Goal: Transaction & Acquisition: Purchase product/service

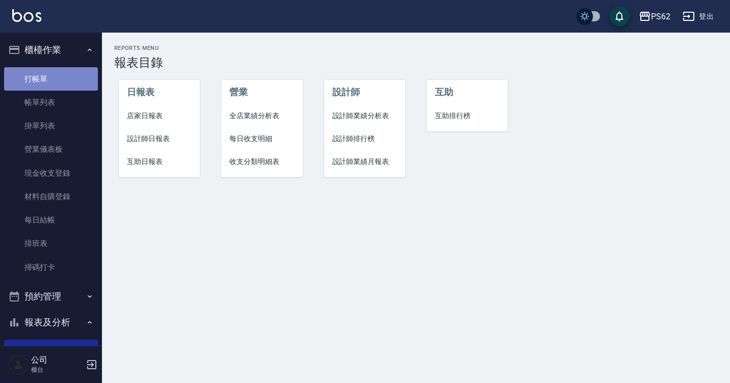
click at [54, 75] on link "打帳單" at bounding box center [51, 78] width 94 height 23
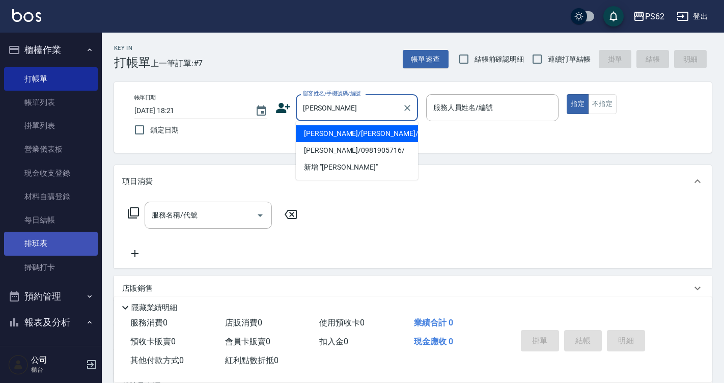
type input "[PERSON_NAME]/[PERSON_NAME]/0981905716//null"
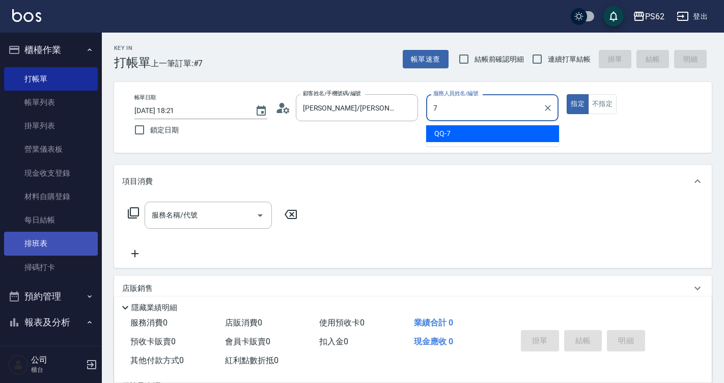
type input "QQ-7"
type button "true"
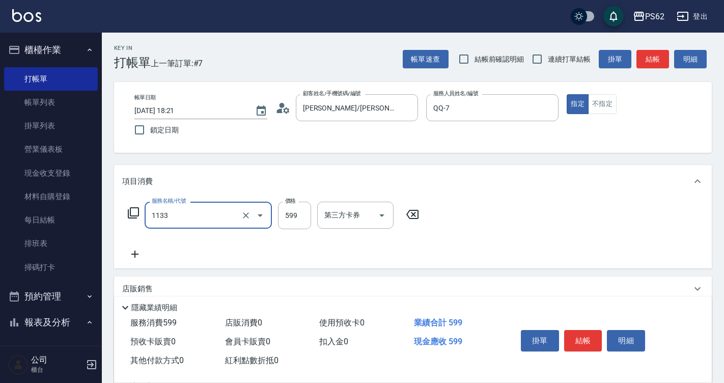
type input "洗剪去角質(1133)"
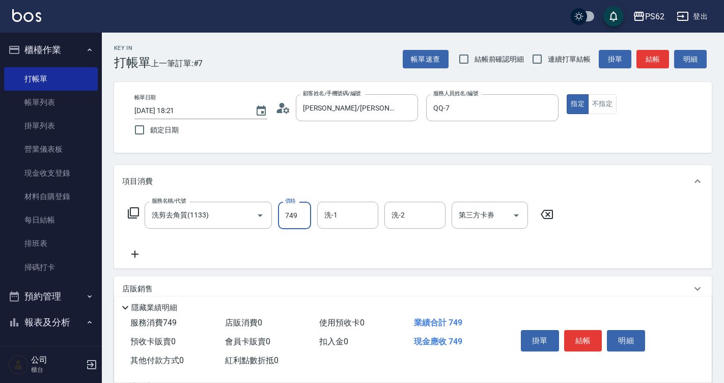
type input "749"
type input "Sunny-23"
click at [576, 337] on button "結帳" at bounding box center [583, 340] width 38 height 21
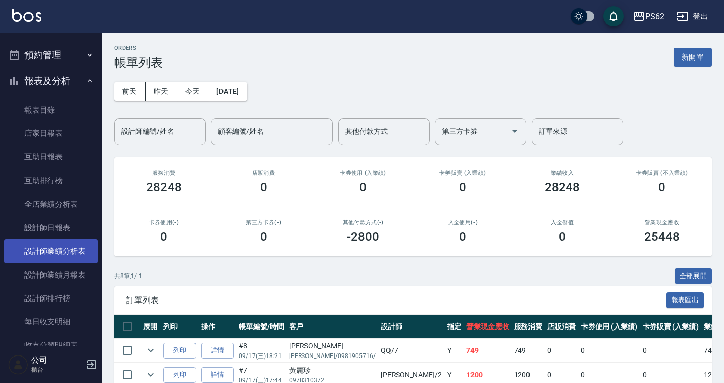
scroll to position [204, 0]
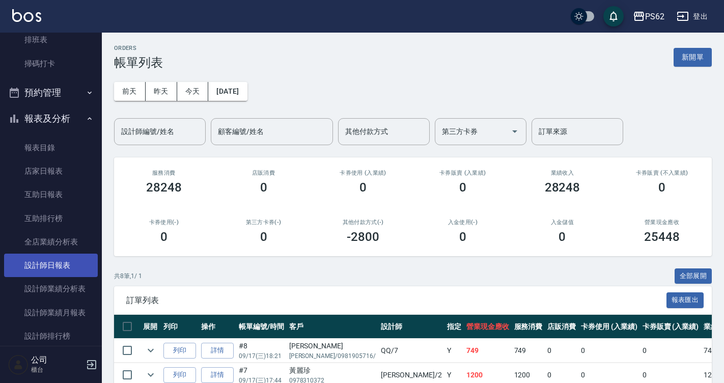
click at [41, 274] on link "設計師日報表" at bounding box center [51, 265] width 94 height 23
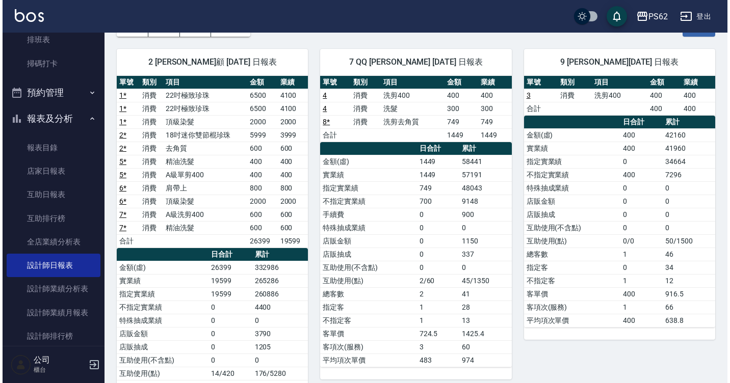
scroll to position [13, 0]
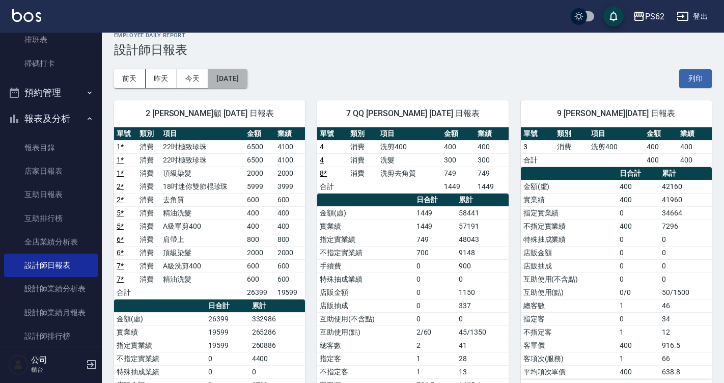
click at [247, 81] on button "[DATE]" at bounding box center [227, 78] width 39 height 19
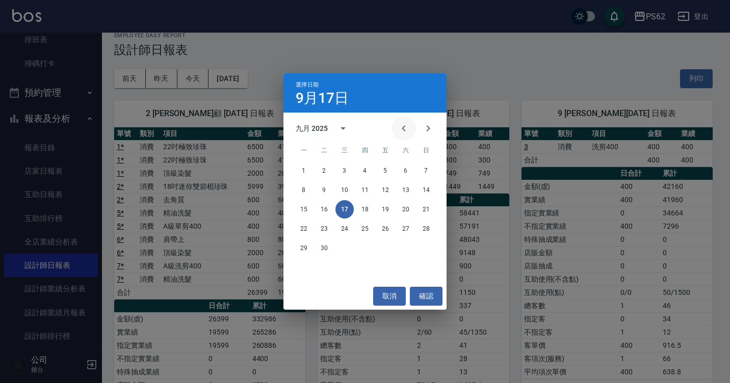
click at [406, 127] on icon "Previous month" at bounding box center [403, 128] width 12 height 12
click at [425, 211] on button "17" at bounding box center [426, 209] width 18 height 18
click at [425, 211] on div "PS62 2025-09-17 設計師日報表 列印時間： 2025-09-17-18:21 Employee Daily Report 設計師日報表 前天 昨…" at bounding box center [362, 261] width 724 height 549
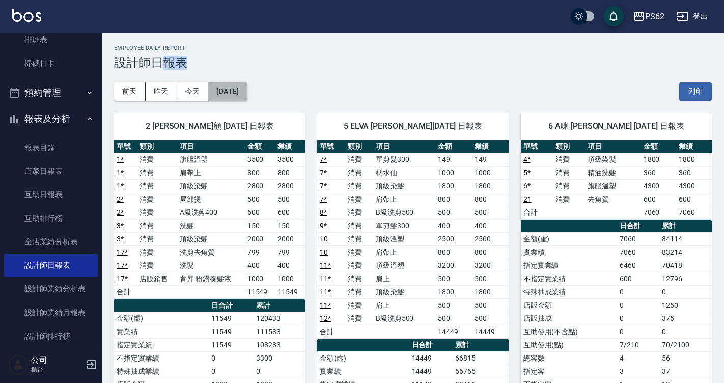
click at [235, 91] on button "2025/08/17" at bounding box center [227, 91] width 39 height 19
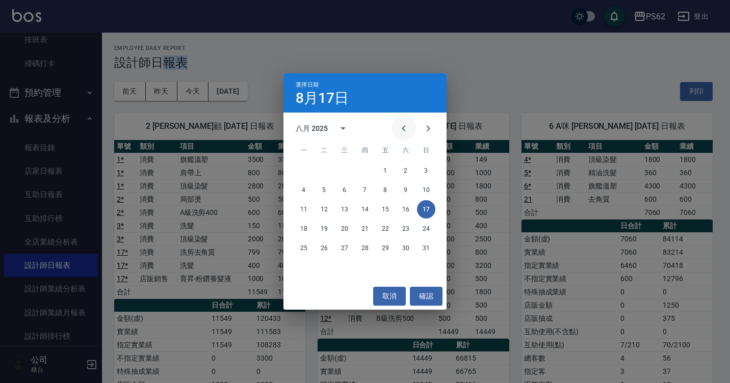
click at [400, 128] on icon "Previous month" at bounding box center [403, 128] width 12 height 12
click at [363, 209] on button "17" at bounding box center [365, 209] width 18 height 18
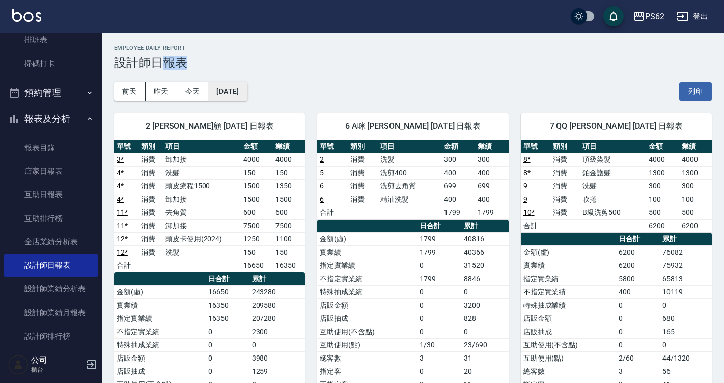
click at [246, 89] on button "2025/07/17" at bounding box center [227, 91] width 39 height 19
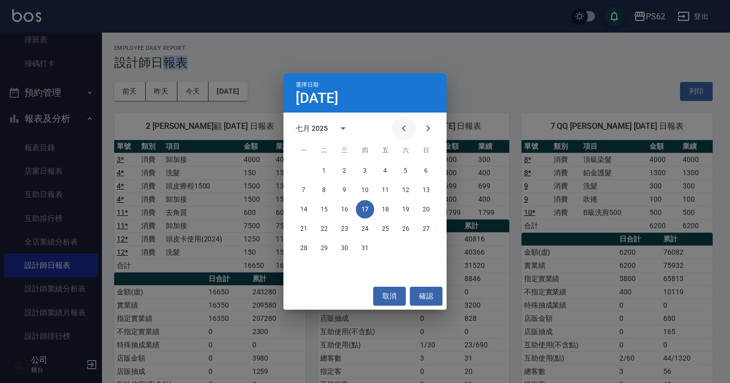
click at [408, 128] on icon "Previous month" at bounding box center [403, 128] width 12 height 12
click at [325, 225] on button "17" at bounding box center [324, 229] width 18 height 18
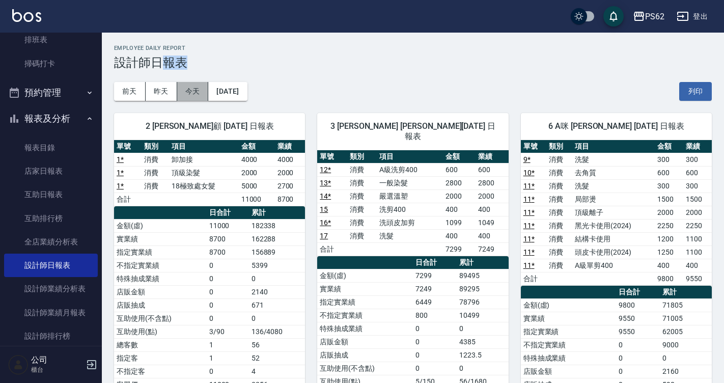
click at [191, 95] on button "今天" at bounding box center [193, 91] width 32 height 19
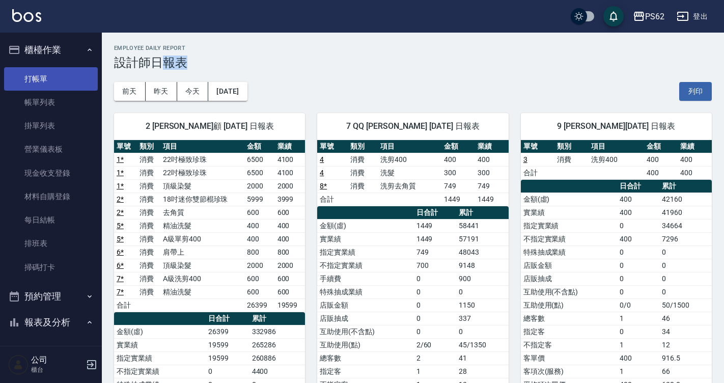
click at [51, 74] on link "打帳單" at bounding box center [51, 78] width 94 height 23
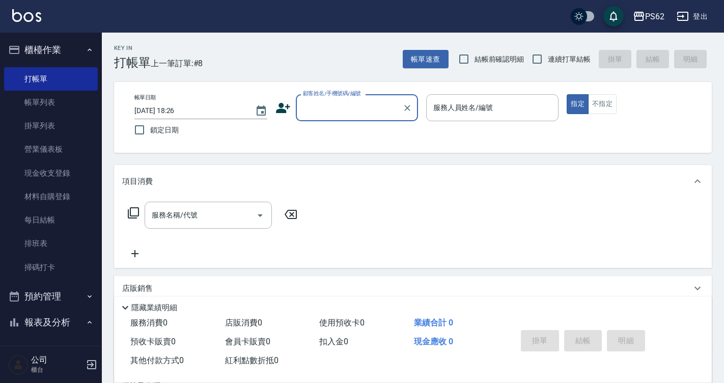
click at [333, 100] on input "顧客姓名/手機號碼/編號" at bounding box center [350, 108] width 98 height 18
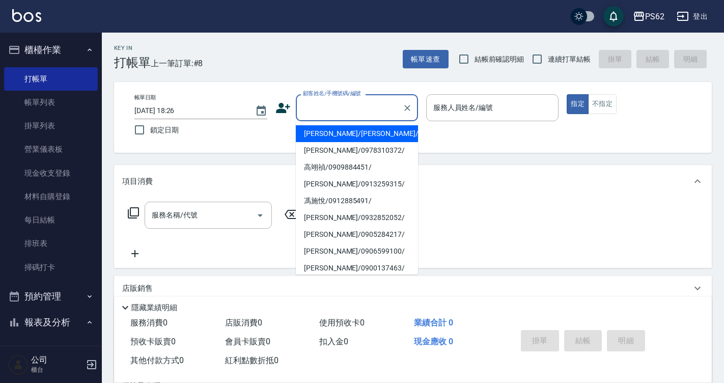
click at [333, 100] on input "顧客姓名/手機號碼/編號" at bounding box center [350, 108] width 98 height 18
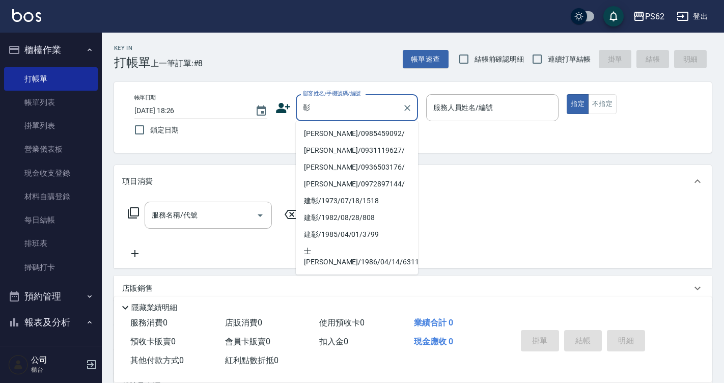
type input "張"
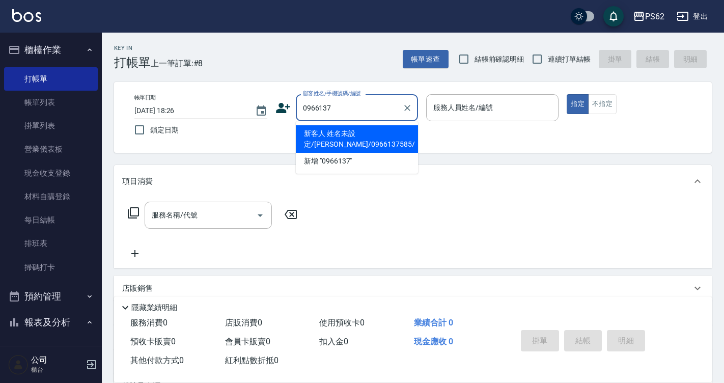
click at [368, 146] on li "新客人 姓名未設定/[PERSON_NAME]/0966137585/" at bounding box center [357, 139] width 122 height 28
type input "新客人 姓名未設定/[PERSON_NAME]/0966137585/"
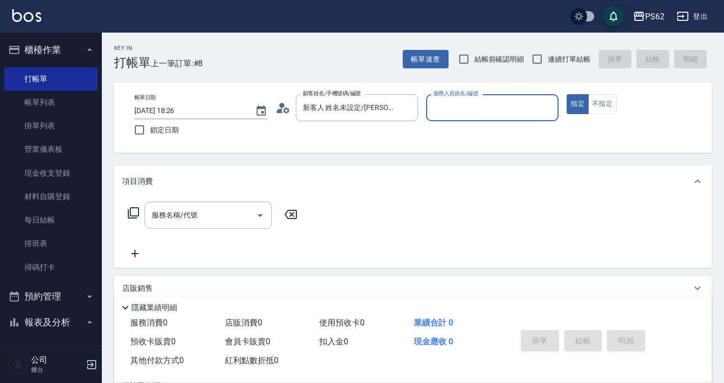
type input "QQ-7"
click at [567, 94] on button "指定" at bounding box center [578, 104] width 22 height 20
type button "true"
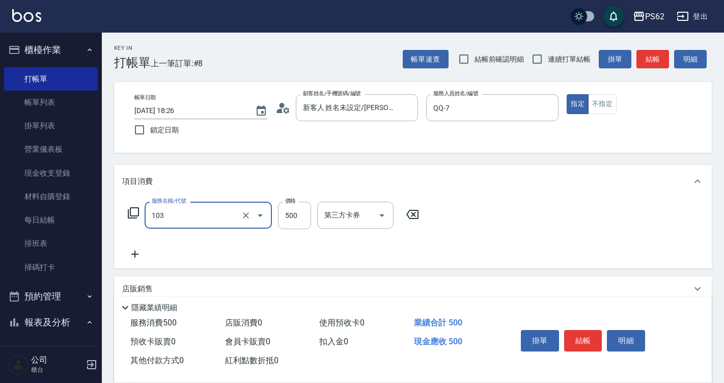
type input "B級洗剪500(103)"
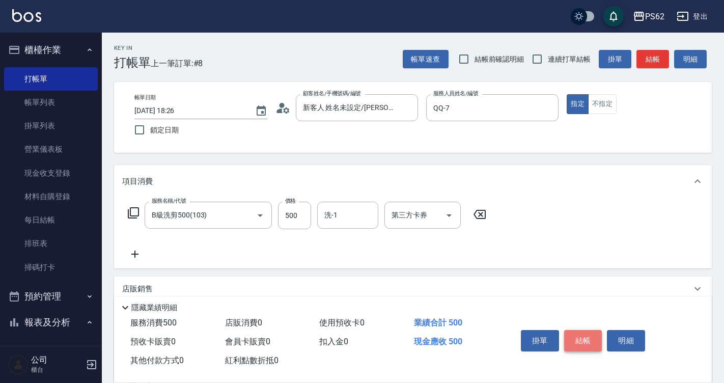
click at [584, 341] on button "結帳" at bounding box center [583, 340] width 38 height 21
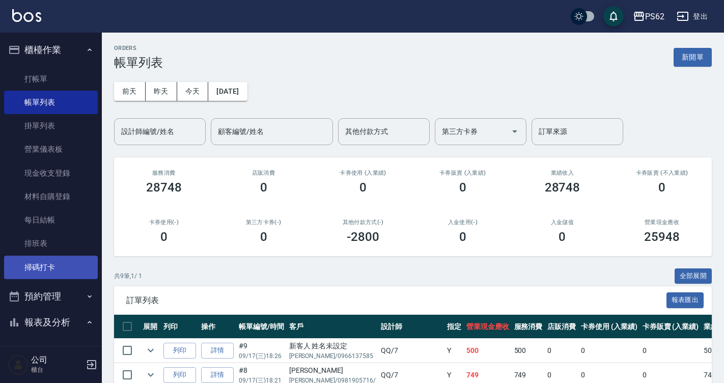
click at [19, 256] on link "掃碼打卡" at bounding box center [51, 267] width 94 height 23
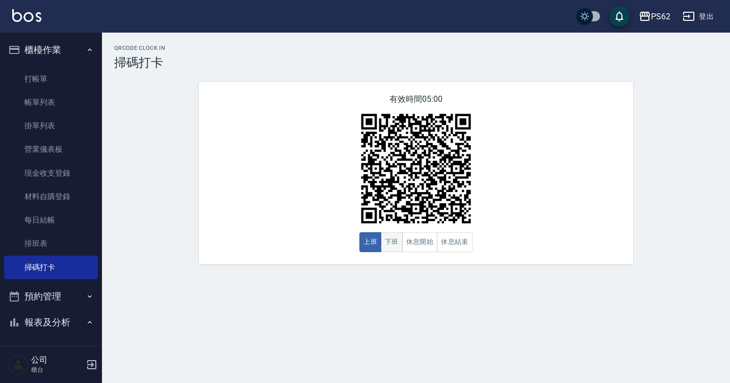
click at [387, 246] on button "下班" at bounding box center [392, 242] width 22 height 20
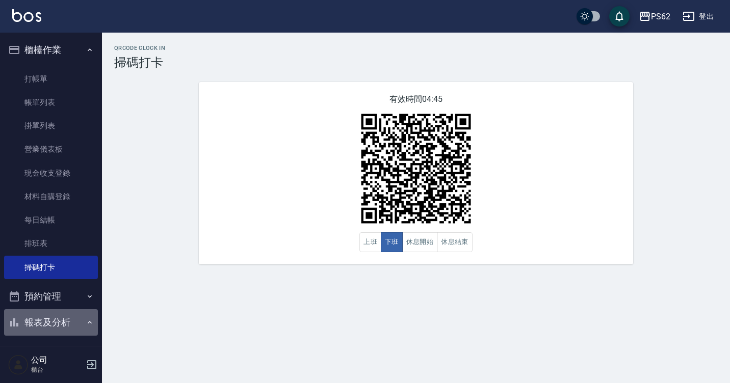
click at [88, 314] on button "報表及分析" at bounding box center [51, 322] width 94 height 26
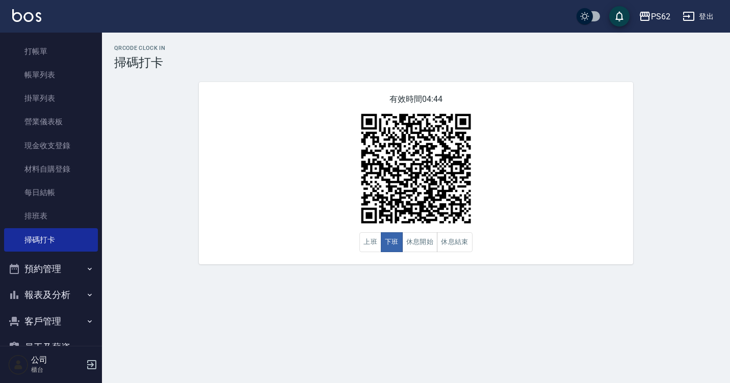
scroll to position [51, 0]
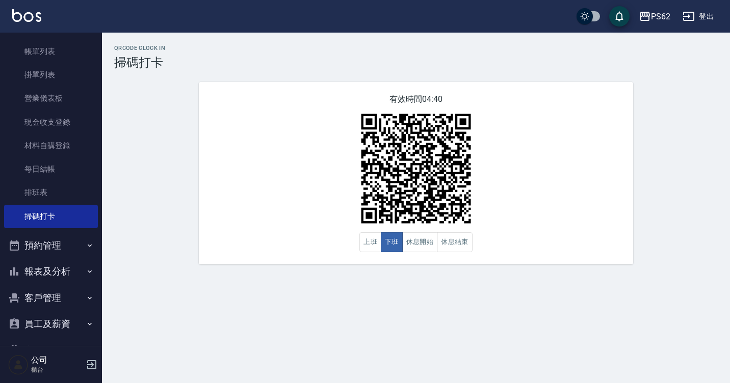
click at [74, 265] on button "報表及分析" at bounding box center [51, 271] width 94 height 26
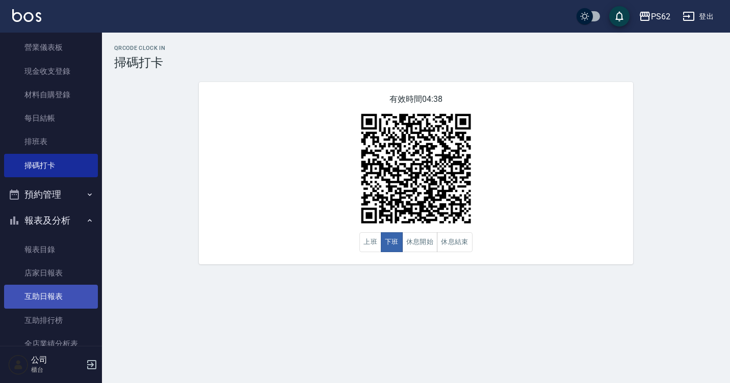
click at [59, 299] on link "互助日報表" at bounding box center [51, 296] width 94 height 23
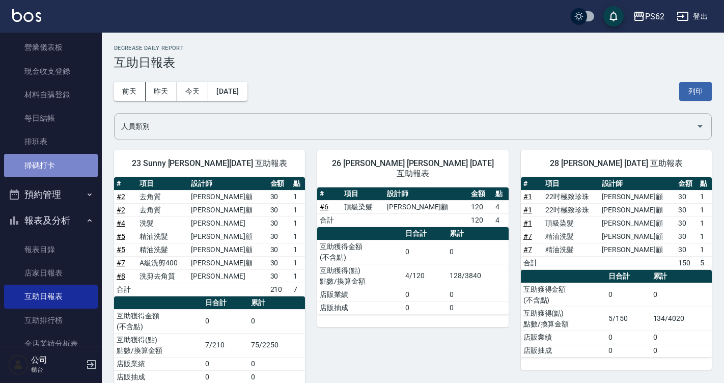
click at [52, 161] on link "掃碼打卡" at bounding box center [51, 165] width 94 height 23
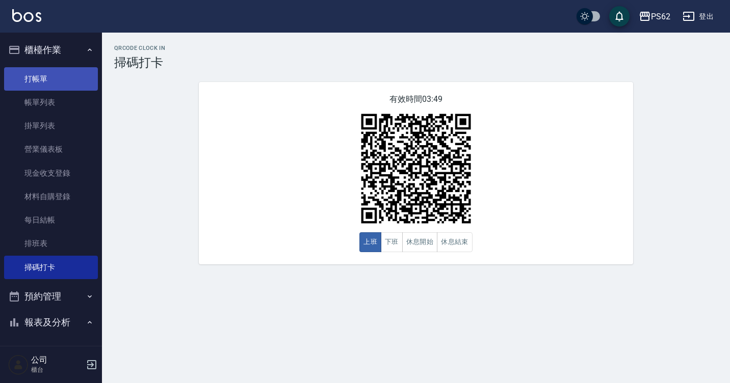
click at [74, 85] on link "打帳單" at bounding box center [51, 78] width 94 height 23
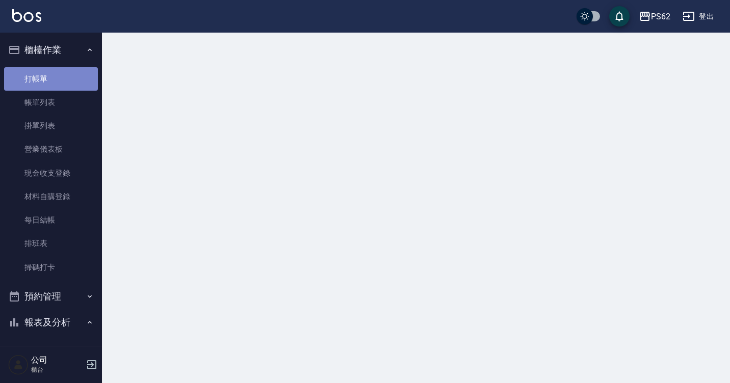
click at [74, 85] on link "打帳單" at bounding box center [51, 78] width 94 height 23
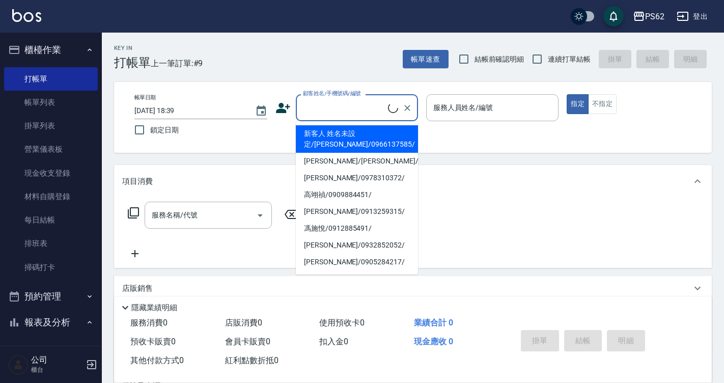
click at [337, 104] on input "顧客姓名/手機號碼/編號" at bounding box center [345, 108] width 88 height 18
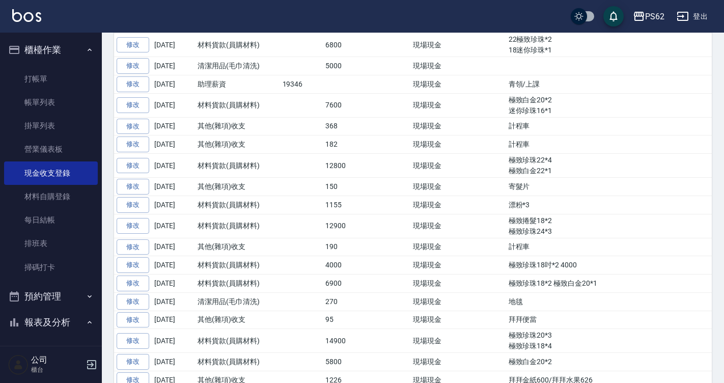
scroll to position [204, 0]
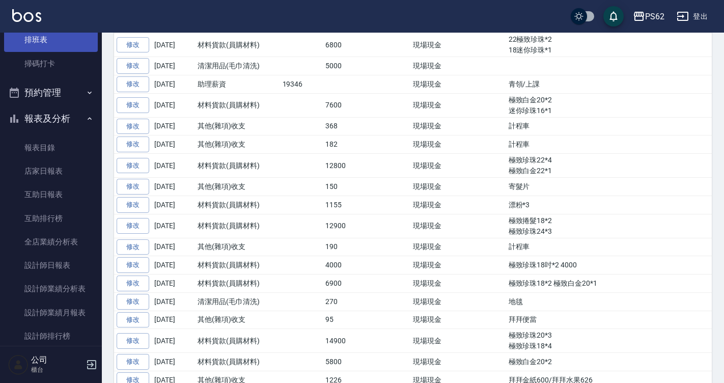
click at [53, 42] on link "排班表" at bounding box center [51, 39] width 94 height 23
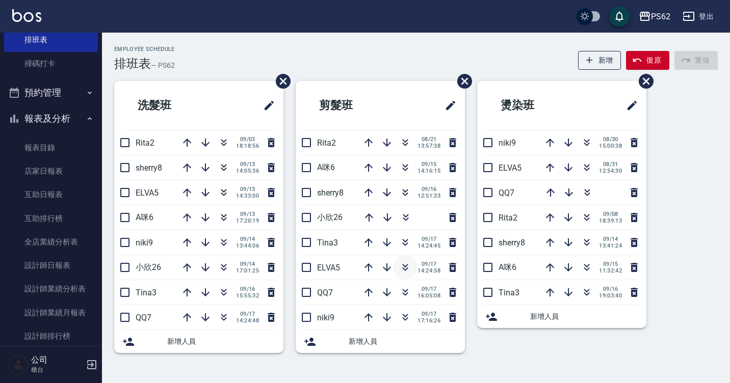
click at [408, 268] on icon "button" at bounding box center [405, 267] width 12 height 12
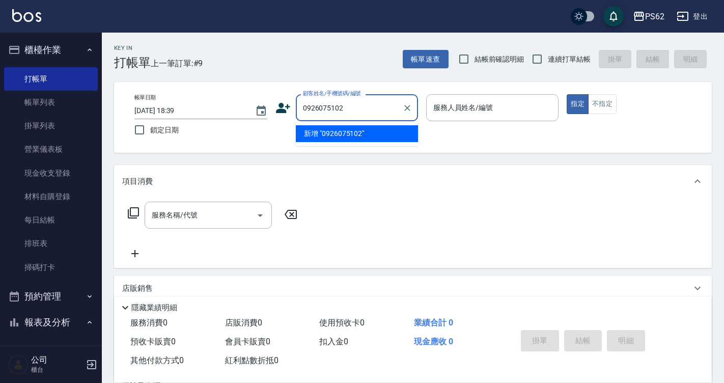
click at [367, 110] on input "0926075102" at bounding box center [350, 108] width 98 height 18
type input "0926075102"
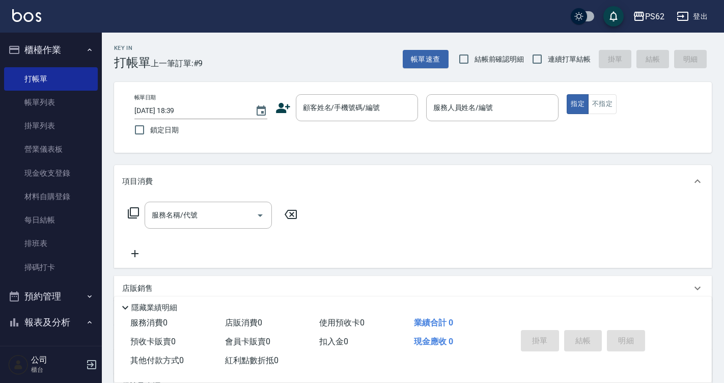
click at [283, 110] on icon at bounding box center [283, 108] width 14 height 10
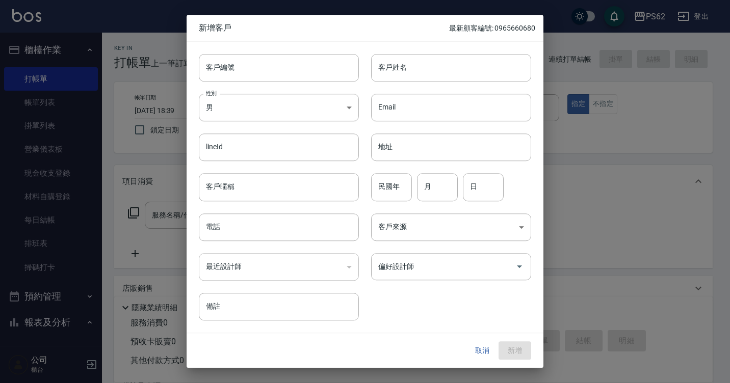
click at [206, 246] on div "最近設計師 ​ 最近設計師" at bounding box center [272, 261] width 172 height 40
click at [215, 225] on input "電話" at bounding box center [279, 227] width 160 height 28
paste input "0926075102"
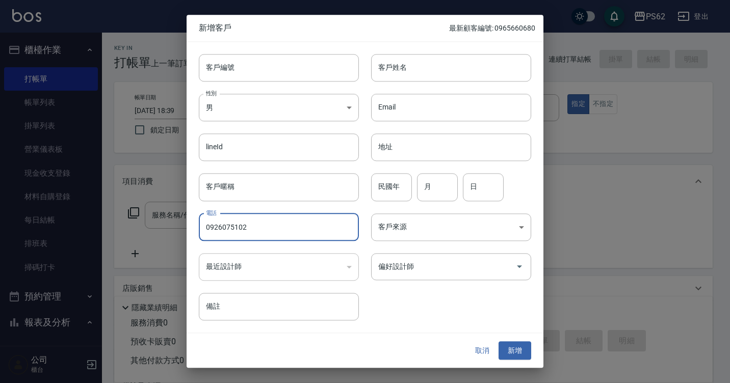
type input "0926075102"
click at [480, 53] on div "客戶姓名 客戶姓名" at bounding box center [445, 62] width 172 height 40
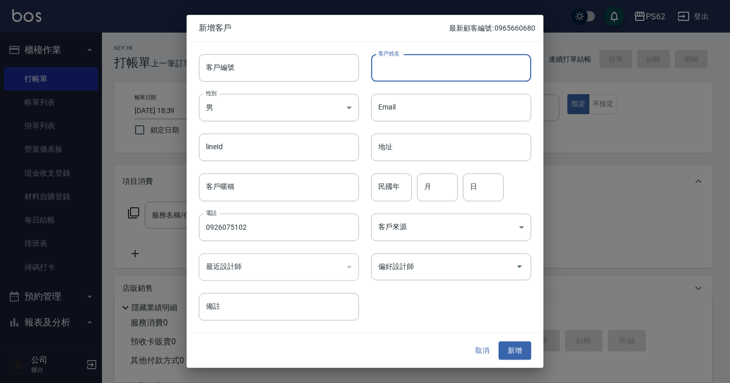
click at [476, 60] on input "客戶姓名" at bounding box center [451, 68] width 160 height 28
type input "張"
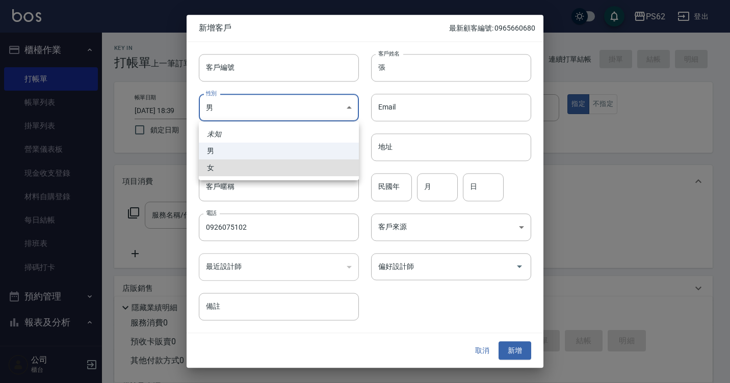
type input "[DEMOGRAPHIC_DATA]"
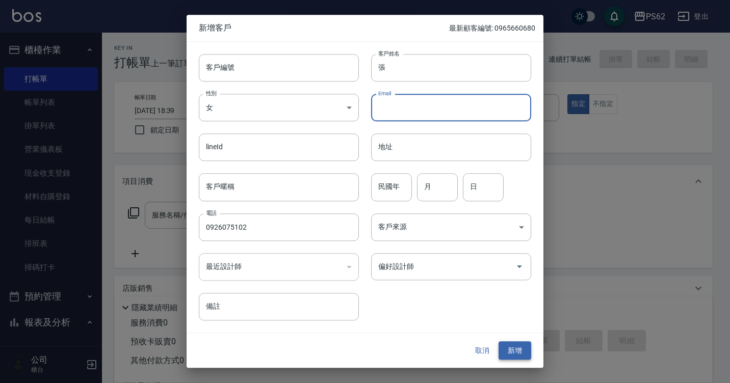
click at [516, 344] on button "新增" at bounding box center [514, 350] width 33 height 19
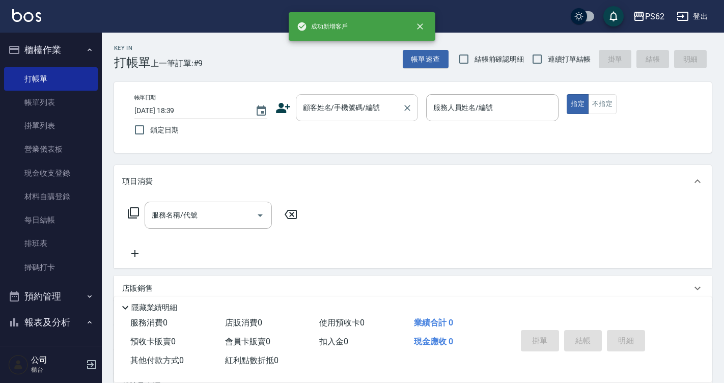
click at [323, 102] on input "顧客姓名/手機號碼/編號" at bounding box center [350, 108] width 98 height 18
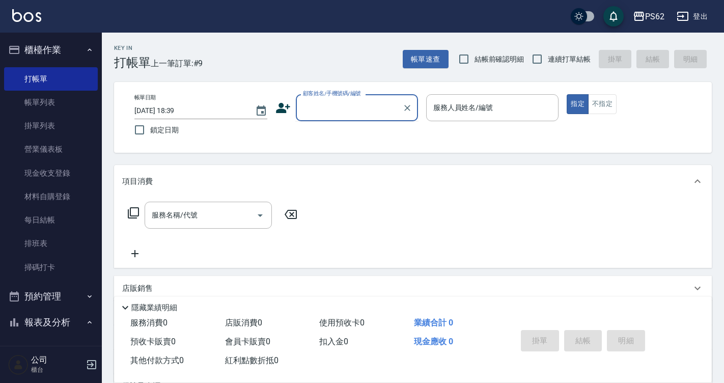
paste input "0926075102"
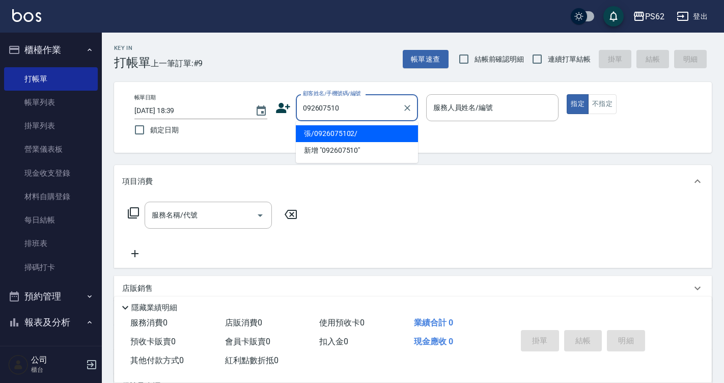
type input "張/0926075102/"
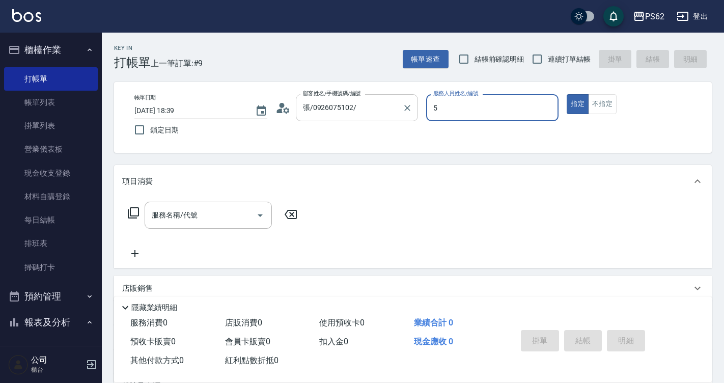
type input "ELVA-5"
type button "true"
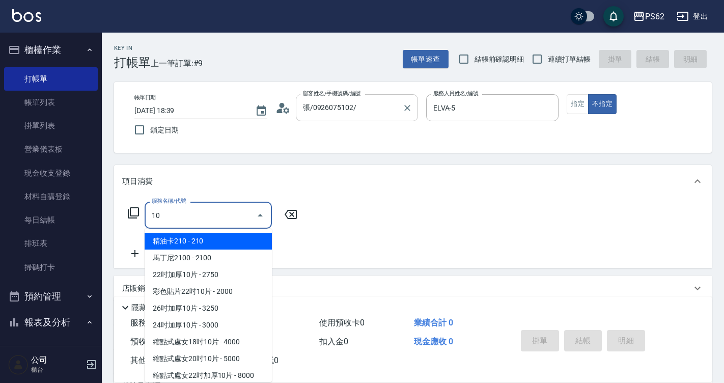
type input "1"
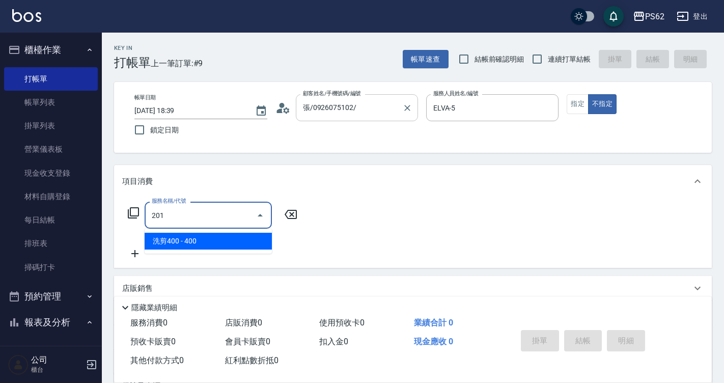
type input "洗剪400(201)"
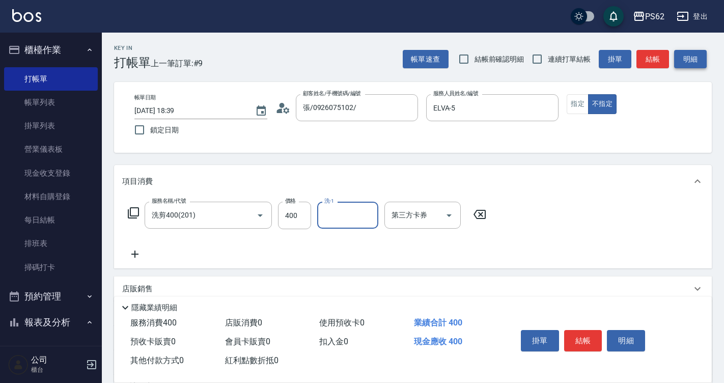
click at [680, 58] on button "明細" at bounding box center [691, 59] width 33 height 19
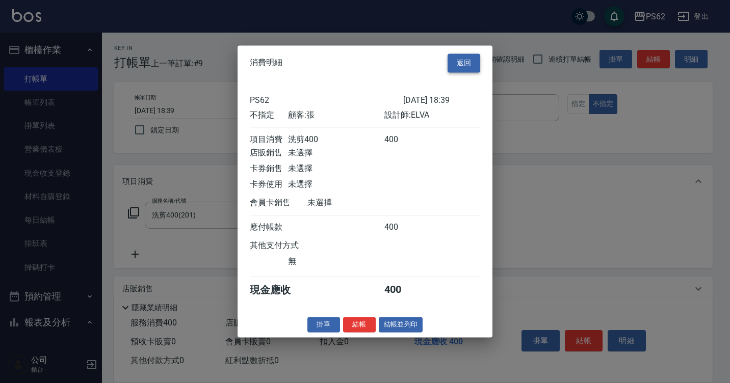
click at [461, 56] on button "返回" at bounding box center [463, 62] width 33 height 19
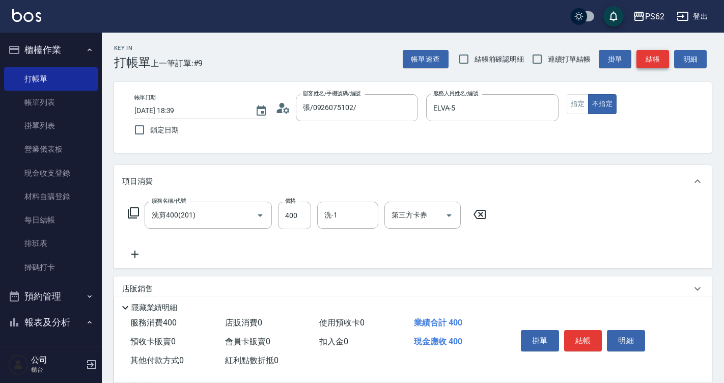
click at [658, 55] on button "結帳" at bounding box center [653, 59] width 33 height 19
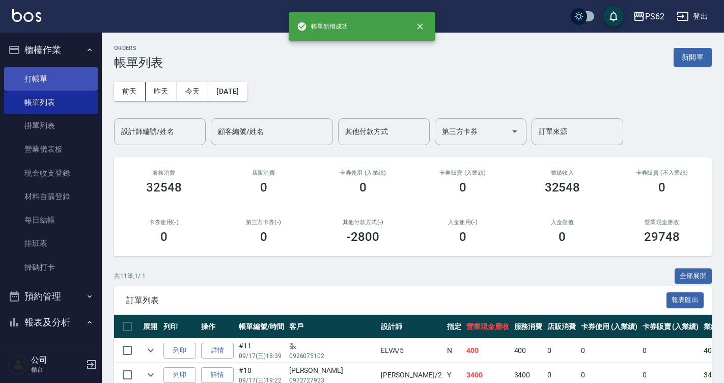
click at [66, 69] on link "打帳單" at bounding box center [51, 78] width 94 height 23
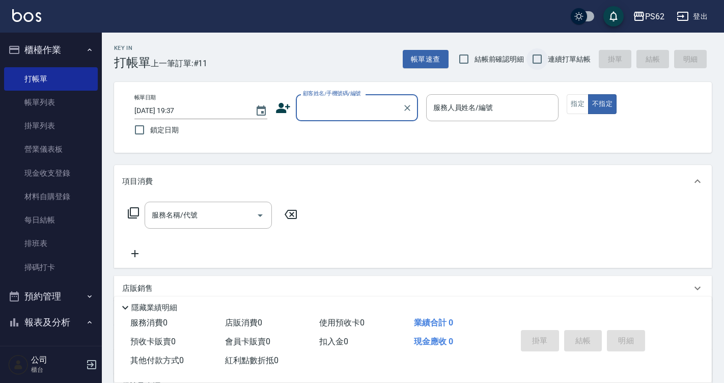
click at [536, 57] on input "連續打單結帳" at bounding box center [537, 58] width 21 height 21
checkbox input "true"
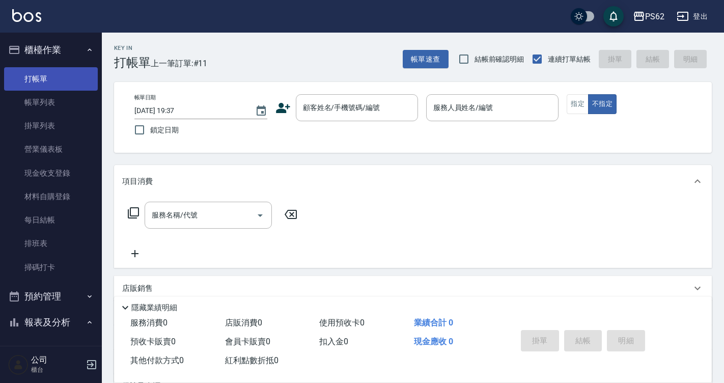
click at [63, 80] on link "打帳單" at bounding box center [51, 78] width 94 height 23
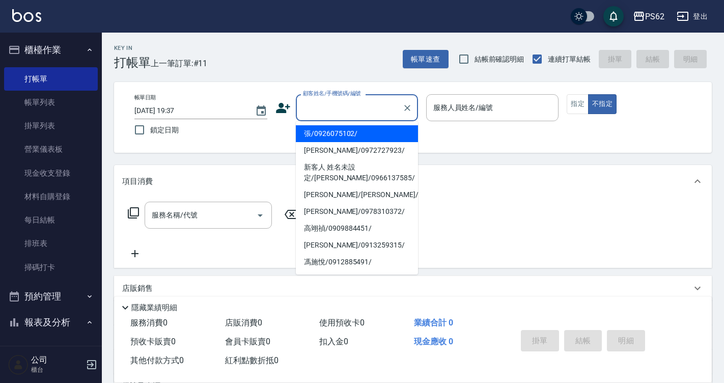
click at [362, 105] on input "顧客姓名/手機號碼/編號" at bounding box center [350, 108] width 98 height 18
type input "ㄎ"
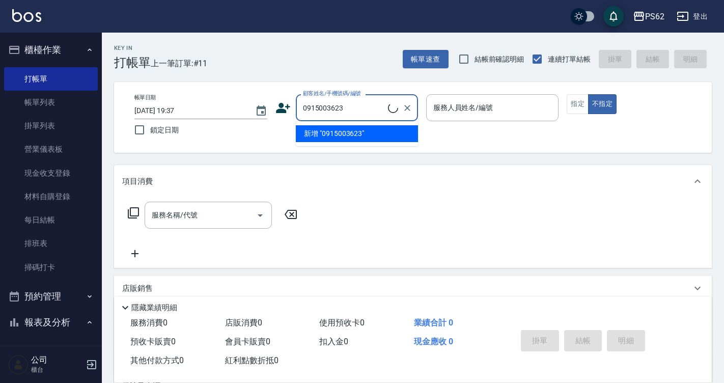
click at [373, 104] on input "0915003623" at bounding box center [345, 108] width 88 height 18
click at [373, 104] on input "0915003623" at bounding box center [350, 108] width 98 height 18
type input "0915003623"
click at [287, 115] on icon at bounding box center [283, 107] width 15 height 15
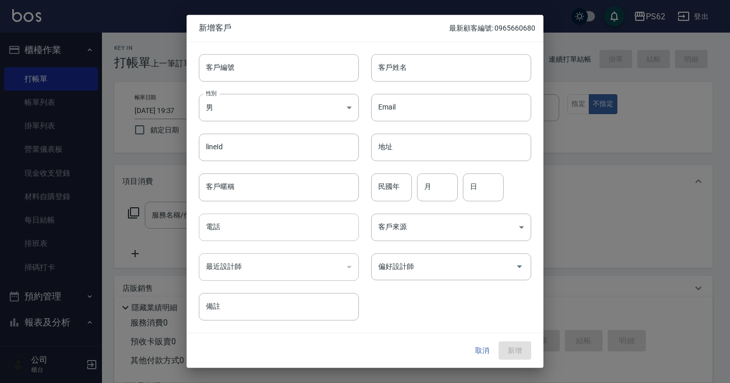
click at [277, 223] on input "電話" at bounding box center [279, 227] width 160 height 28
paste input "0915003623"
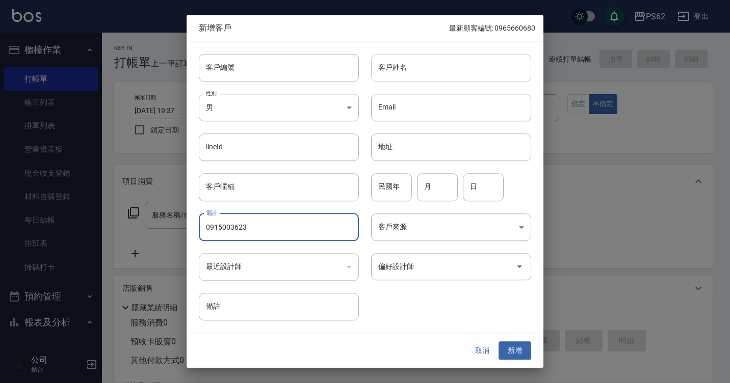
type input "0915003623"
click at [414, 64] on input "客戶姓名" at bounding box center [451, 68] width 160 height 28
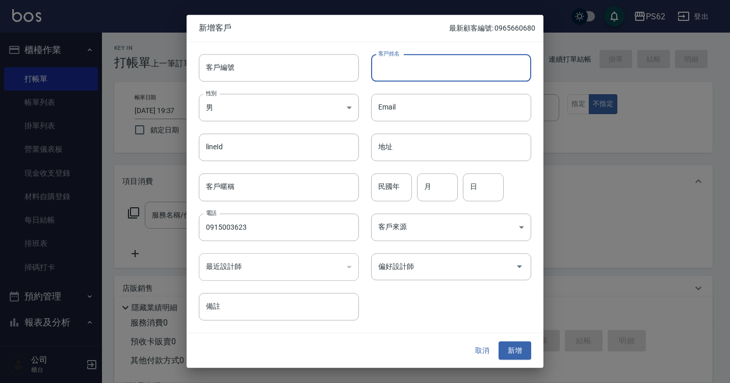
paste input "0915003623"
click at [425, 61] on input "0915003623" at bounding box center [451, 68] width 160 height 28
type input "[PERSON_NAME]"
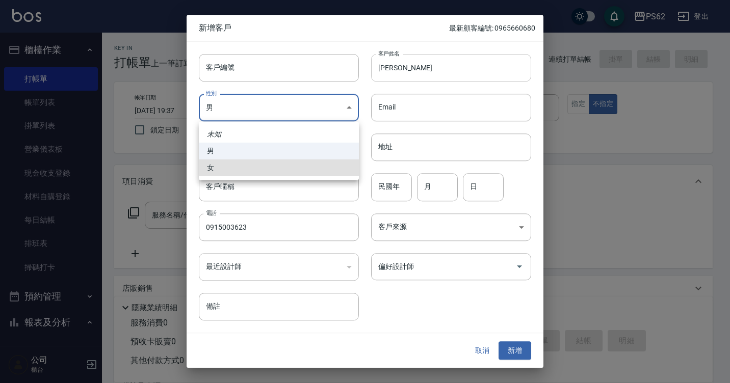
type input "[DEMOGRAPHIC_DATA]"
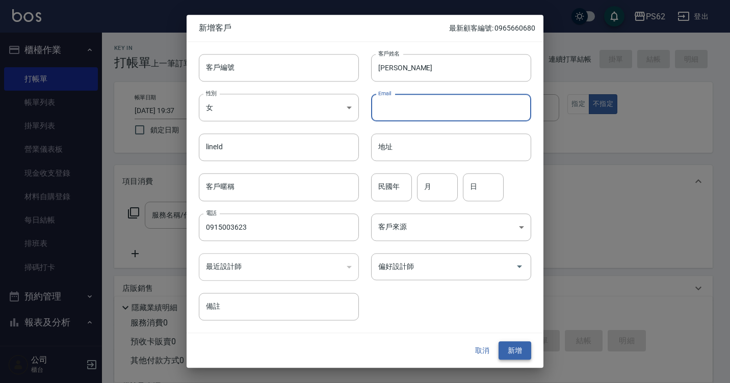
click at [518, 354] on button "新增" at bounding box center [514, 350] width 33 height 19
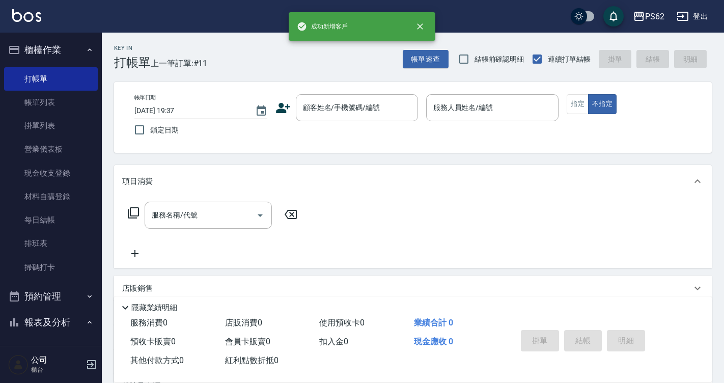
click at [354, 128] on div "帳單日期 [DATE] 19:37 鎖定日期 顧客姓名/手機號碼/編號 顧客姓名/手機號碼/編號 服務人員姓名/編號 服務人員姓名/編號 指定 不指定" at bounding box center [413, 117] width 574 height 46
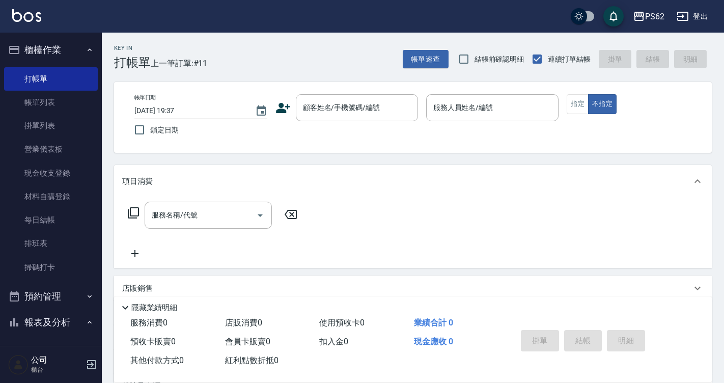
click at [352, 125] on div "帳單日期 [DATE] 19:37 鎖定日期 顧客姓名/手機號碼/編號 顧客姓名/手機號碼/編號 服務人員姓名/編號 服務人員姓名/編號 指定 不指定" at bounding box center [413, 117] width 574 height 46
click at [349, 116] on input "顧客姓名/手機號碼/編號" at bounding box center [350, 108] width 98 height 18
paste input "0915003623"
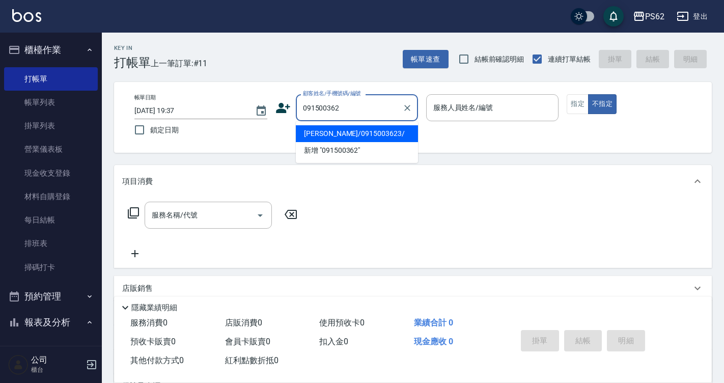
type input "[PERSON_NAME]/0915003623/"
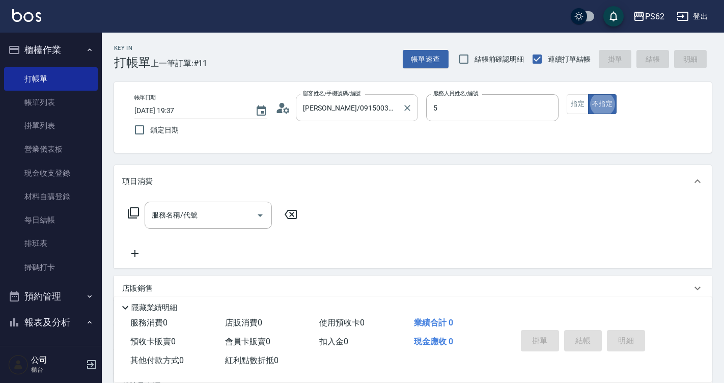
type input "ELVA-5"
type button "false"
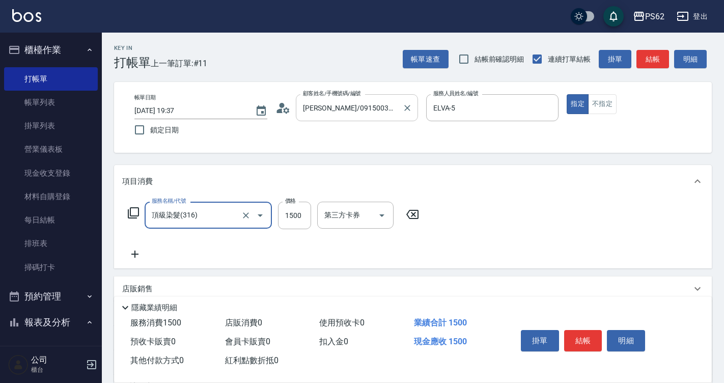
type input "頂級染髮(316)"
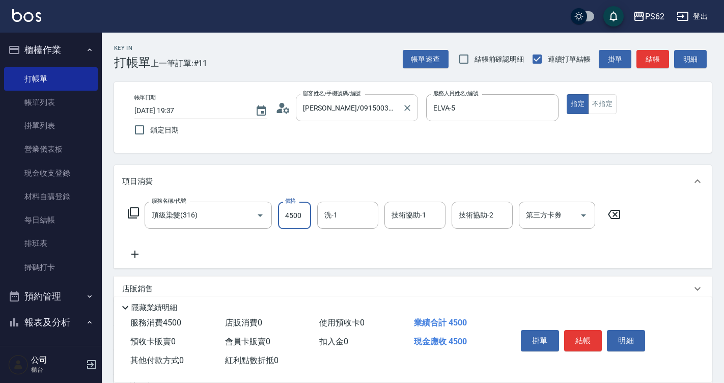
type input "4500"
type input "[PERSON_NAME]-26"
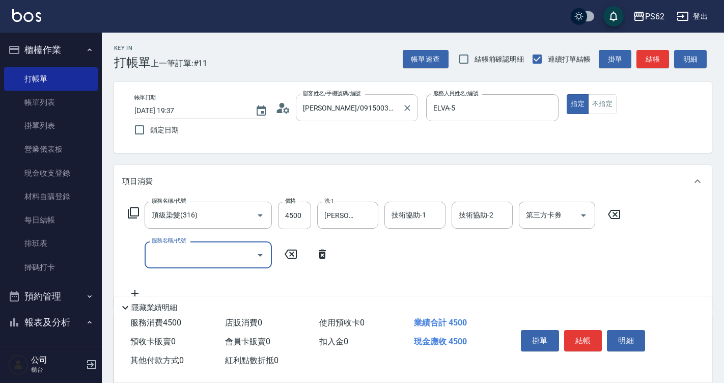
type input "ㄎ"
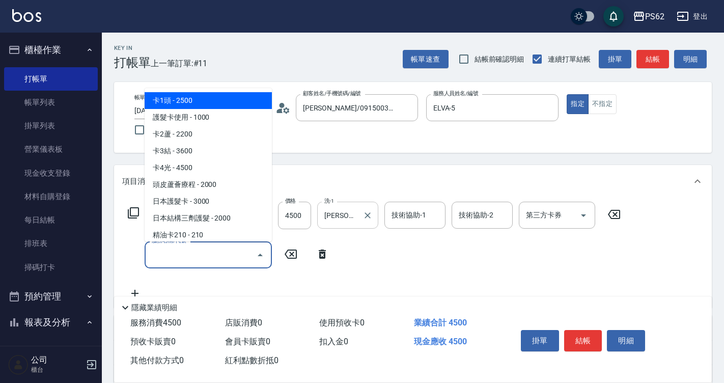
click at [368, 218] on icon "Clear" at bounding box center [368, 215] width 10 height 10
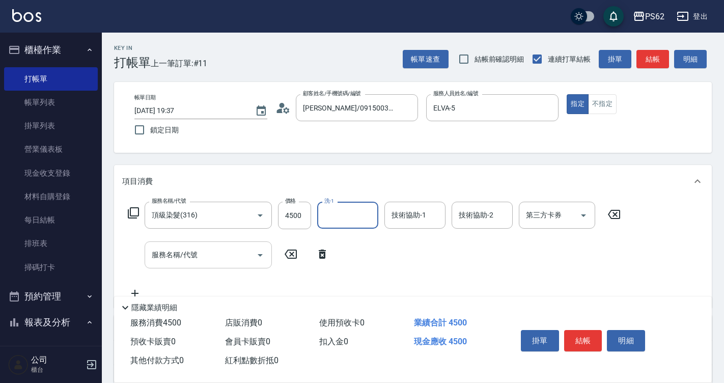
click at [200, 258] on input "服務名稱/代號" at bounding box center [200, 255] width 103 height 18
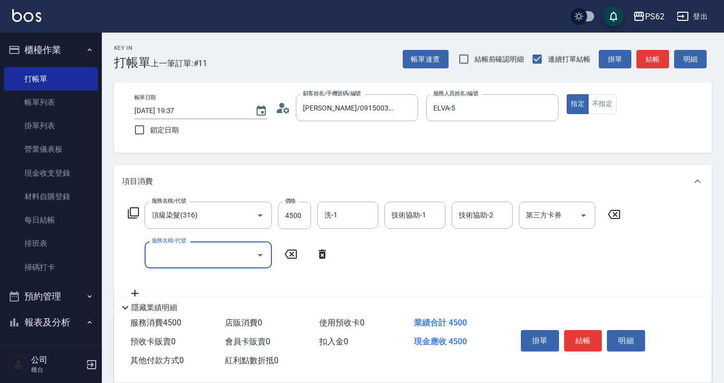
type input "ㄎ"
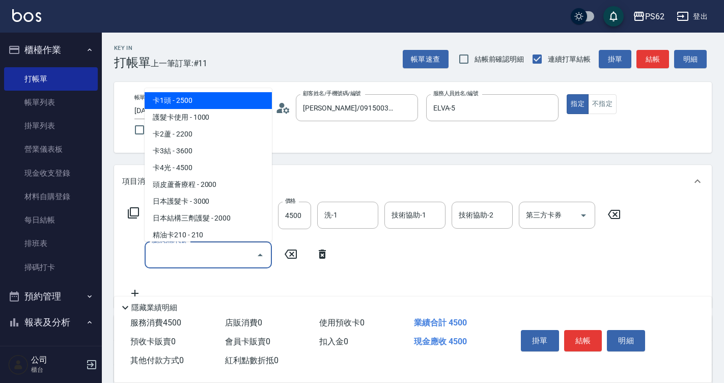
click at [320, 252] on icon at bounding box center [322, 254] width 25 height 12
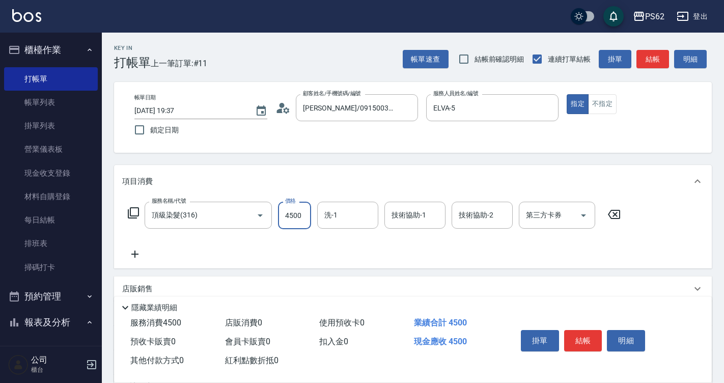
click at [283, 207] on input "4500" at bounding box center [294, 216] width 33 height 28
click at [284, 209] on input "4500" at bounding box center [294, 216] width 33 height 28
type input "5500"
click at [654, 62] on button "結帳" at bounding box center [653, 59] width 33 height 19
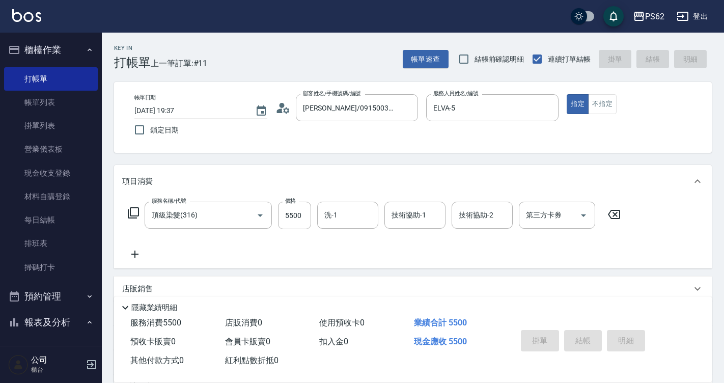
type input "[DATE] 19:38"
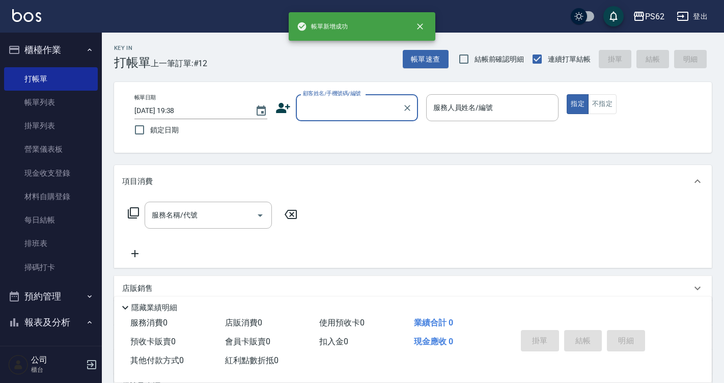
click at [328, 103] on input "顧客姓名/手機號碼/編號" at bounding box center [350, 108] width 98 height 18
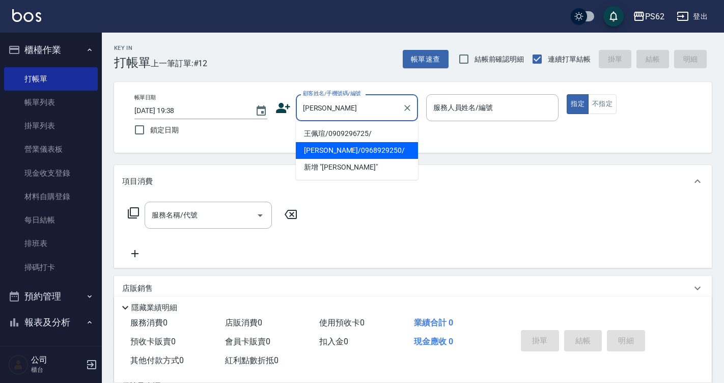
type input "[PERSON_NAME]/0968929250/"
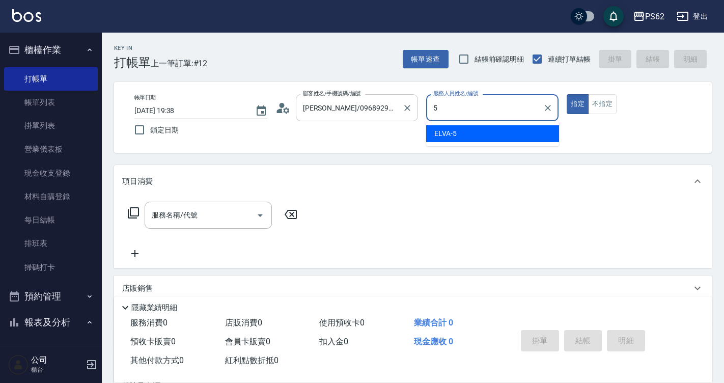
type input "ELVA-5"
type button "true"
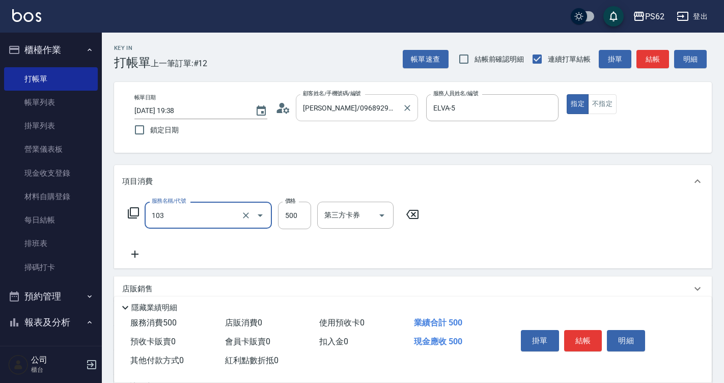
type input "B級洗剪500(103)"
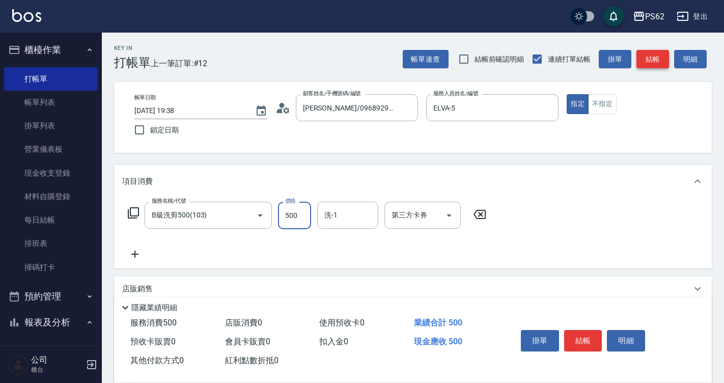
click at [652, 51] on button "結帳" at bounding box center [653, 59] width 33 height 19
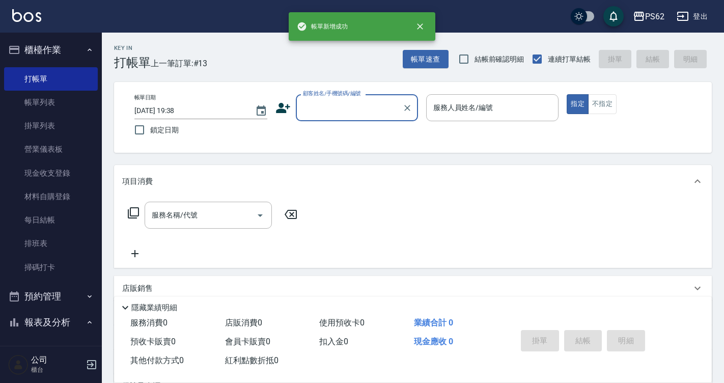
click at [46, 244] on link "排班表" at bounding box center [51, 243] width 94 height 23
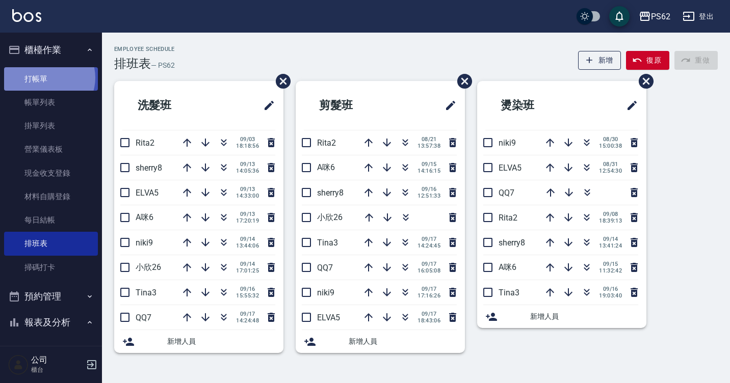
click at [46, 77] on link "打帳單" at bounding box center [51, 78] width 94 height 23
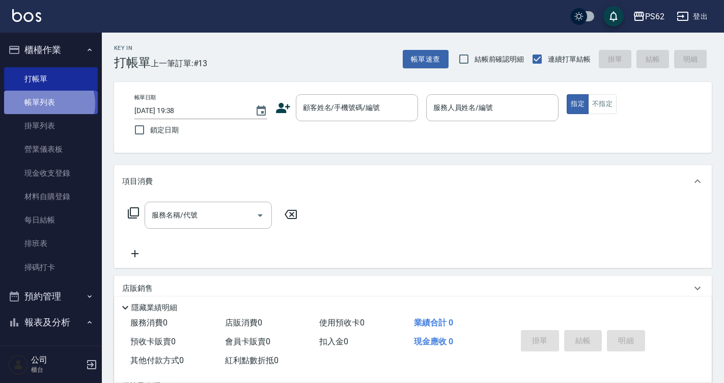
click at [48, 103] on link "帳單列表" at bounding box center [51, 102] width 94 height 23
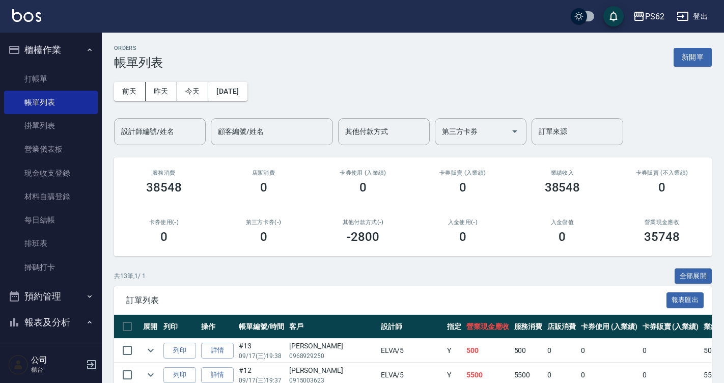
click at [141, 145] on div "ORDERS 帳單列表 新開單 [DATE] [DATE] [DATE] [DATE] 設計師編號/姓名 設計師編號/姓名 顧客編號/姓名 顧客編號/姓名 其…" at bounding box center [413, 365] width 623 height 664
click at [142, 143] on div "設計師編號/姓名" at bounding box center [160, 131] width 92 height 27
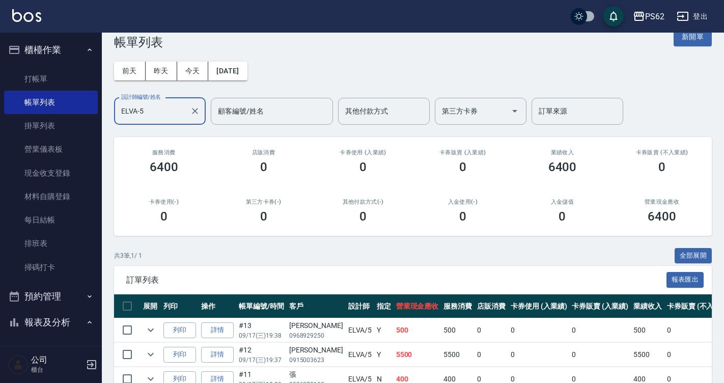
scroll to position [76, 0]
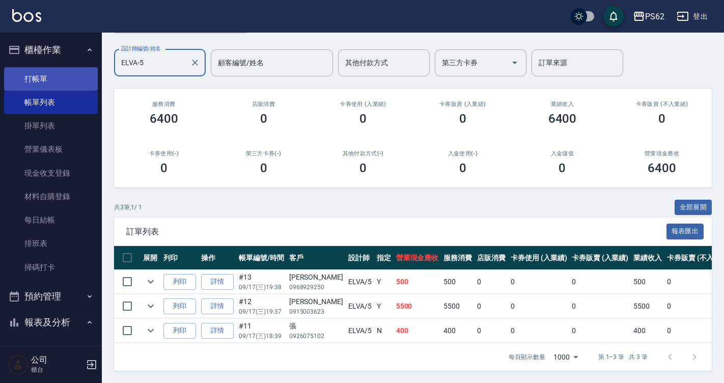
type input "ELVA-5"
click at [62, 76] on link "打帳單" at bounding box center [51, 78] width 94 height 23
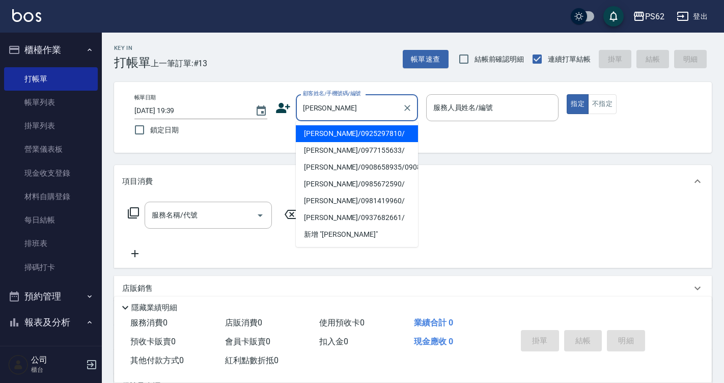
click at [384, 137] on li "[PERSON_NAME]/0925297810/" at bounding box center [357, 133] width 122 height 17
type input "[PERSON_NAME]/0925297810/"
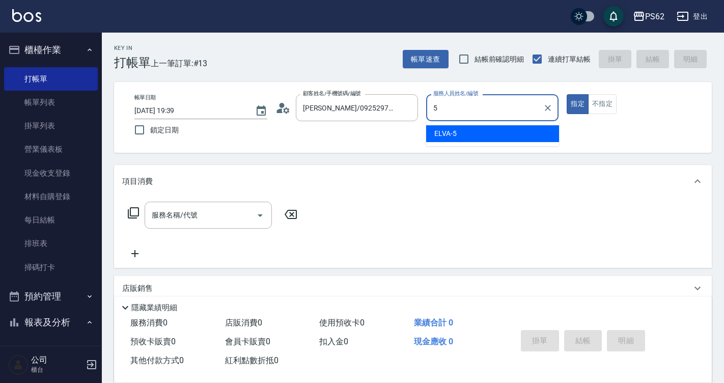
type input "ELVA-5"
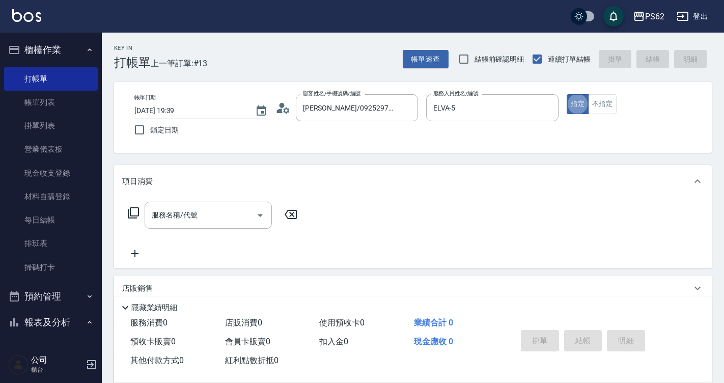
type button "true"
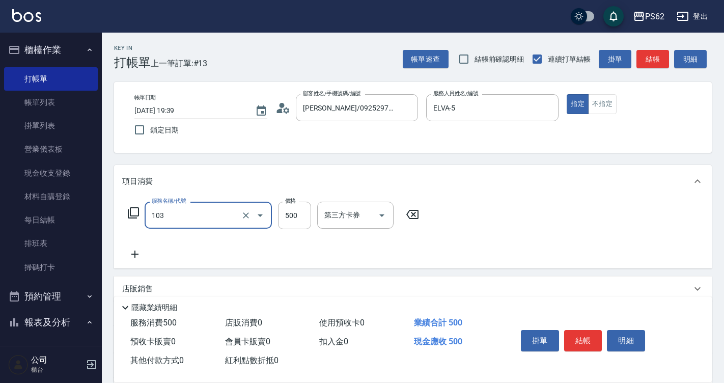
type input "B級洗剪500(103)"
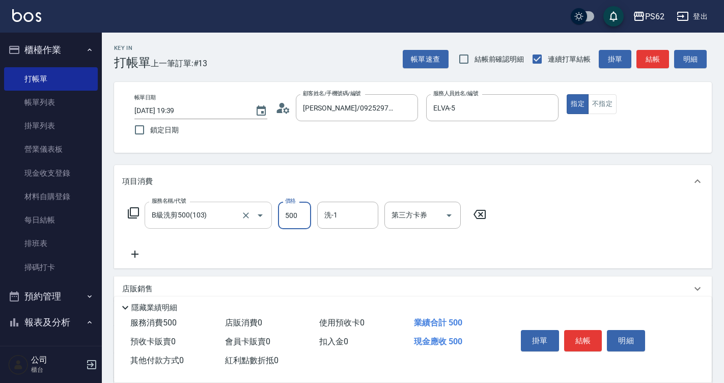
click at [167, 226] on div "B級洗剪500(103) 服務名稱/代號" at bounding box center [208, 215] width 127 height 27
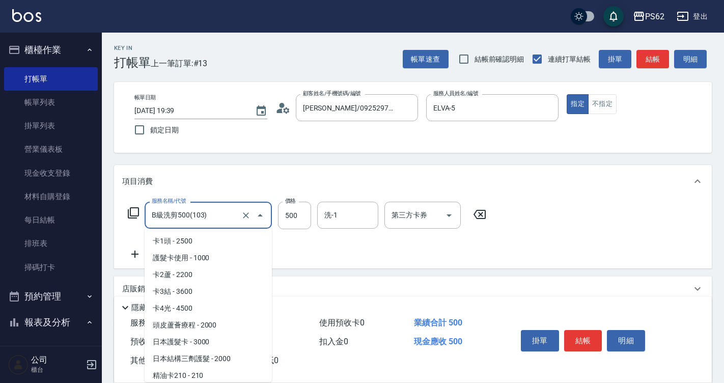
click at [167, 226] on div "B級洗剪500(103) 服務名稱/代號" at bounding box center [208, 215] width 127 height 27
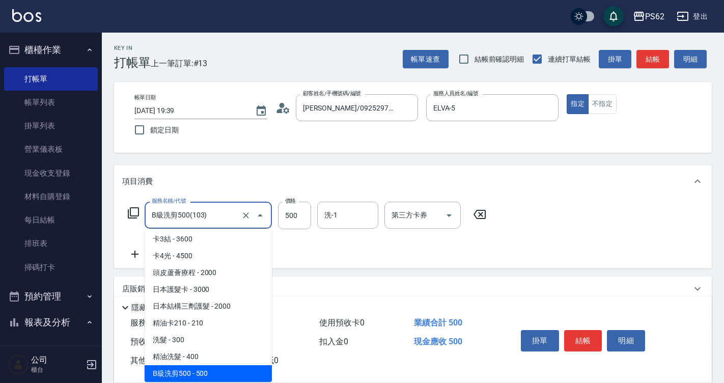
click at [167, 226] on div "B級洗剪500(103) 服務名稱/代號" at bounding box center [208, 215] width 127 height 27
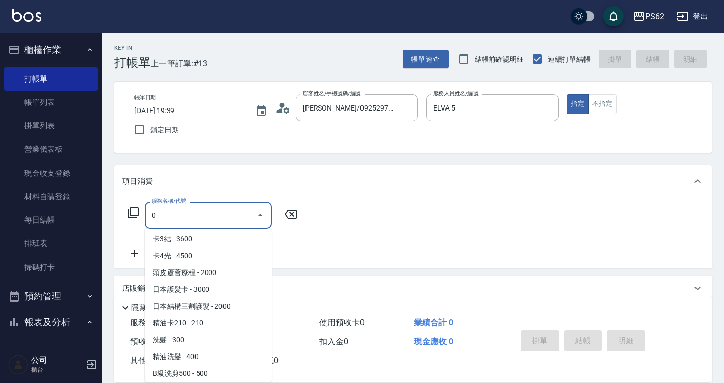
scroll to position [0, 0]
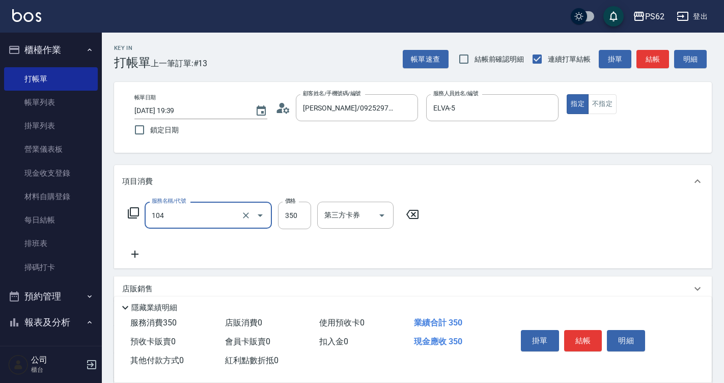
type input "B級單剪350(104)"
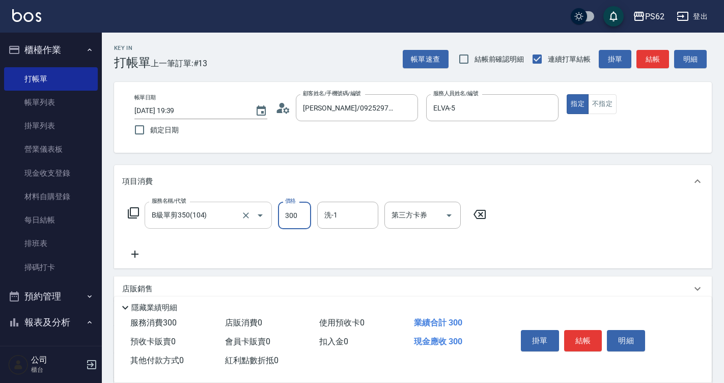
type input "300"
click at [653, 68] on button "結帳" at bounding box center [653, 59] width 33 height 19
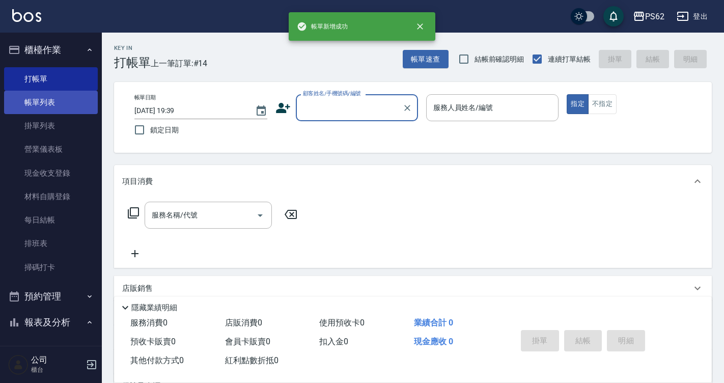
click at [39, 100] on link "帳單列表" at bounding box center [51, 102] width 94 height 23
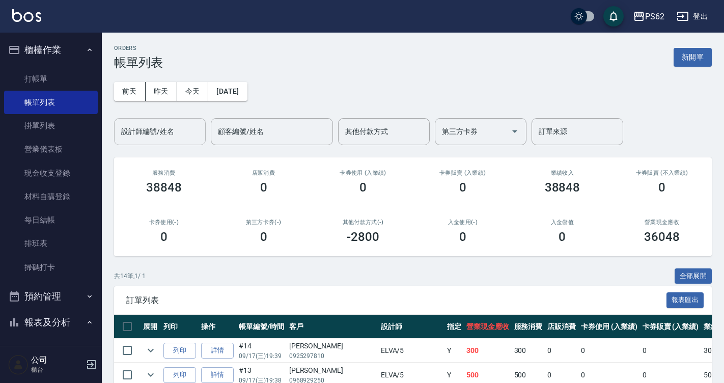
click at [152, 131] on input "設計師編號/姓名" at bounding box center [160, 132] width 83 height 18
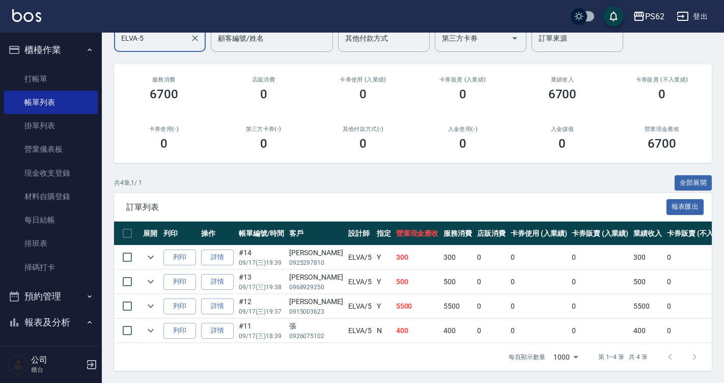
scroll to position [101, 0]
type input "ELVA-5"
click at [38, 263] on link "掃碼打卡" at bounding box center [51, 267] width 94 height 23
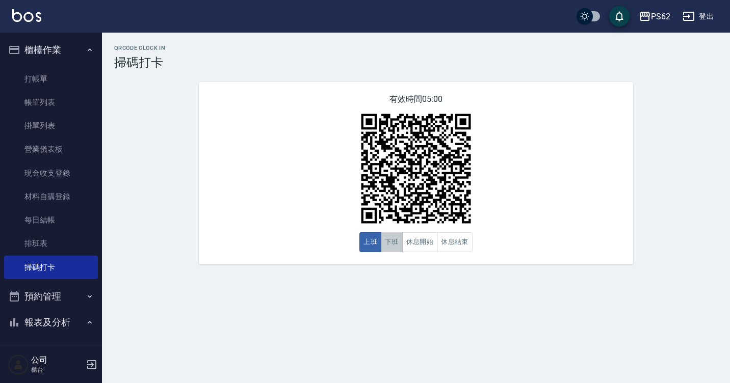
click at [391, 238] on button "下班" at bounding box center [392, 242] width 22 height 20
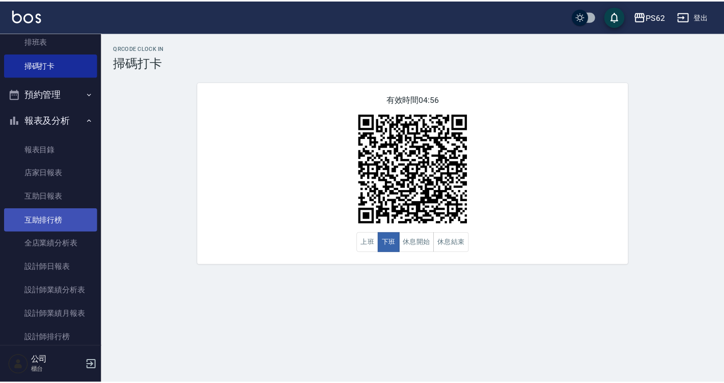
scroll to position [204, 0]
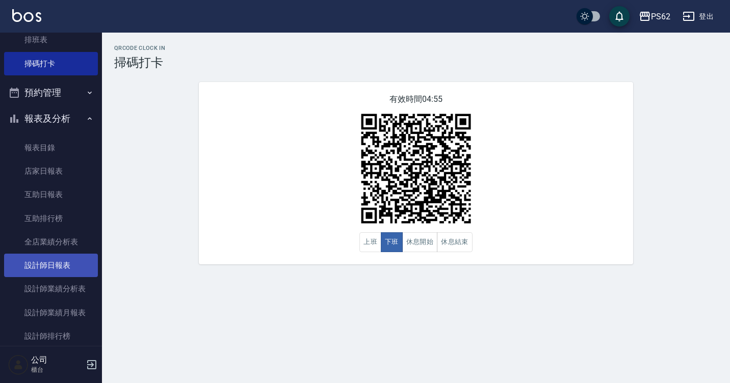
click at [59, 267] on link "設計師日報表" at bounding box center [51, 265] width 94 height 23
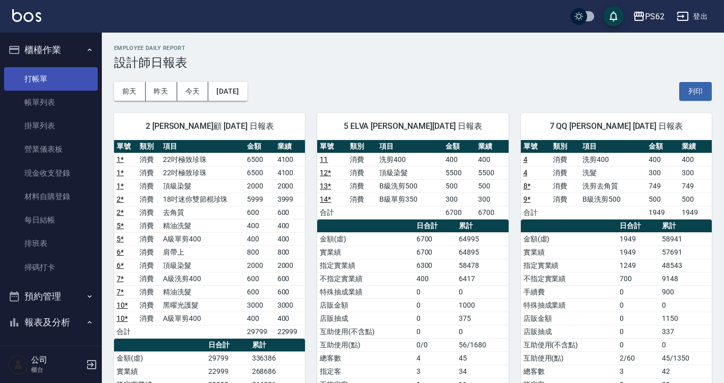
click at [43, 76] on link "打帳單" at bounding box center [51, 78] width 94 height 23
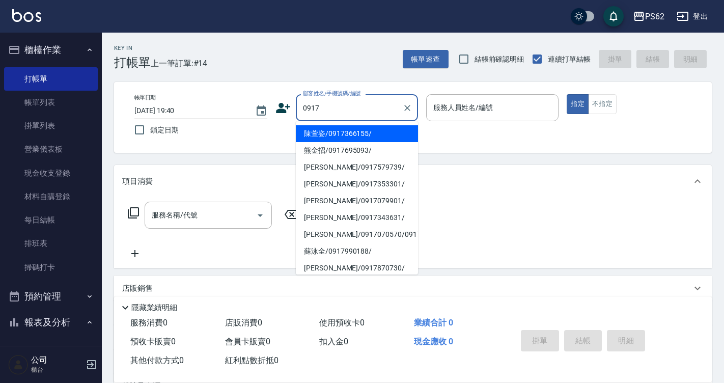
click at [349, 138] on li "陳萱姿/0917366155/" at bounding box center [357, 133] width 122 height 17
click at [349, 138] on div "帳單日期 [DATE] 19:40 鎖定日期 顧客姓名/手機號碼/編號 0917 顧客姓名/手機號碼/編號 服務人員姓名/編號 服務人員姓名/編號 指定 不指定" at bounding box center [413, 117] width 574 height 46
type input "陳萱姿/0917366155/"
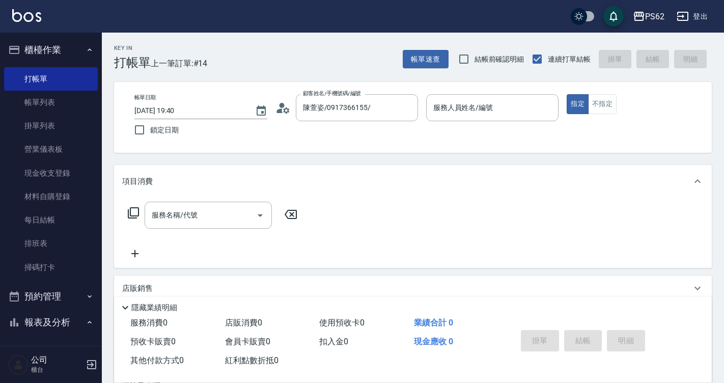
type input "niki-9"
click at [202, 222] on input "服務名稱/代號" at bounding box center [200, 215] width 103 height 18
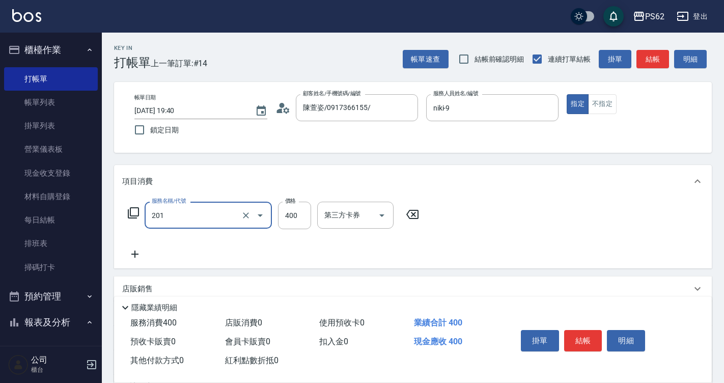
type input "洗剪400(201)"
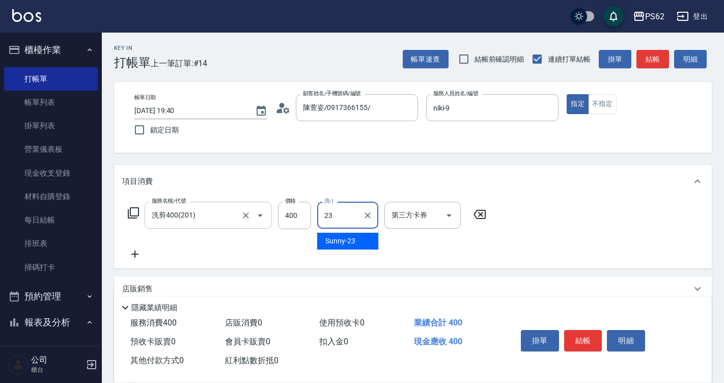
type input "Sunny-23"
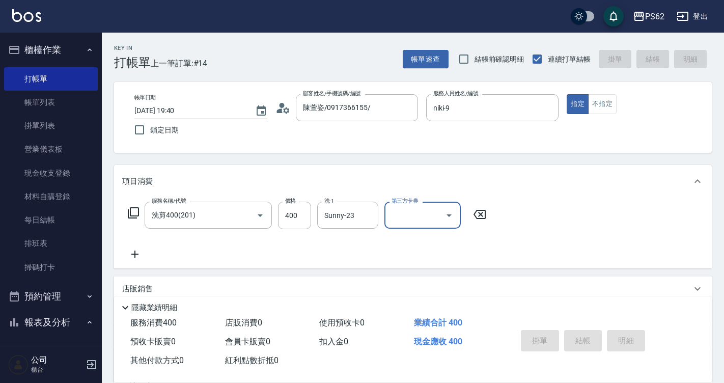
type input "[DATE] 19:44"
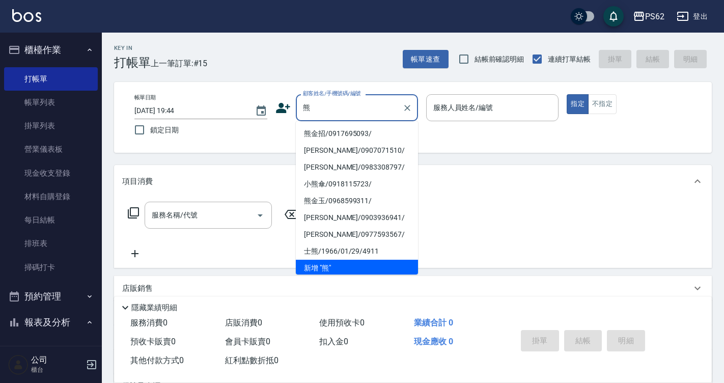
click at [328, 130] on li "熊金招/0917695093/" at bounding box center [357, 133] width 122 height 17
type input "熊金招/0917695093/"
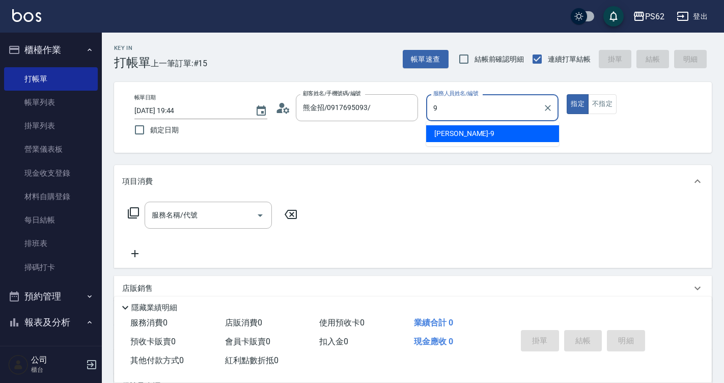
type input "niki-9"
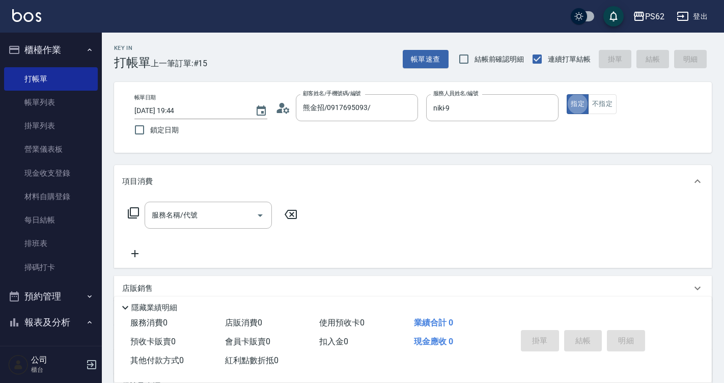
type button "true"
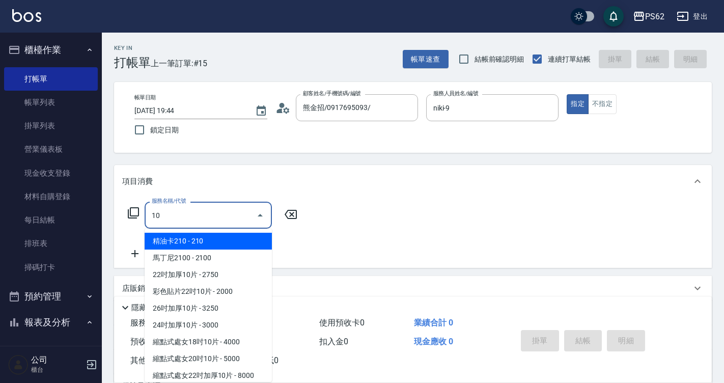
type input "1"
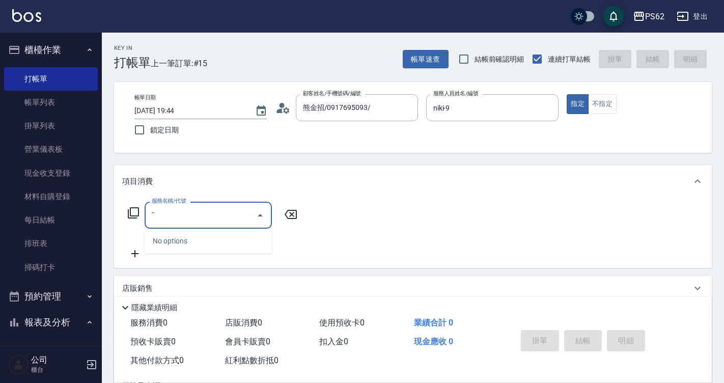
type input "'"
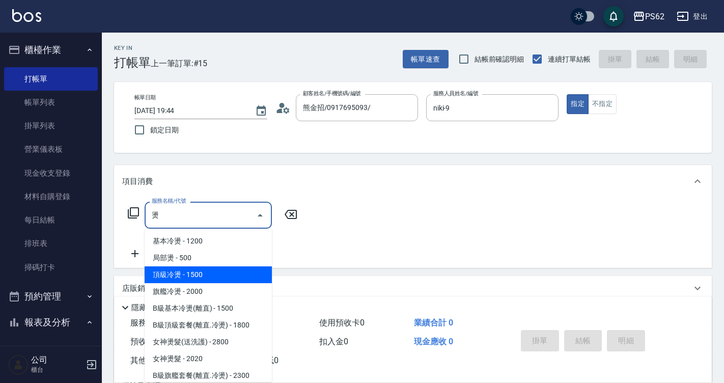
click at [231, 273] on span "頂級冷燙 - 1500" at bounding box center [208, 274] width 127 height 17
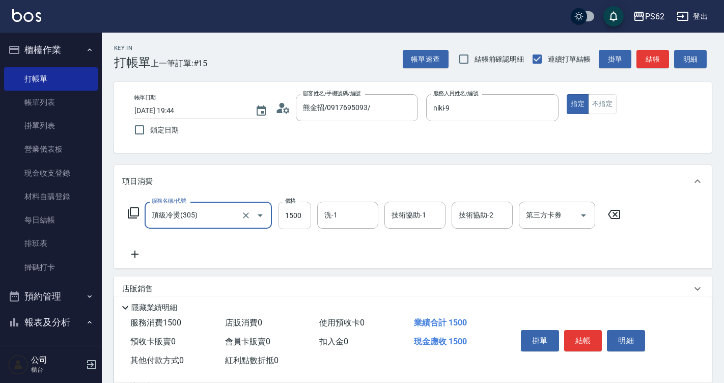
type input "頂級冷燙(305)"
click at [303, 221] on input "1500" at bounding box center [294, 216] width 33 height 28
type input "1800"
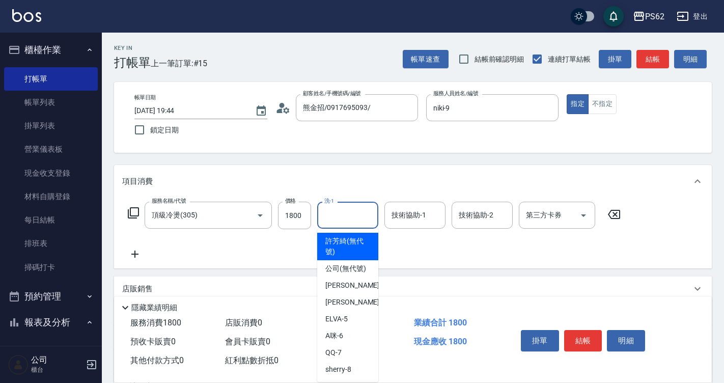
click at [360, 213] on input "洗-1" at bounding box center [348, 215] width 52 height 18
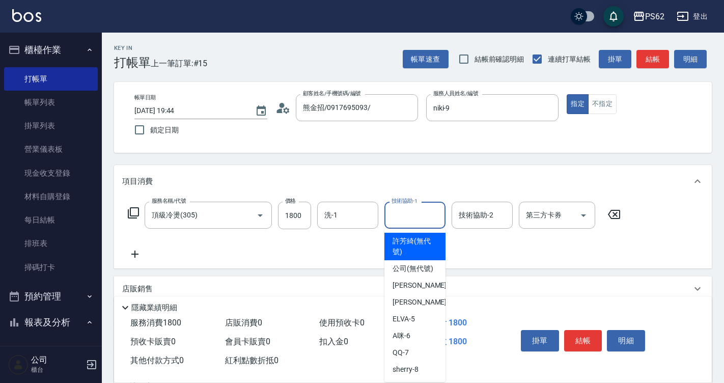
click at [399, 214] on input "技術協助-1" at bounding box center [415, 215] width 52 height 18
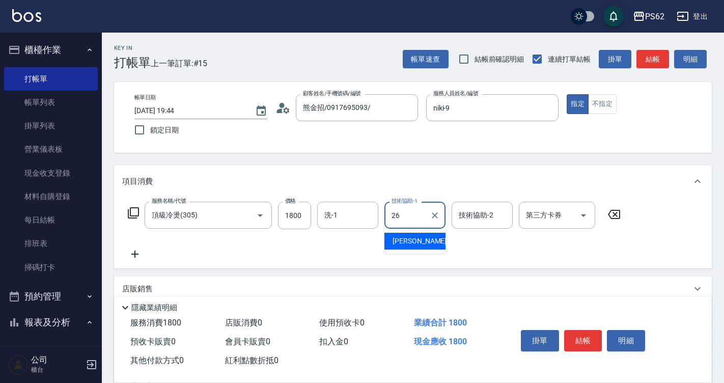
type input "[PERSON_NAME]-26"
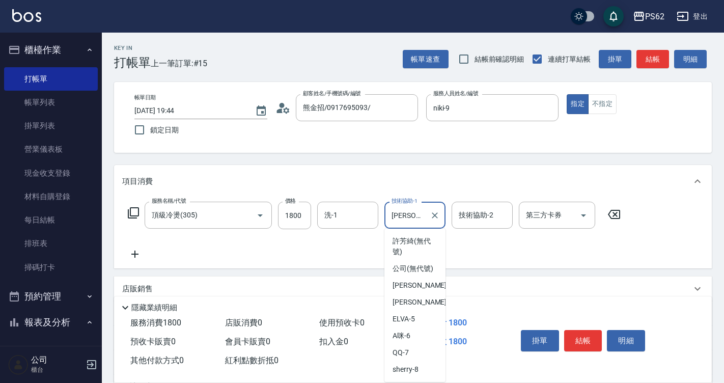
scroll to position [107, 0]
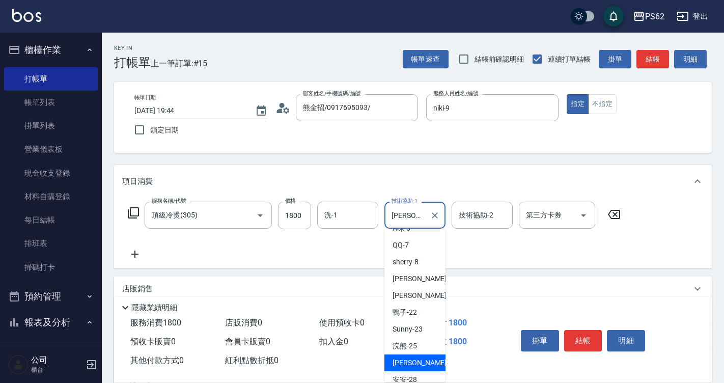
drag, startPoint x: 405, startPoint y: 217, endPoint x: 419, endPoint y: 219, distance: 14.0
click at [419, 219] on input "[PERSON_NAME]-26" at bounding box center [407, 215] width 37 height 18
click at [427, 219] on div "[PERSON_NAME]-26 技術協助-1" at bounding box center [415, 215] width 61 height 27
click at [434, 219] on icon "Clear" at bounding box center [435, 215] width 10 height 10
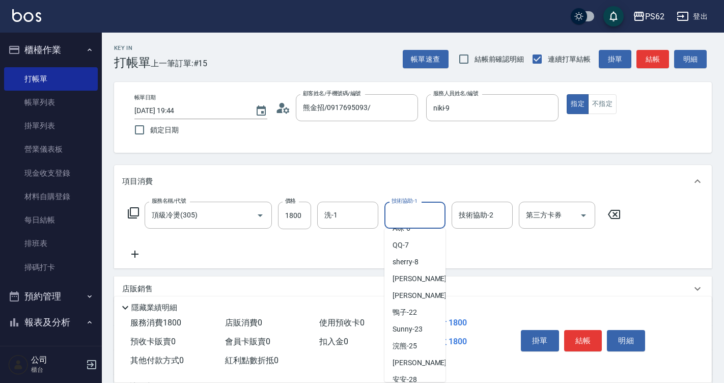
scroll to position [4, 0]
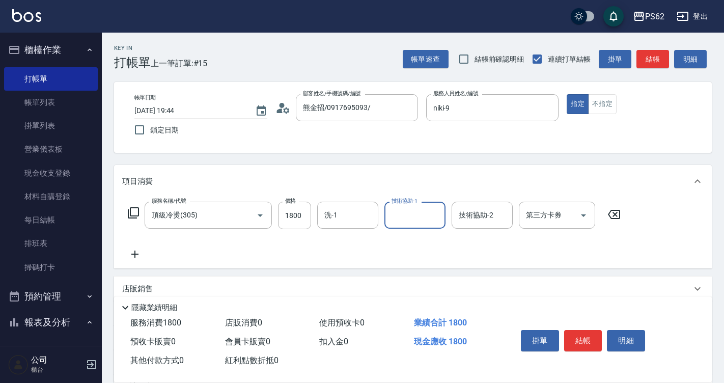
click at [422, 221] on input "技術協助-1" at bounding box center [415, 215] width 52 height 18
type input "安安-28"
click at [576, 337] on button "結帳" at bounding box center [583, 340] width 38 height 21
click at [576, 337] on div "掛單 結帳 明細" at bounding box center [583, 342] width 133 height 32
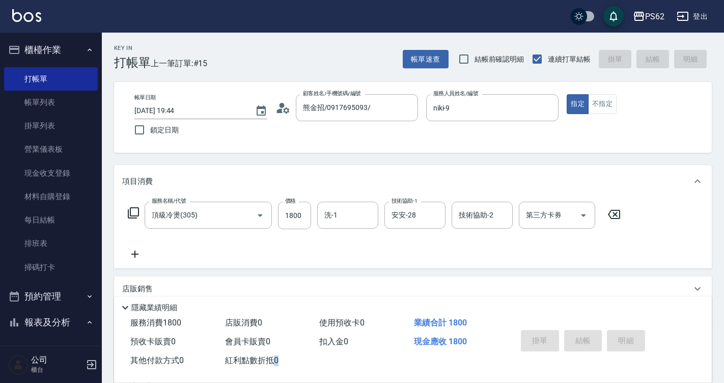
type input "[DATE] 19:45"
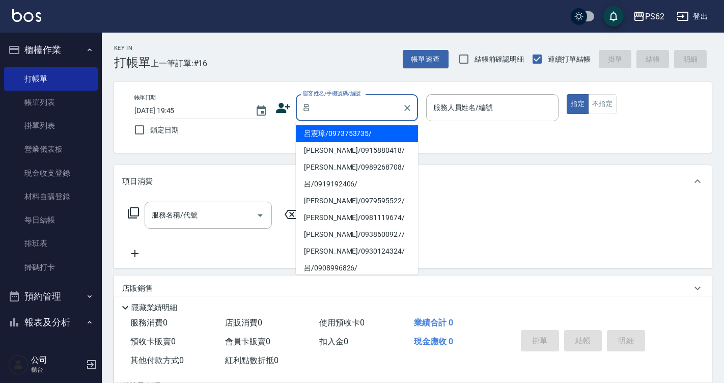
click at [344, 146] on li "[PERSON_NAME]/0915880418/" at bounding box center [357, 150] width 122 height 17
type input "[PERSON_NAME]/0915880418/"
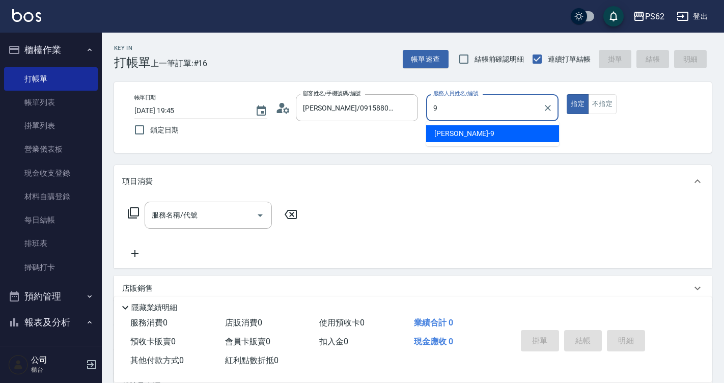
type input "niki-9"
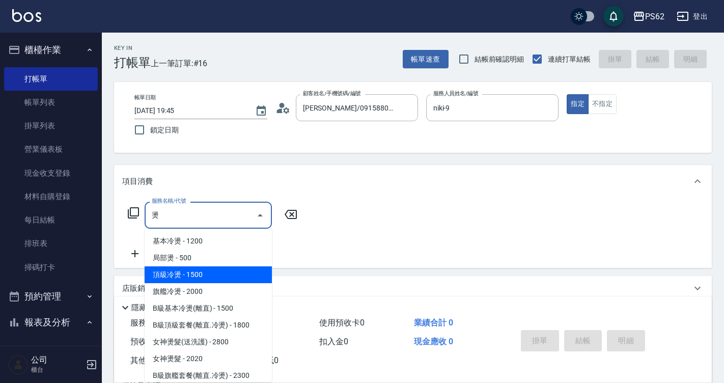
click at [169, 266] on span "頂級冷燙 - 1500" at bounding box center [208, 274] width 127 height 17
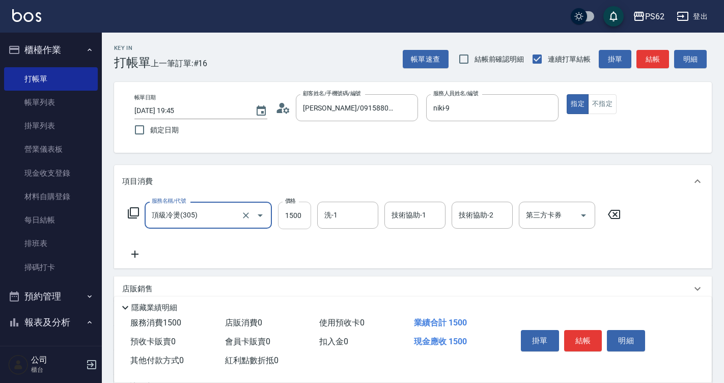
type input "頂級冷燙(305)"
click at [288, 210] on input "1500" at bounding box center [294, 216] width 33 height 28
type input "1800"
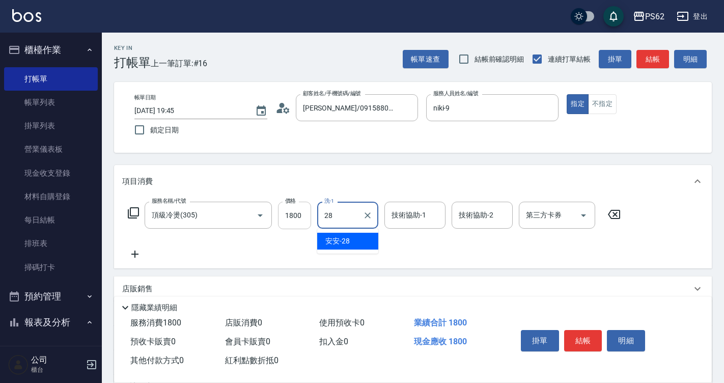
type input "安安-28"
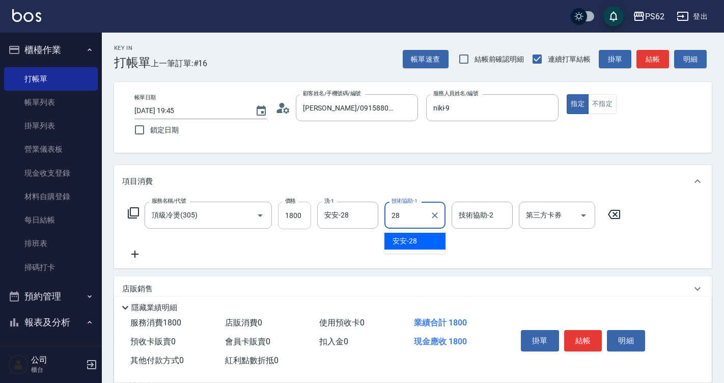
type input "安安-28"
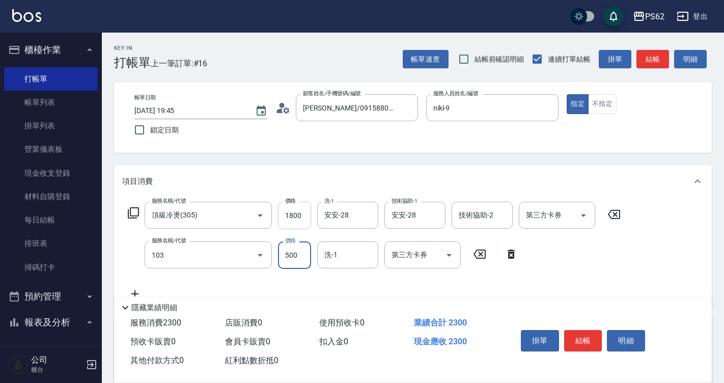
type input "B級洗剪500(103)"
click at [590, 337] on button "結帳" at bounding box center [583, 340] width 38 height 21
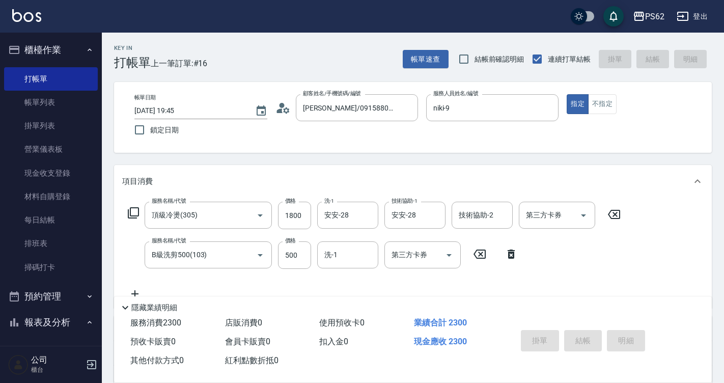
type input "[DATE] 19:46"
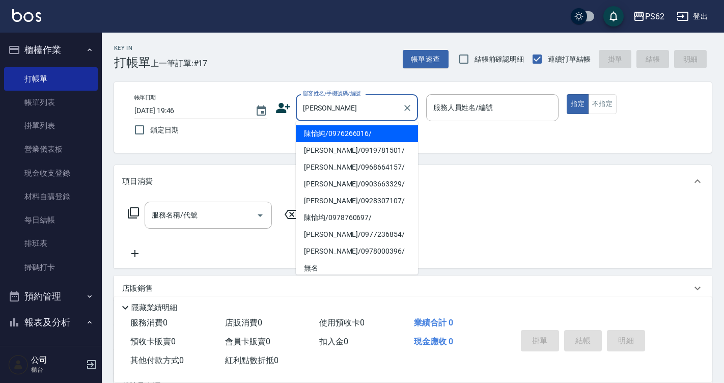
click at [351, 136] on li "陳怡純/0976266016/" at bounding box center [357, 133] width 122 height 17
type input "陳怡純/0976266016/"
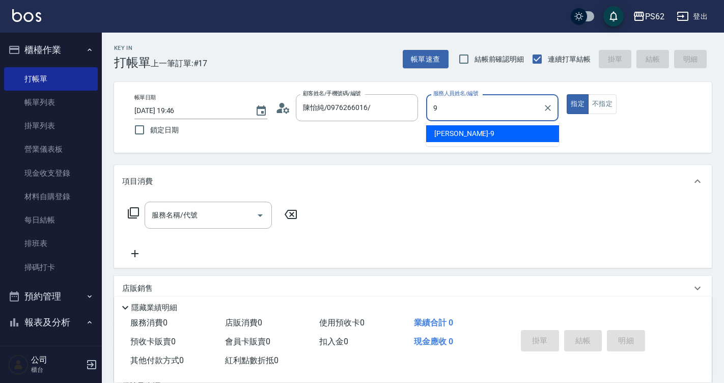
type input "niki-9"
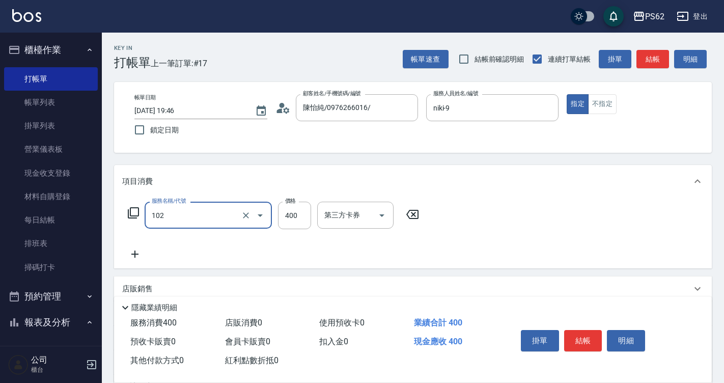
type input "精油洗髮(102)"
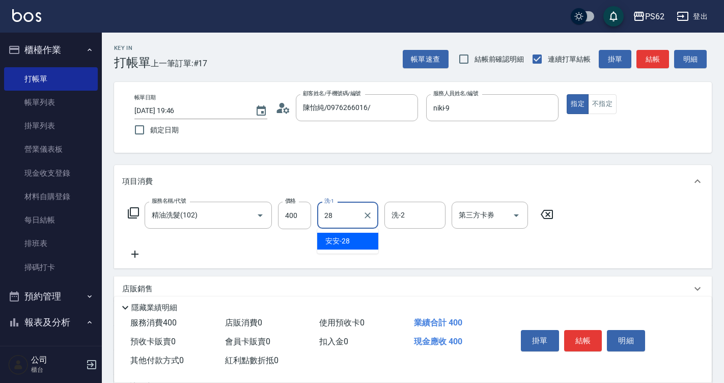
type input "安安-28"
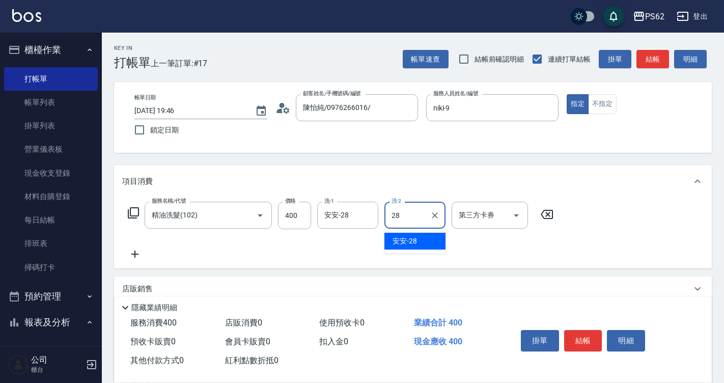
type input "2"
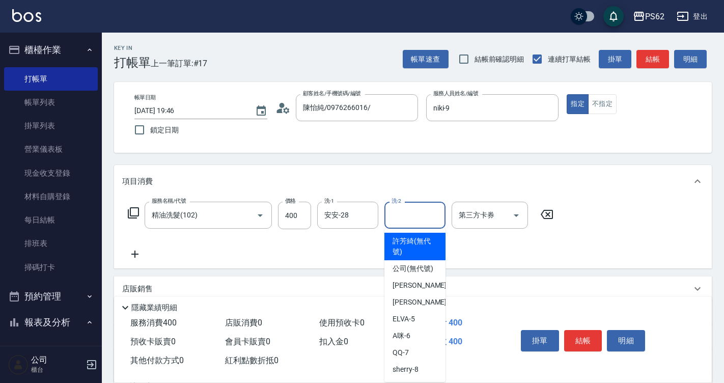
type input "[PERSON_NAME](無代號)"
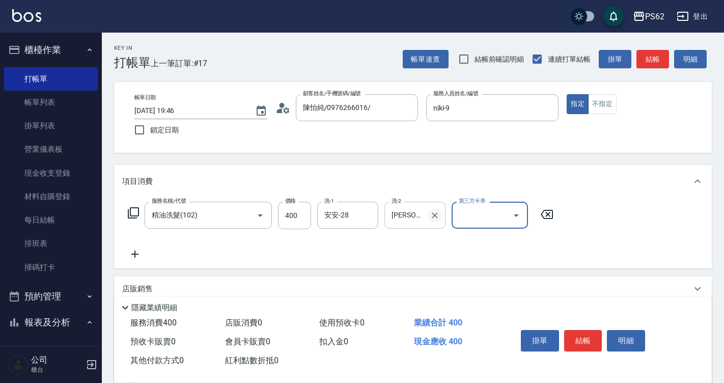
click at [431, 217] on icon "Clear" at bounding box center [435, 215] width 10 height 10
click at [583, 337] on button "結帳" at bounding box center [583, 340] width 38 height 21
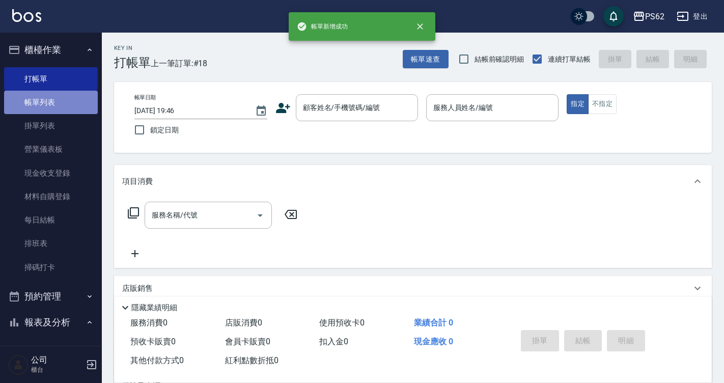
click at [75, 101] on link "帳單列表" at bounding box center [51, 102] width 94 height 23
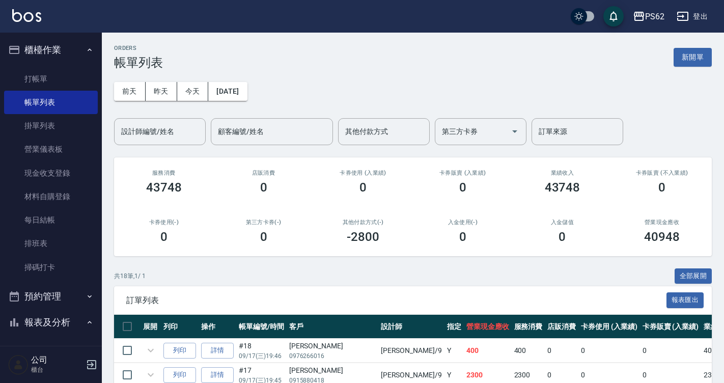
click at [162, 136] on div "設計師編號/姓名 設計師編號/姓名" at bounding box center [160, 131] width 92 height 27
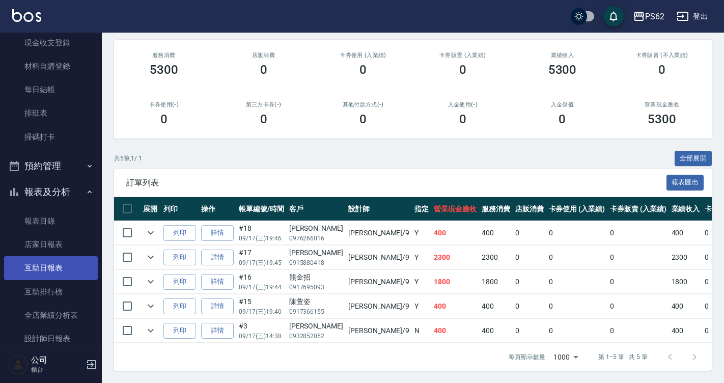
scroll to position [204, 0]
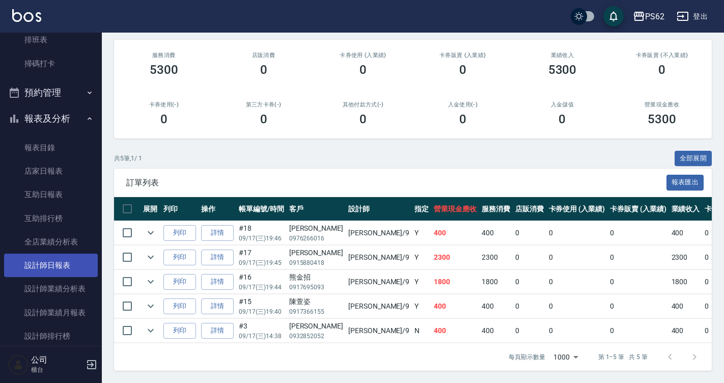
type input "niki-9"
click at [63, 260] on link "設計師日報表" at bounding box center [51, 265] width 94 height 23
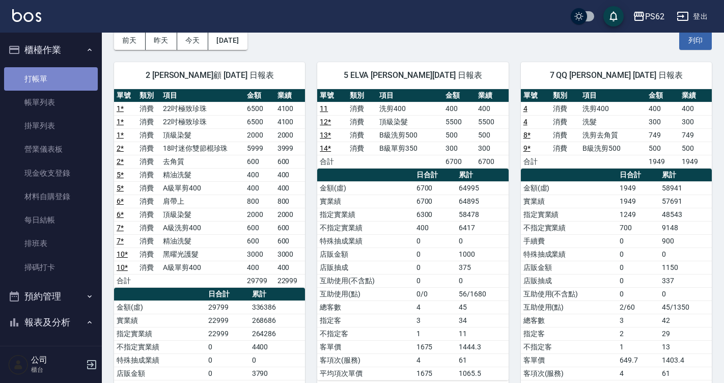
click at [54, 75] on link "打帳單" at bounding box center [51, 78] width 94 height 23
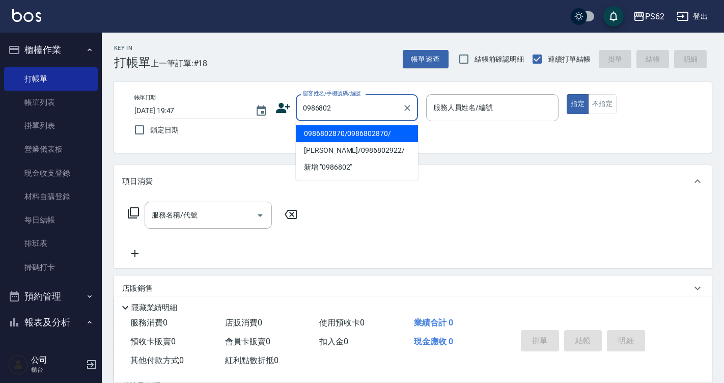
click at [331, 138] on li "0986802870/0986802870/" at bounding box center [357, 133] width 122 height 17
type input "0986802870/0986802870/"
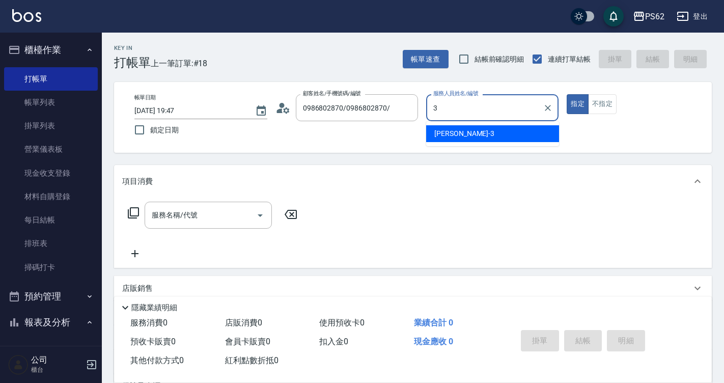
type input "[PERSON_NAME]-3"
type button "true"
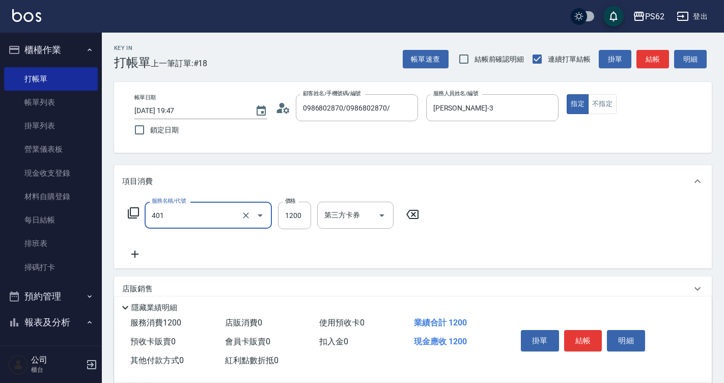
type input "一般染髮(401)"
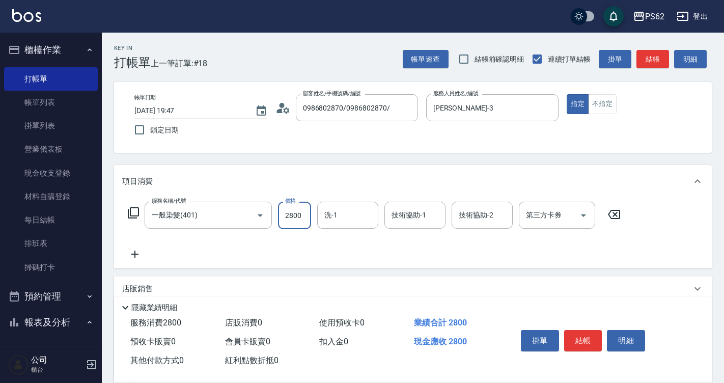
type input "2800"
click at [579, 331] on button "結帳" at bounding box center [583, 340] width 38 height 21
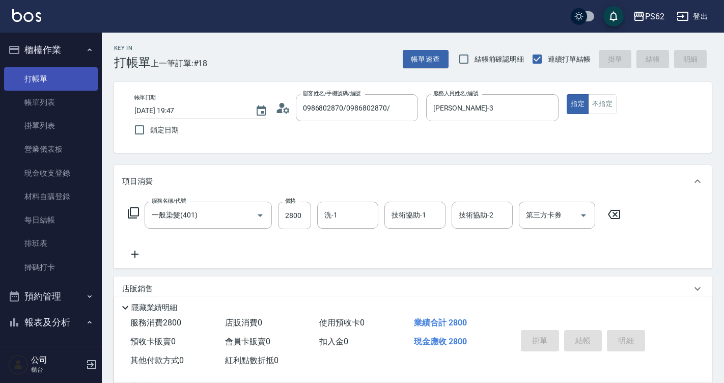
type input "[DATE] 19:55"
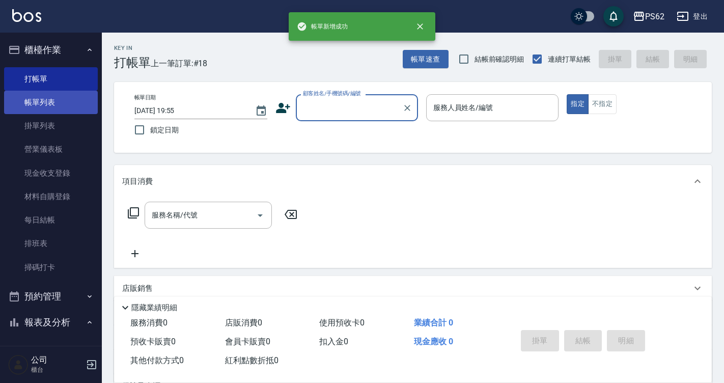
click at [48, 99] on link "帳單列表" at bounding box center [51, 102] width 94 height 23
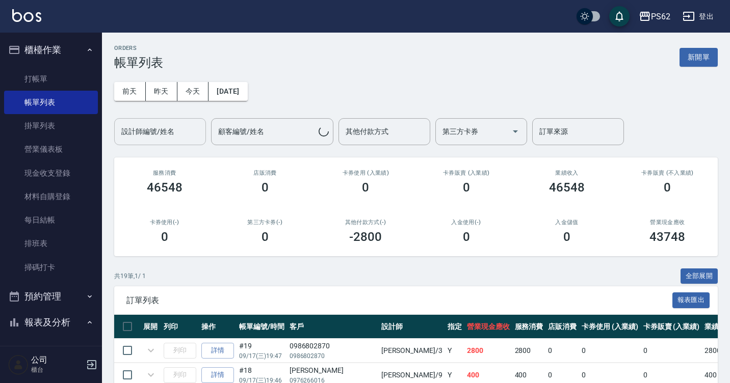
click at [170, 125] on input "設計師編號/姓名" at bounding box center [160, 132] width 83 height 18
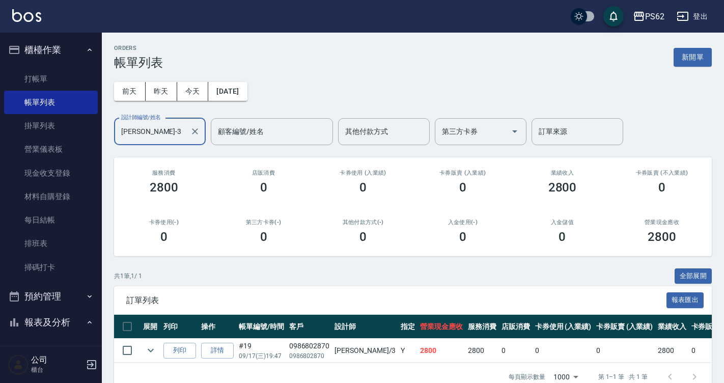
scroll to position [28, 0]
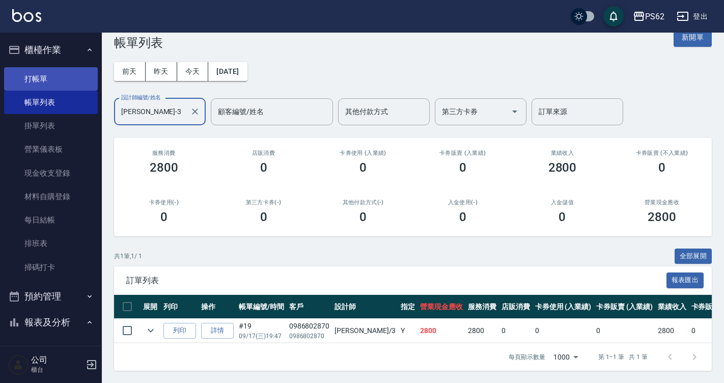
type input "[PERSON_NAME]-3"
click at [62, 81] on link "打帳單" at bounding box center [51, 78] width 94 height 23
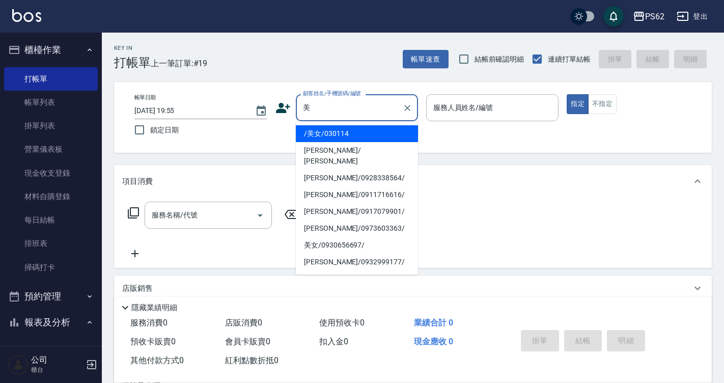
click at [372, 128] on li "/美女/030114" at bounding box center [357, 133] width 122 height 17
type input "/美女/030114"
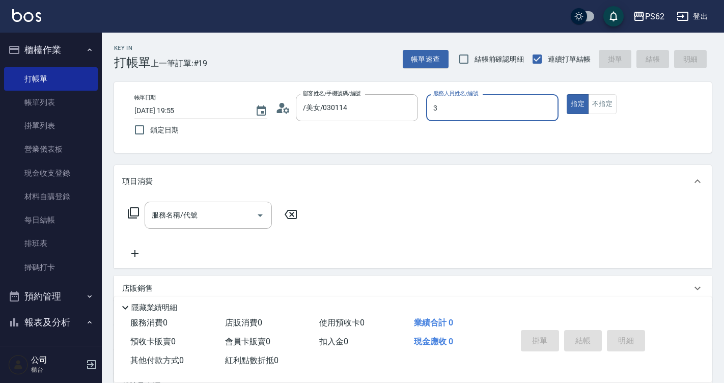
type input "[PERSON_NAME]-3"
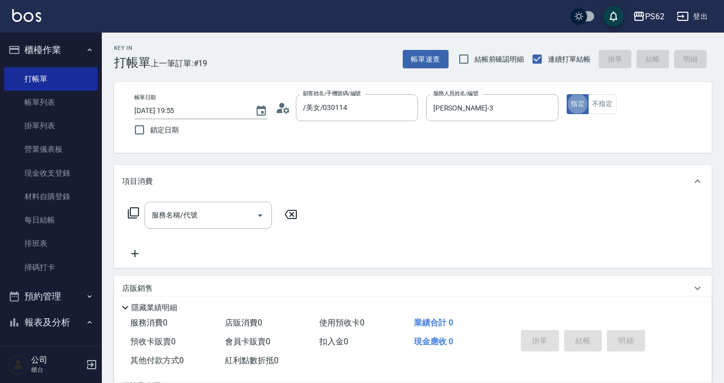
type button "true"
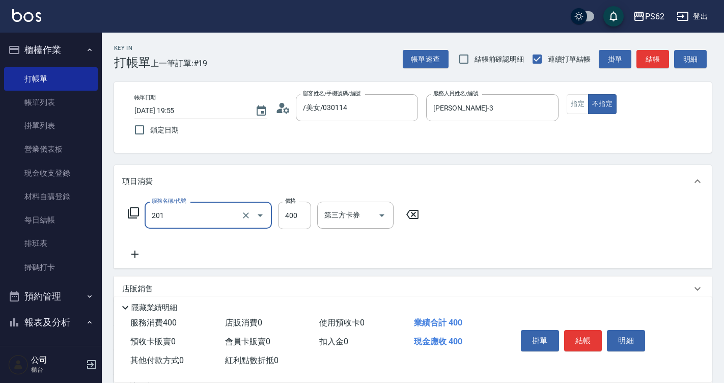
type input "洗剪400(201)"
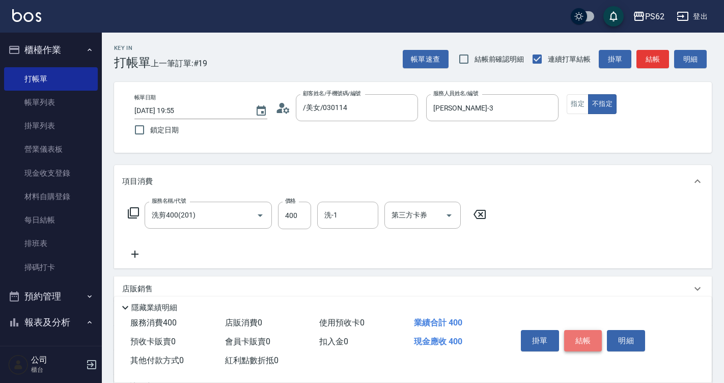
click at [577, 336] on button "結帳" at bounding box center [583, 340] width 38 height 21
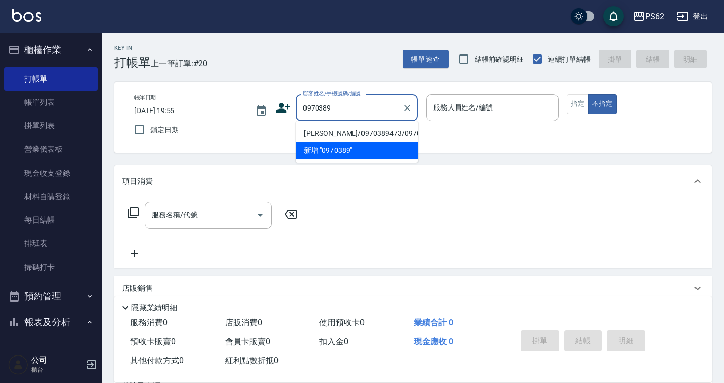
click at [321, 126] on li "[PERSON_NAME]/0970389473/0970389473" at bounding box center [357, 133] width 122 height 17
type input "[PERSON_NAME]/0970389473/0970389473"
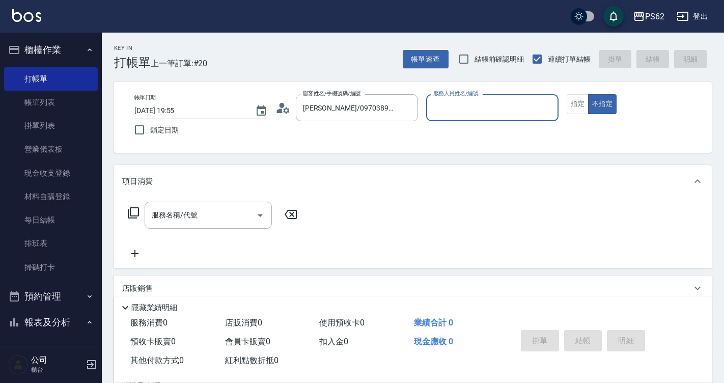
type input "[PERSON_NAME]-3"
click at [588, 94] on button "不指定" at bounding box center [602, 104] width 29 height 20
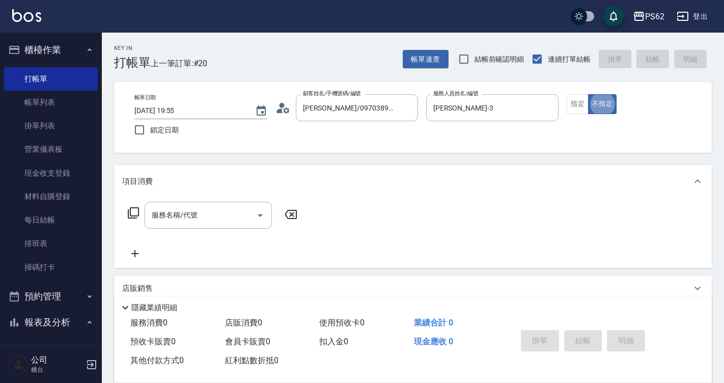
type button "false"
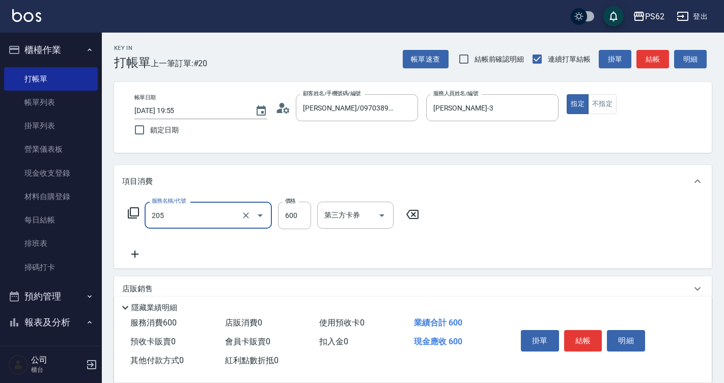
type input "A級洗剪400(205)"
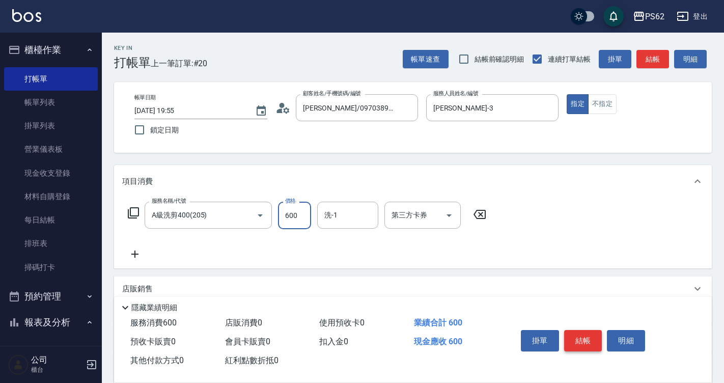
click at [571, 332] on button "結帳" at bounding box center [583, 340] width 38 height 21
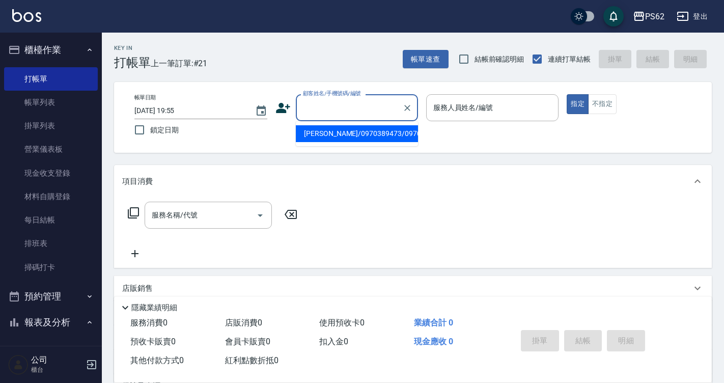
click at [317, 115] on input "顧客姓名/手機號碼/編號" at bounding box center [350, 108] width 98 height 18
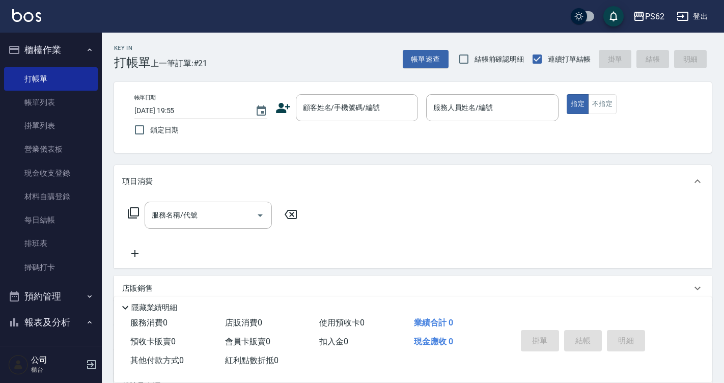
click at [342, 151] on div "帳單日期 [DATE] 19:55 鎖定日期 顧客姓名/手機號碼/編號 顧客姓名/手機號碼/編號 服務人員姓名/編號 服務人員姓名/編號 指定 不指定" at bounding box center [413, 117] width 598 height 71
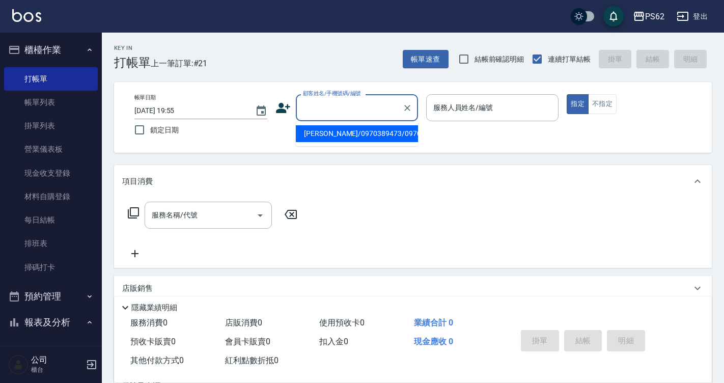
click at [318, 112] on input "顧客姓名/手機號碼/編號" at bounding box center [350, 108] width 98 height 18
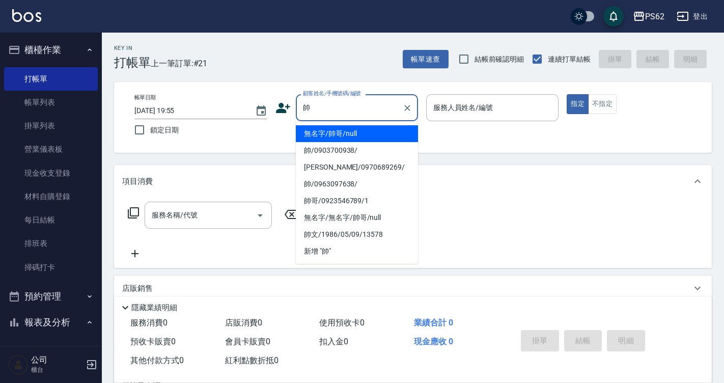
click at [331, 135] on li "無名字/帥哥/null" at bounding box center [357, 133] width 122 height 17
type input "無名字/帥哥/null"
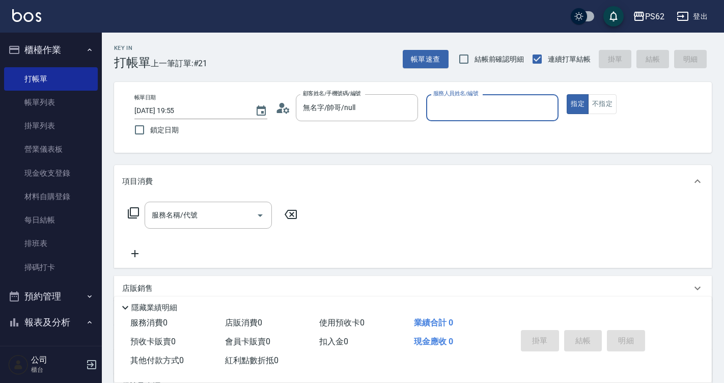
click at [463, 105] on input "服務人員姓名/編號" at bounding box center [493, 108] width 124 height 18
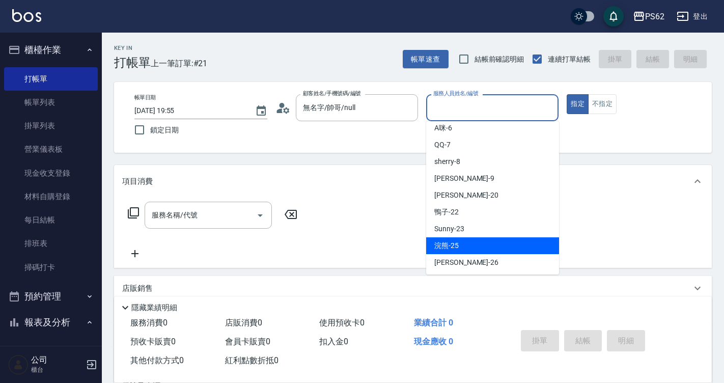
scroll to position [124, 0]
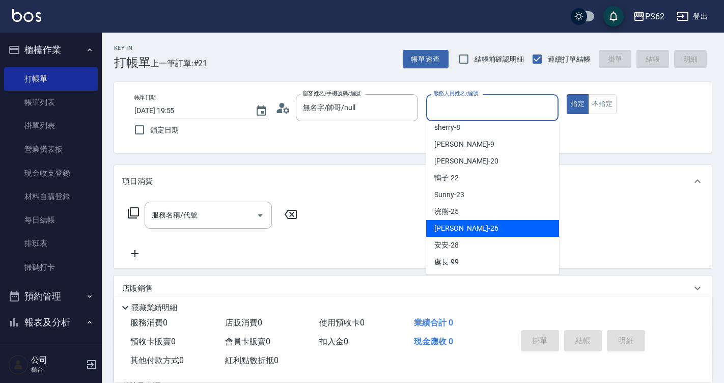
click at [466, 227] on div "[PERSON_NAME] -26" at bounding box center [492, 228] width 133 height 17
type input "[PERSON_NAME]-26"
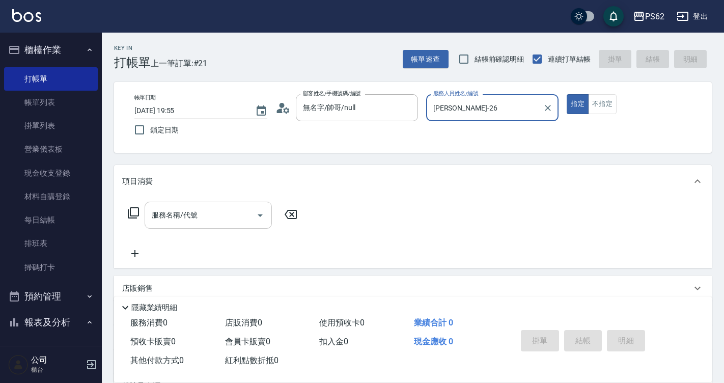
click at [215, 225] on div "服務名稱/代號" at bounding box center [208, 215] width 127 height 27
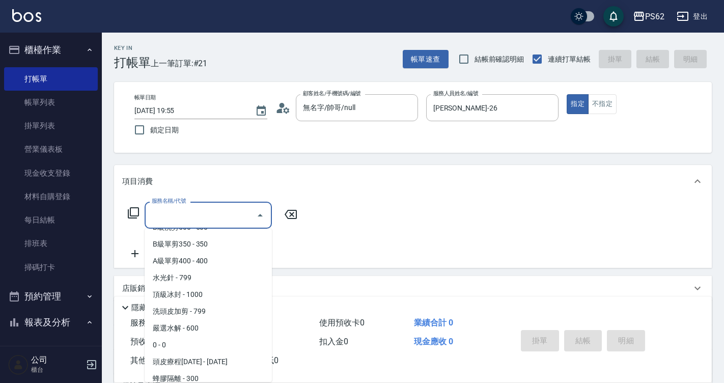
scroll to position [204, 0]
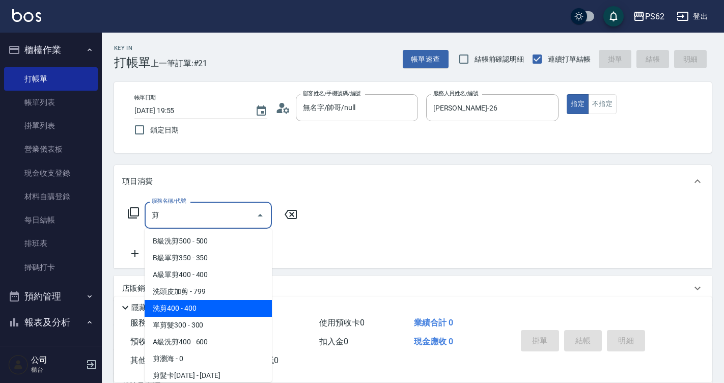
drag, startPoint x: 210, startPoint y: 270, endPoint x: 203, endPoint y: 304, distance: 34.8
click at [203, 304] on ul "B級洗剪500 - 500 B級單剪350 - 350 A級單剪400 - 400 洗頭皮加剪 - 799 洗剪400 - 400 單剪髮300 - 300 …" at bounding box center [208, 305] width 127 height 153
click at [203, 304] on span "洗剪400 - 400" at bounding box center [208, 308] width 127 height 17
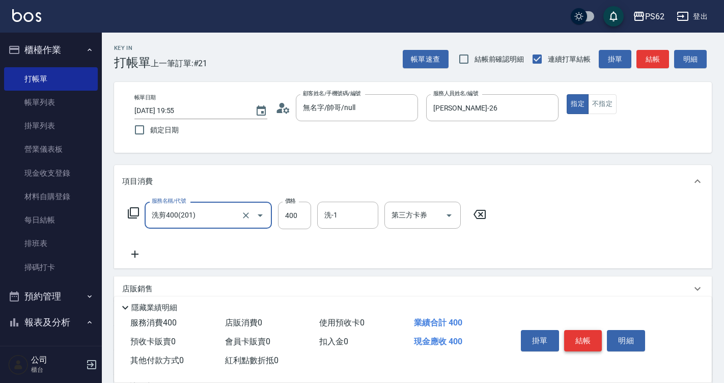
type input "洗剪400(201)"
click at [574, 337] on button "結帳" at bounding box center [583, 340] width 38 height 21
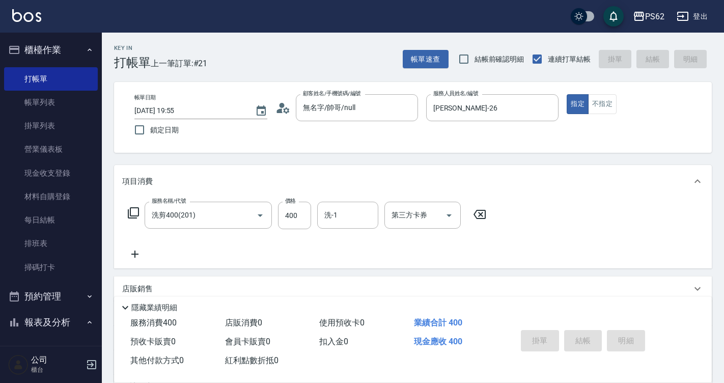
type input "[DATE] 19:56"
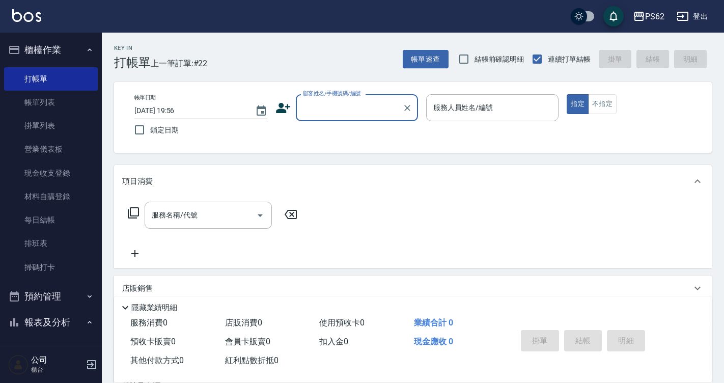
click at [278, 109] on icon at bounding box center [283, 107] width 15 height 15
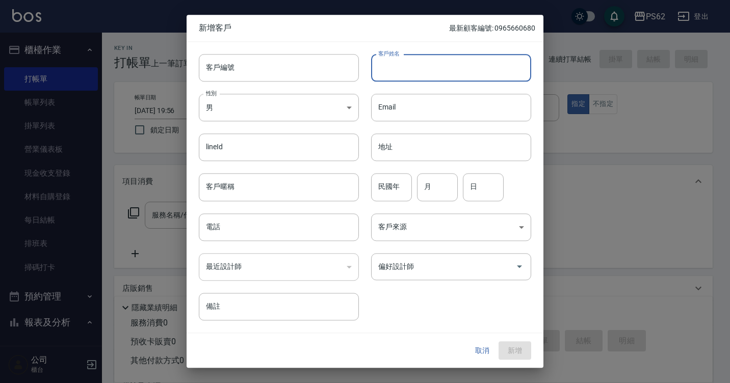
click at [414, 61] on input "客戶姓名" at bounding box center [451, 68] width 160 height 28
type input "[PERSON_NAME]"
click at [261, 223] on input "電話" at bounding box center [279, 227] width 160 height 28
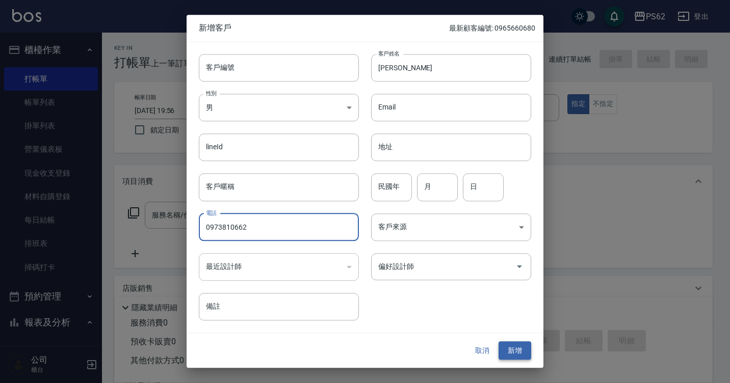
type input "0973810662"
click at [516, 351] on button "新增" at bounding box center [514, 350] width 33 height 19
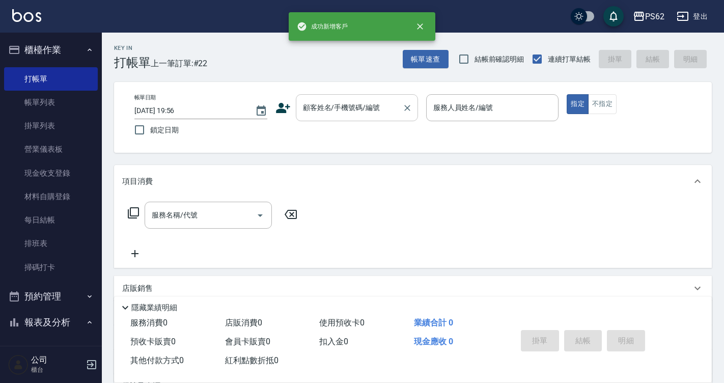
click at [337, 104] on input "顧客姓名/手機號碼/編號" at bounding box center [350, 108] width 98 height 18
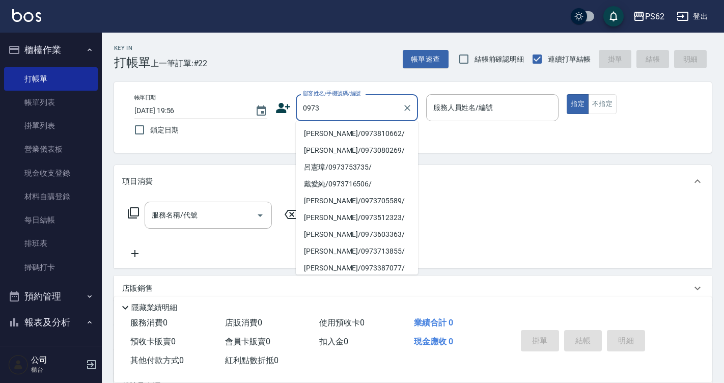
click at [339, 132] on li "[PERSON_NAME]/0973810662/" at bounding box center [357, 133] width 122 height 17
type input "[PERSON_NAME]/0973810662/"
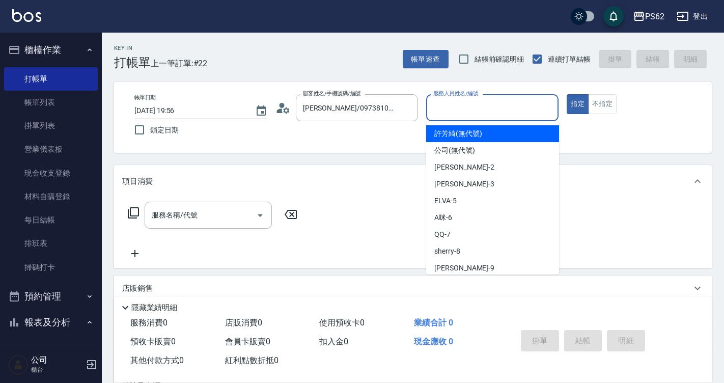
click at [473, 103] on input "服務人員姓名/編號" at bounding box center [493, 108] width 124 height 18
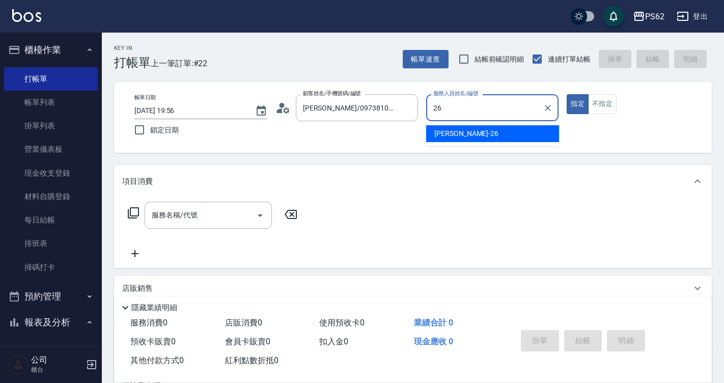
type input "[PERSON_NAME]-26"
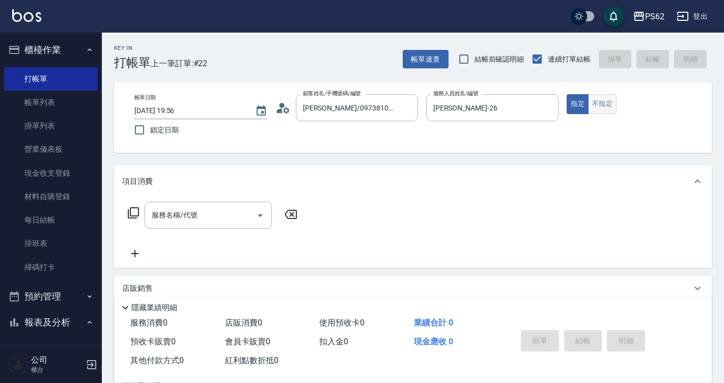
click at [605, 101] on button "不指定" at bounding box center [602, 104] width 29 height 20
click at [241, 206] on div "服務名稱/代號" at bounding box center [208, 215] width 127 height 27
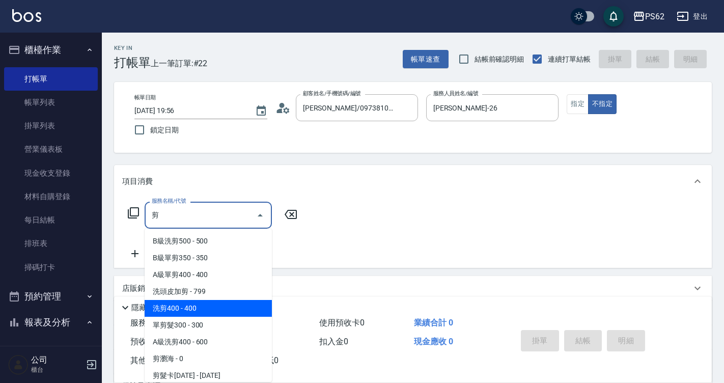
click at [188, 312] on span "洗剪400 - 400" at bounding box center [208, 308] width 127 height 17
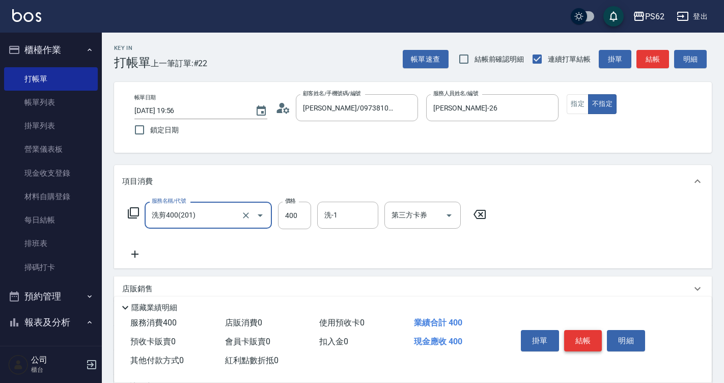
type input "洗剪400(201)"
click at [579, 333] on button "結帳" at bounding box center [583, 340] width 38 height 21
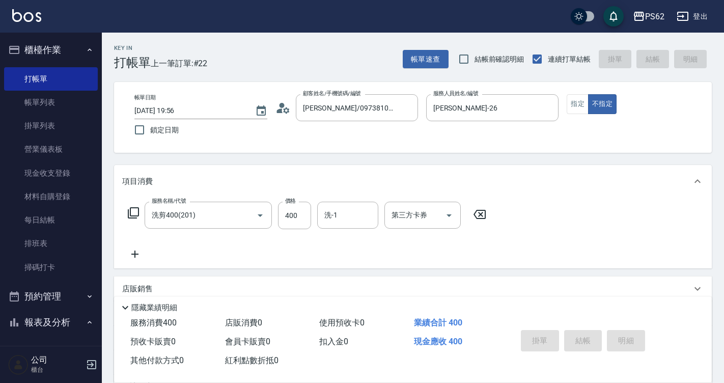
type input "[DATE] 19:57"
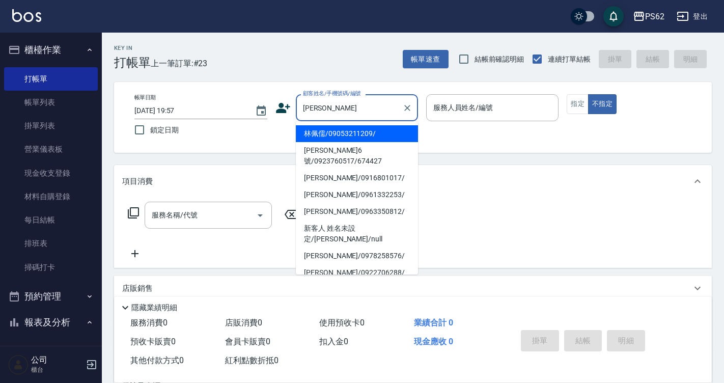
click at [403, 134] on li "林佩儒/09053211209/" at bounding box center [357, 133] width 122 height 17
type input "林佩儒/09053211209/"
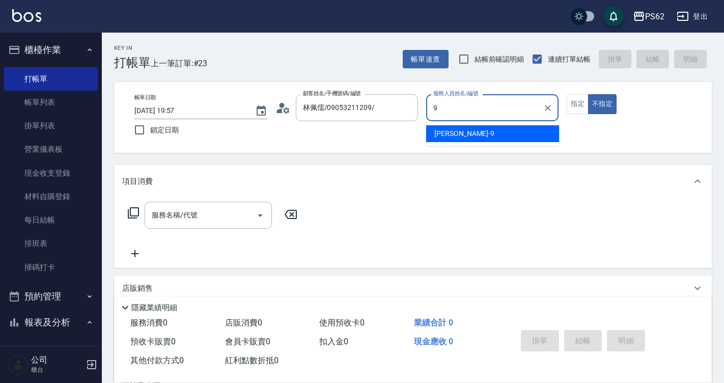
type input "niki-9"
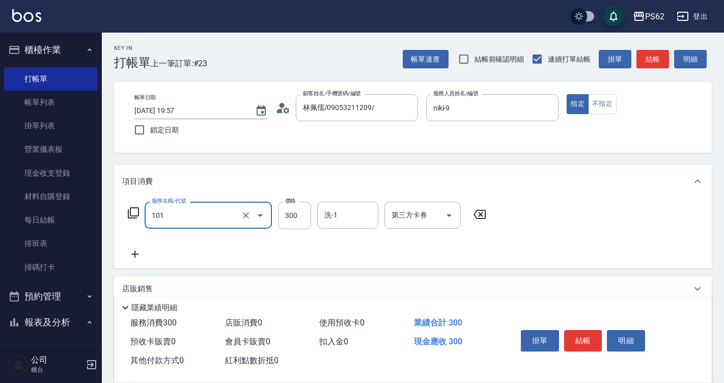
type input "洗髮(101)"
type input "270"
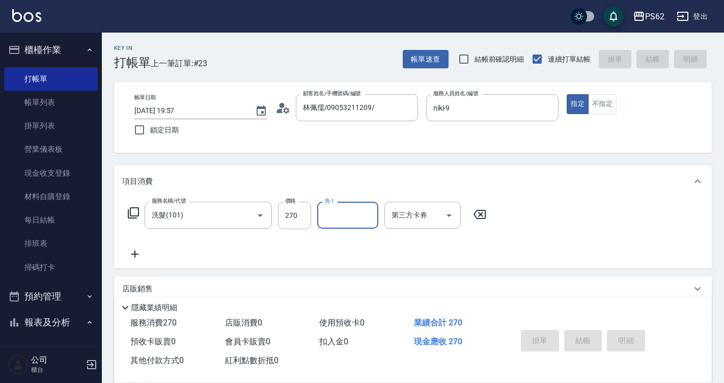
type input "[DATE] 20:02"
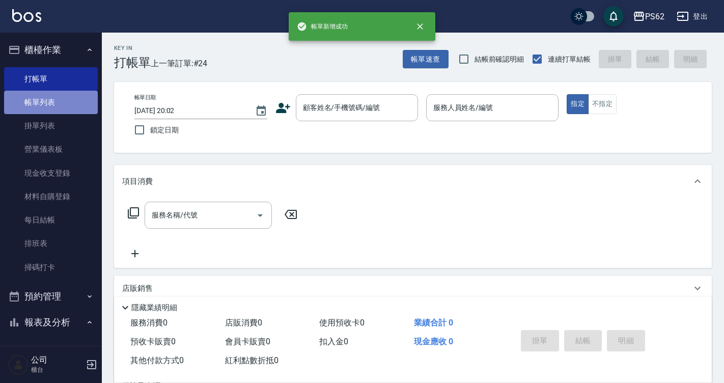
click at [53, 106] on link "帳單列表" at bounding box center [51, 102] width 94 height 23
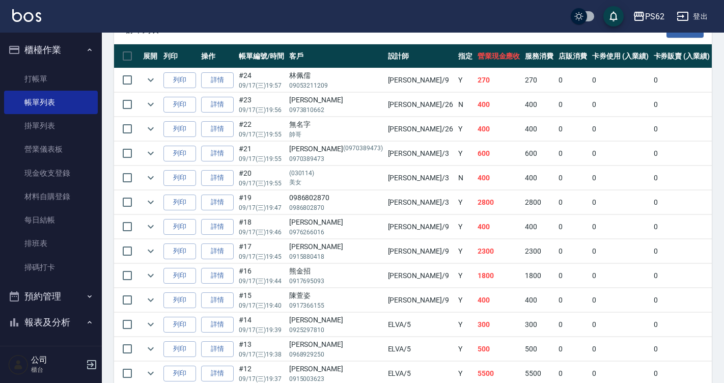
scroll to position [255, 0]
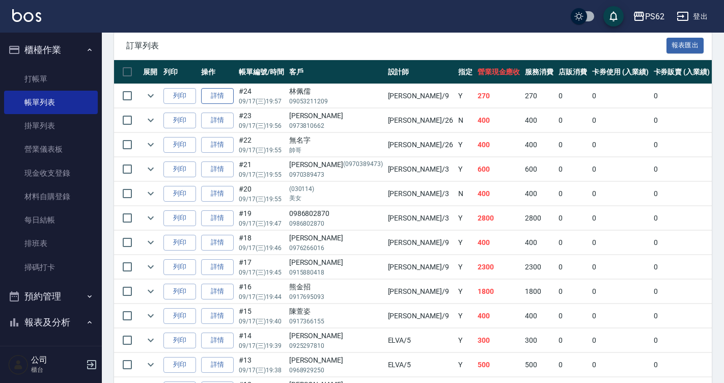
click at [227, 99] on link "詳情" at bounding box center [217, 96] width 33 height 16
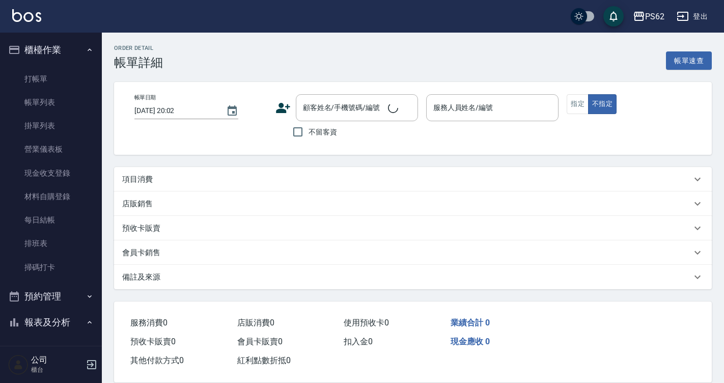
type input "[DATE] 19:57"
type input "niki-9"
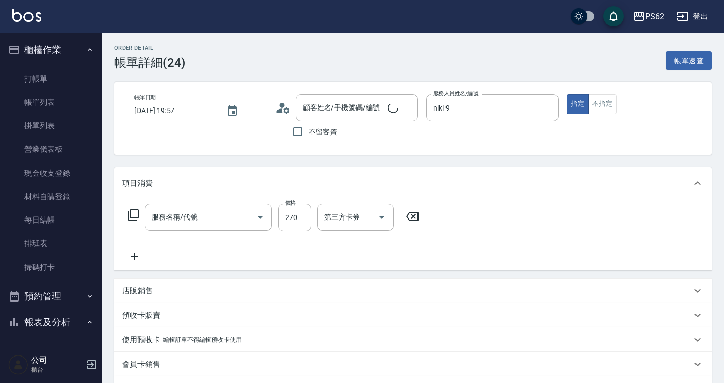
type input "林佩儒/09053211209/"
type input "洗髮(101)"
click at [357, 222] on input "洗-1" at bounding box center [348, 217] width 52 height 18
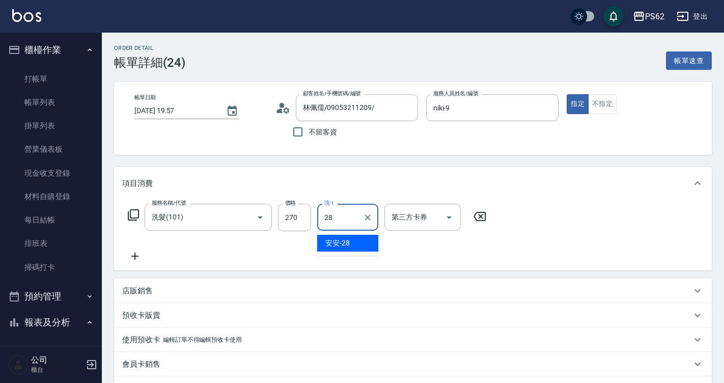
type input "安安-28"
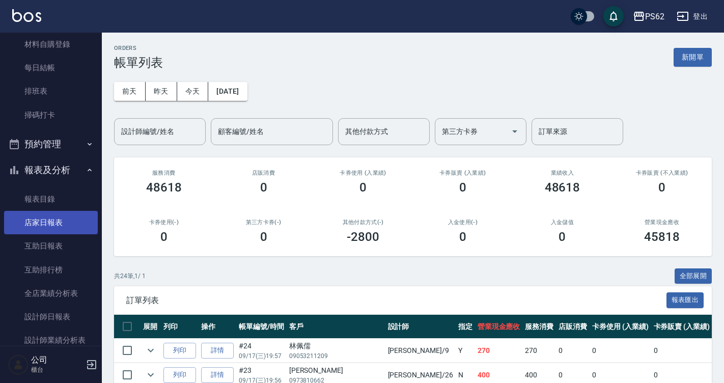
scroll to position [153, 0]
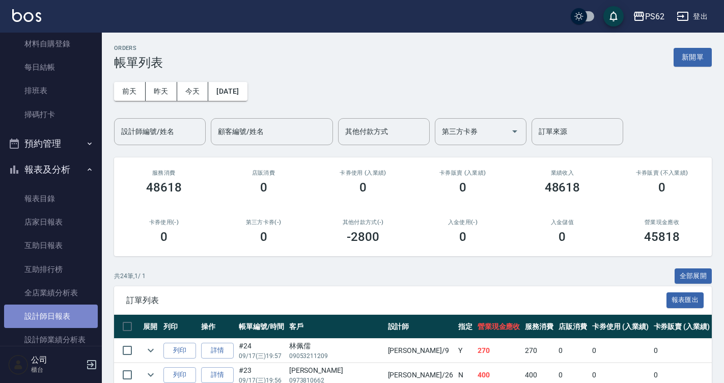
click at [66, 320] on link "設計師日報表" at bounding box center [51, 316] width 94 height 23
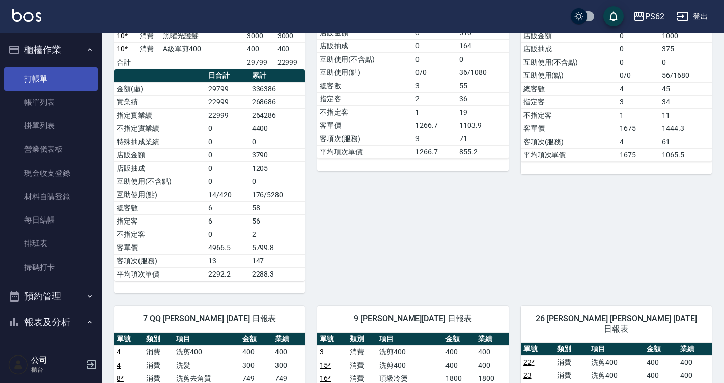
scroll to position [269, 0]
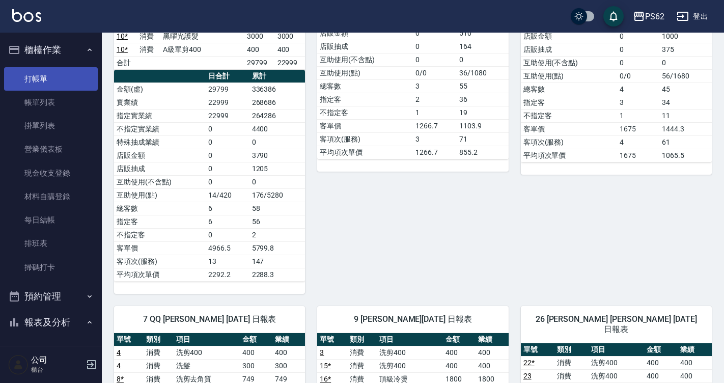
click at [58, 83] on link "打帳單" at bounding box center [51, 78] width 94 height 23
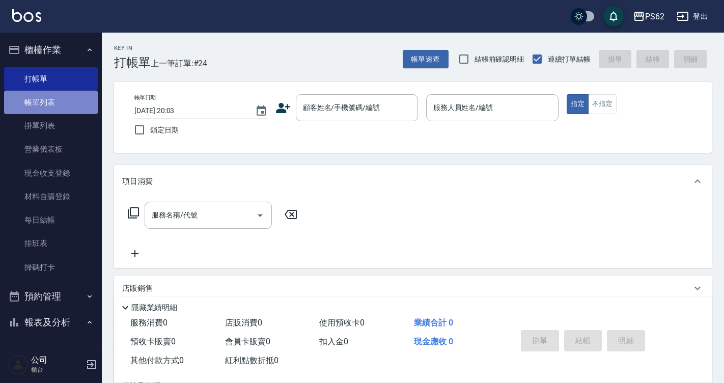
click at [64, 100] on link "帳單列表" at bounding box center [51, 102] width 94 height 23
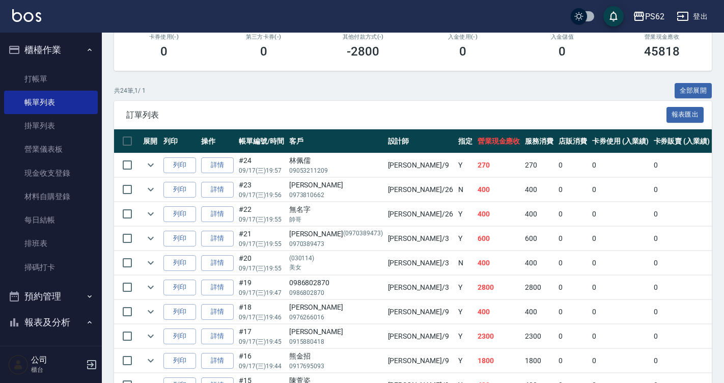
scroll to position [204, 0]
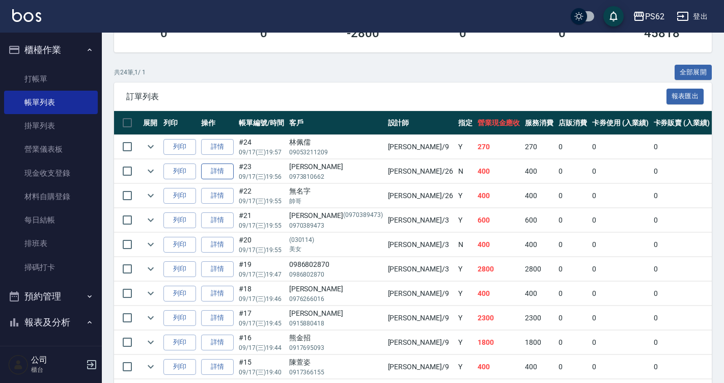
click at [220, 170] on link "詳情" at bounding box center [217, 172] width 33 height 16
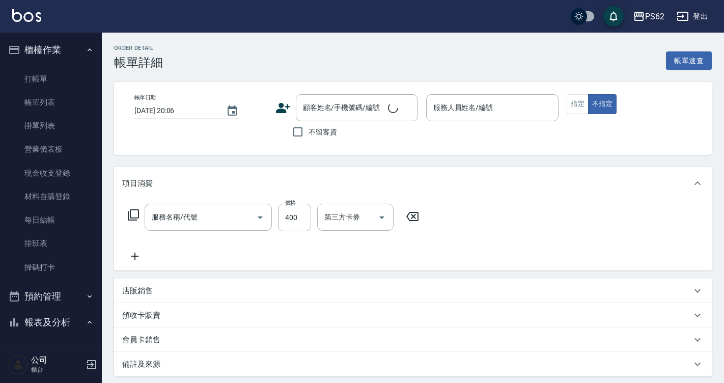
type input "[DATE] 19:56"
type input "[PERSON_NAME]-26"
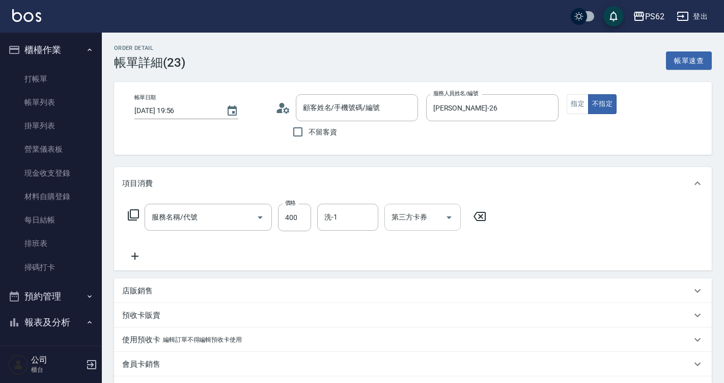
type input "[PERSON_NAME]/0973810662/"
type input "洗剪400(201)"
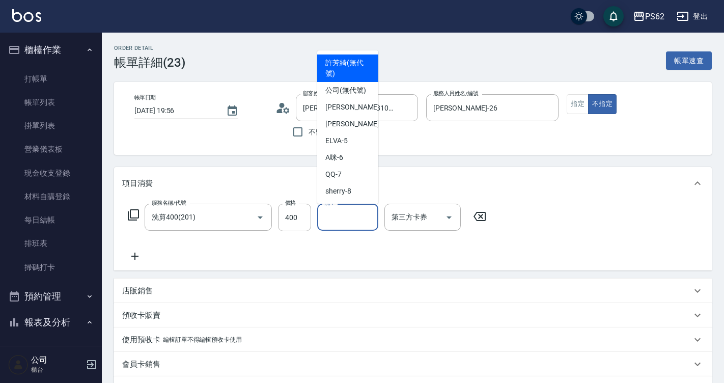
click at [349, 212] on input "洗-1" at bounding box center [348, 217] width 52 height 18
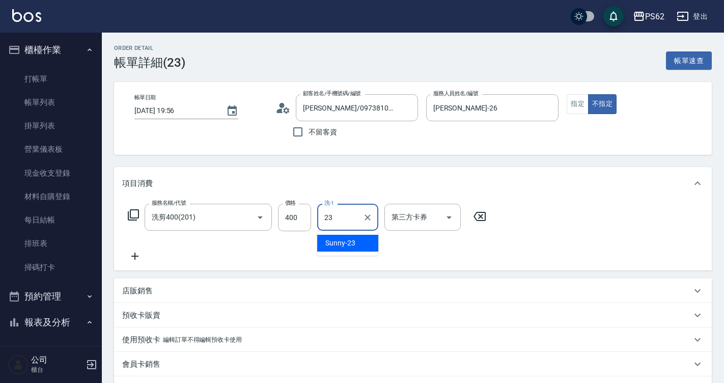
type input "Sunny-23"
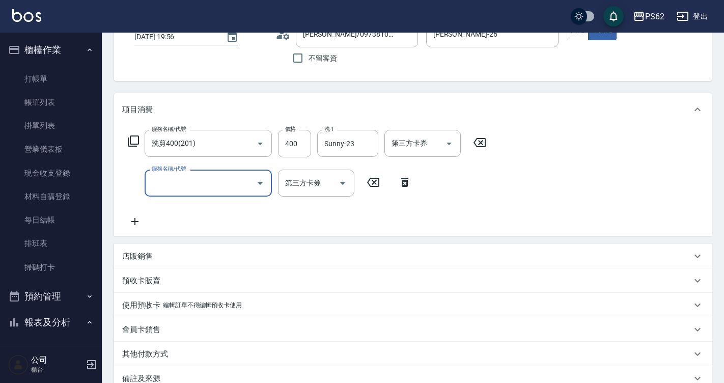
scroll to position [153, 0]
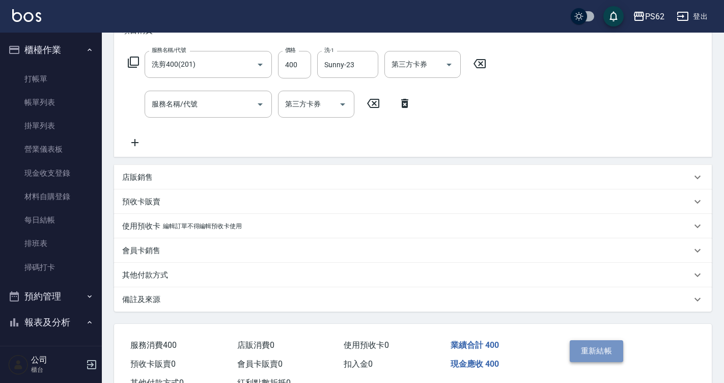
click at [588, 348] on button "重新結帳" at bounding box center [597, 350] width 54 height 21
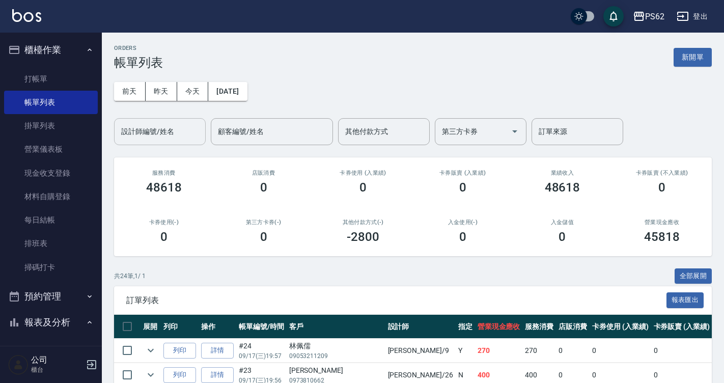
click at [180, 143] on div "設計師編號/姓名" at bounding box center [160, 131] width 92 height 27
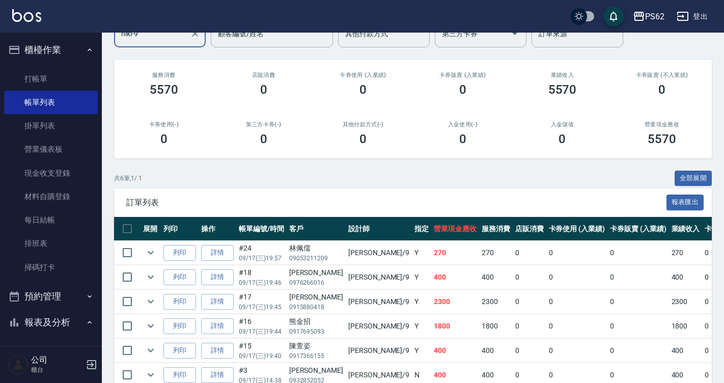
scroll to position [102, 0]
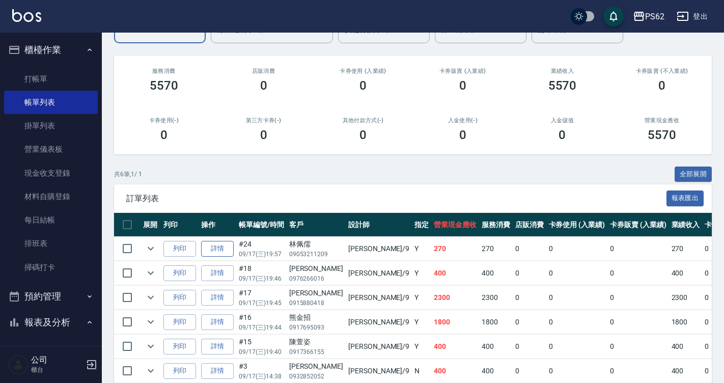
type input "niki-9"
click at [211, 252] on link "詳情" at bounding box center [217, 249] width 33 height 16
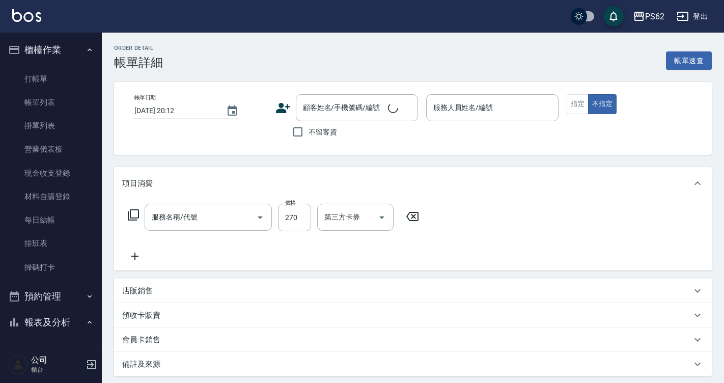
type input "[DATE] 19:57"
type input "niki-9"
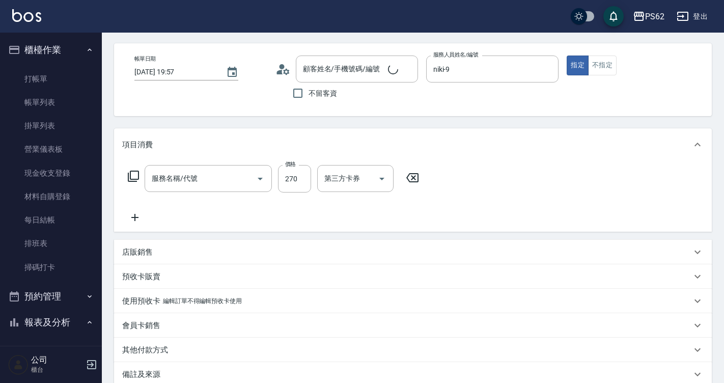
type input "洗髮(101)"
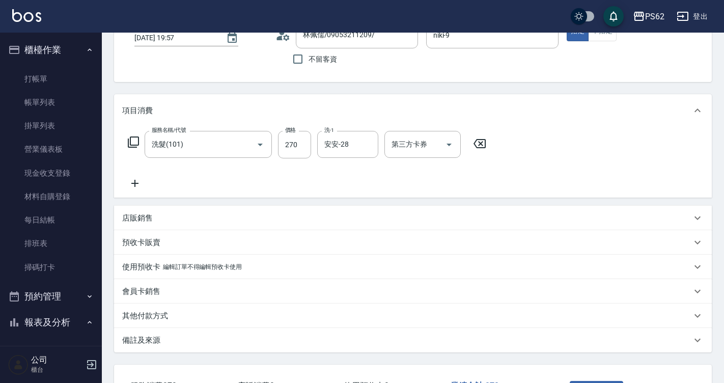
type input "林佩儒/09053211209/"
click at [294, 153] on input "270" at bounding box center [294, 145] width 33 height 28
type input "300"
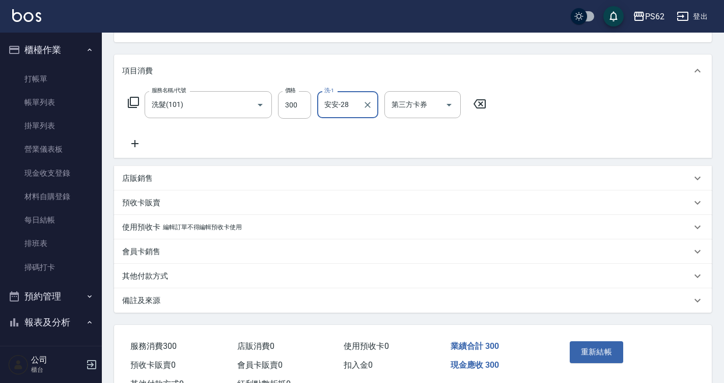
scroll to position [152, 0]
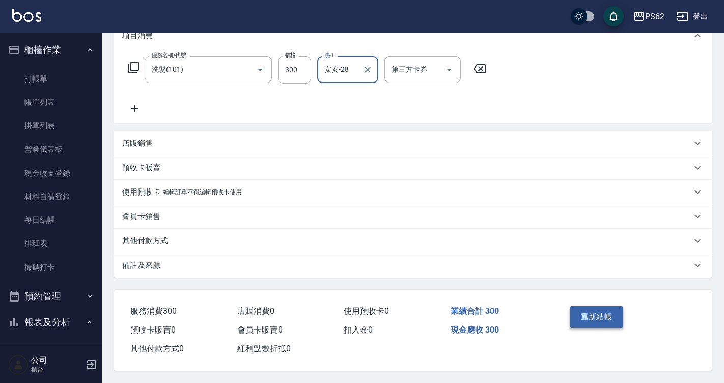
click at [598, 319] on button "重新結帳" at bounding box center [597, 316] width 54 height 21
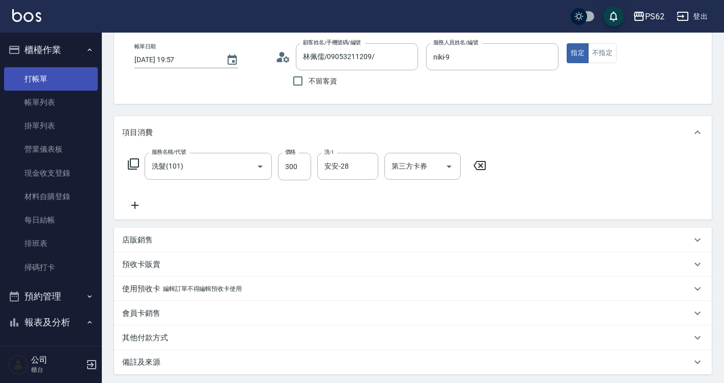
scroll to position [18, 0]
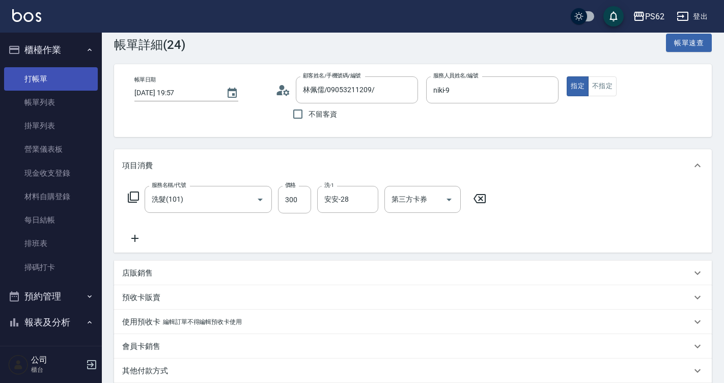
click at [60, 55] on button "櫃檯作業" at bounding box center [51, 50] width 94 height 26
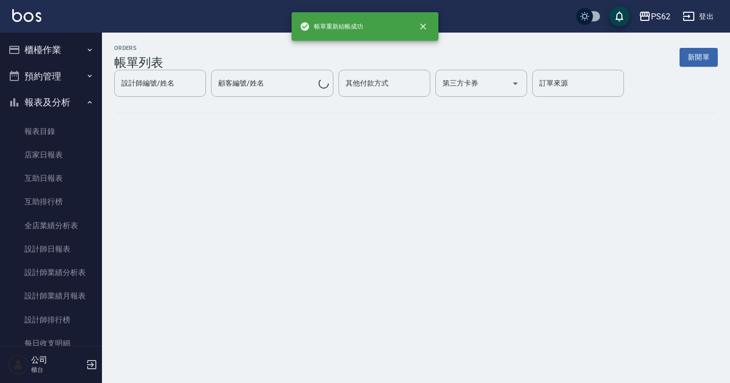
click at [59, 77] on button "預約管理" at bounding box center [51, 76] width 94 height 26
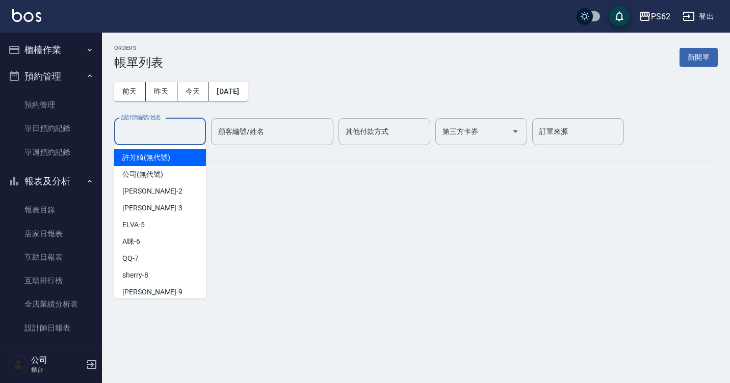
click at [159, 132] on input "設計師編號/姓名" at bounding box center [160, 132] width 83 height 18
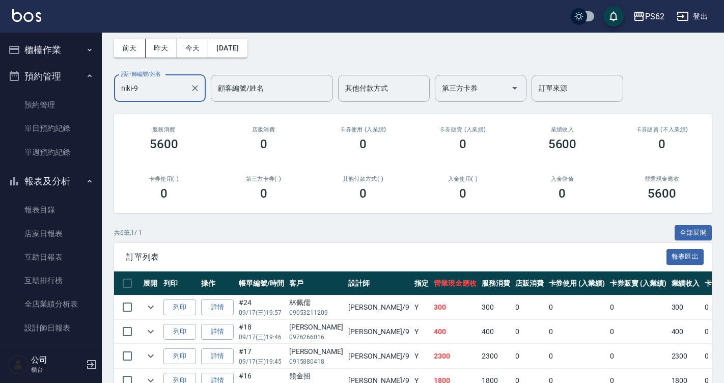
scroll to position [48, 0]
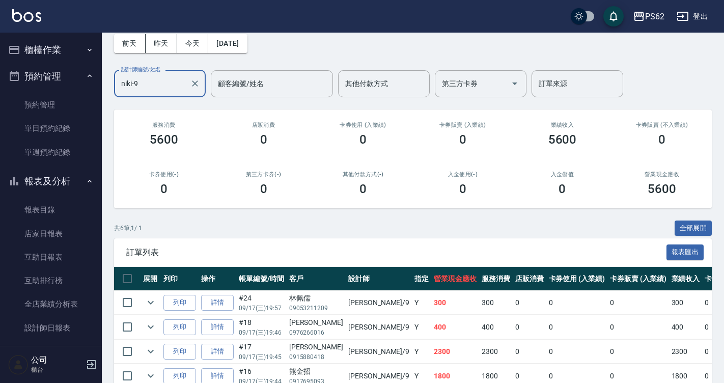
click at [156, 84] on input "niki-9" at bounding box center [152, 84] width 67 height 18
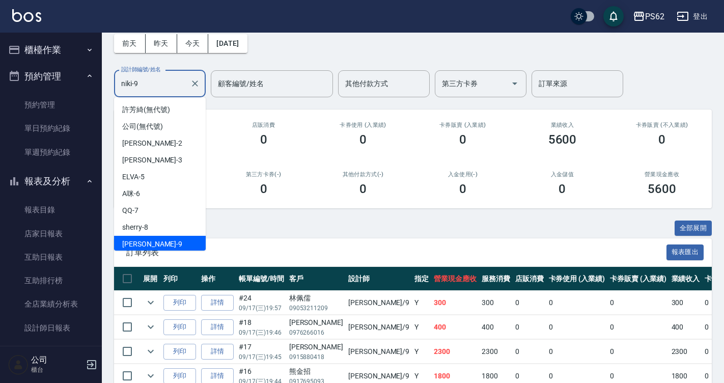
click at [156, 84] on input "niki-9" at bounding box center [152, 84] width 67 height 18
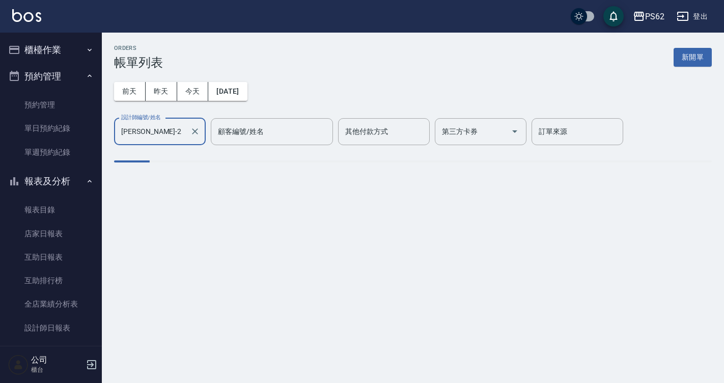
scroll to position [0, 0]
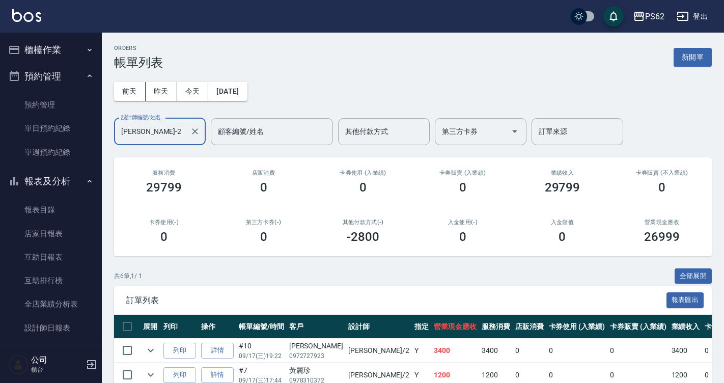
type input "[PERSON_NAME]-2"
click at [433, 262] on div "ORDERS 帳單列表 新開單 [DATE] [DATE] [DATE] [DATE] 設計師編號/姓名 [PERSON_NAME]-2 設計師編號/姓名 顧…" at bounding box center [413, 279] width 623 height 493
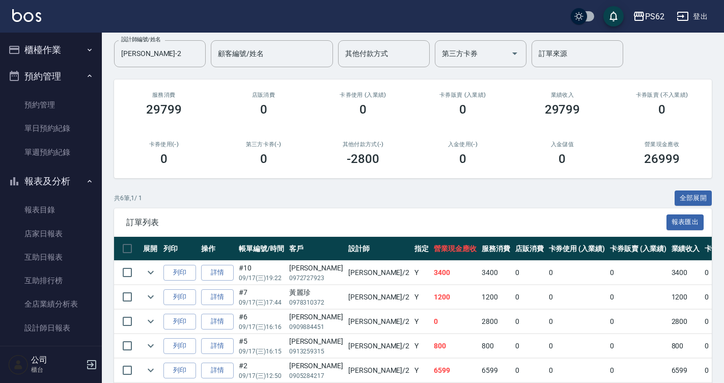
scroll to position [102, 0]
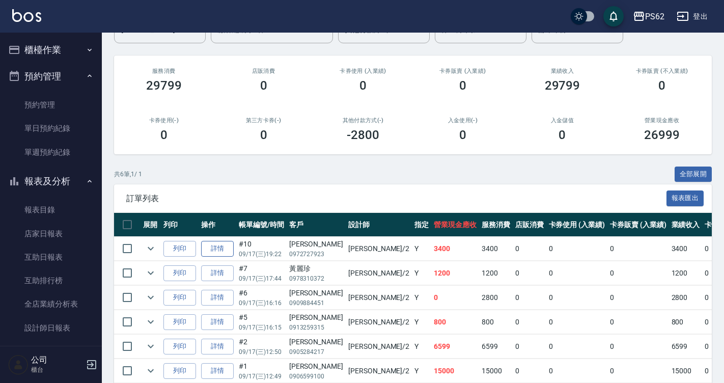
click at [231, 251] on link "詳情" at bounding box center [217, 249] width 33 height 16
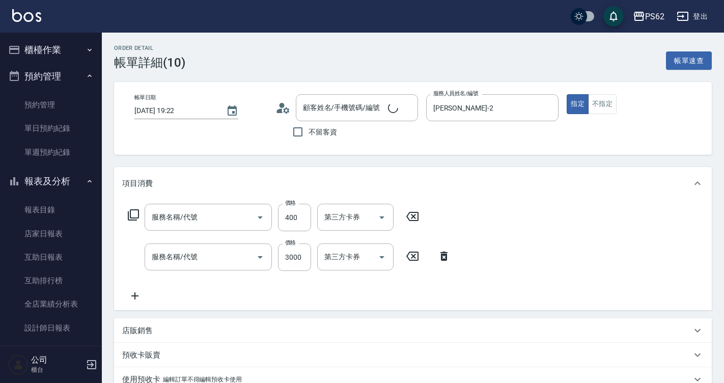
type input "[DATE] 19:22"
type input "[PERSON_NAME]-2"
type input "[PERSON_NAME]/0972727923/"
type input "A級單剪400(105)"
type input "黑曜光護髮(410)"
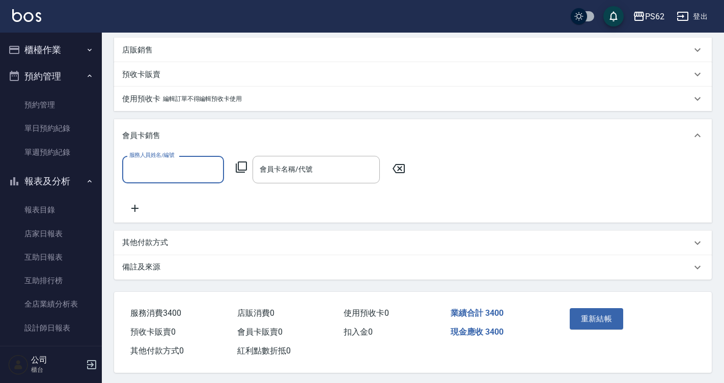
scroll to position [295, 0]
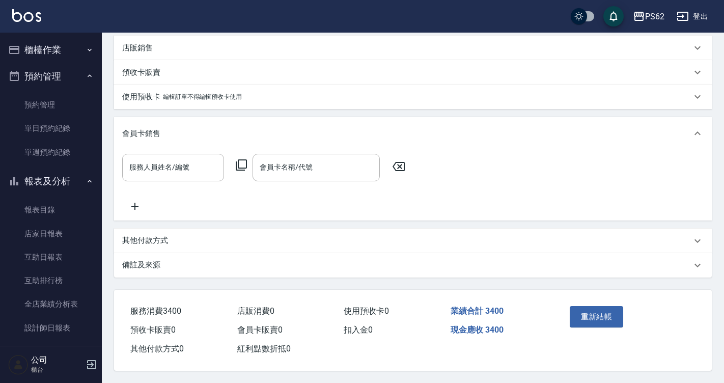
click at [153, 260] on p "備註及來源" at bounding box center [141, 265] width 38 height 11
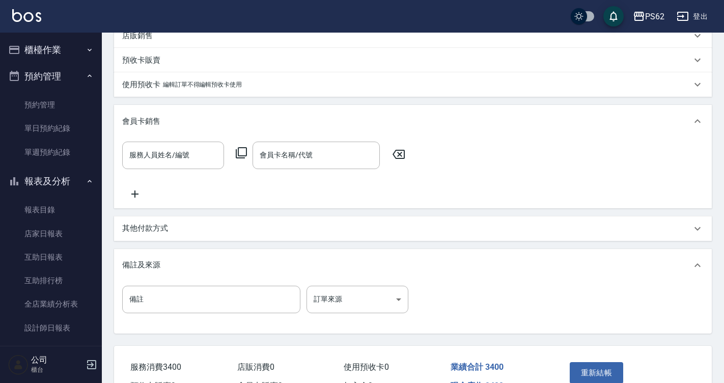
click at [156, 234] on p "其他付款方式" at bounding box center [145, 228] width 46 height 11
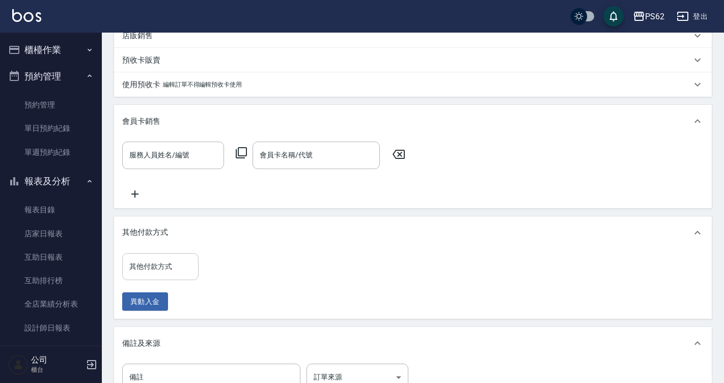
click at [157, 270] on input "其他付款方式" at bounding box center [160, 267] width 67 height 18
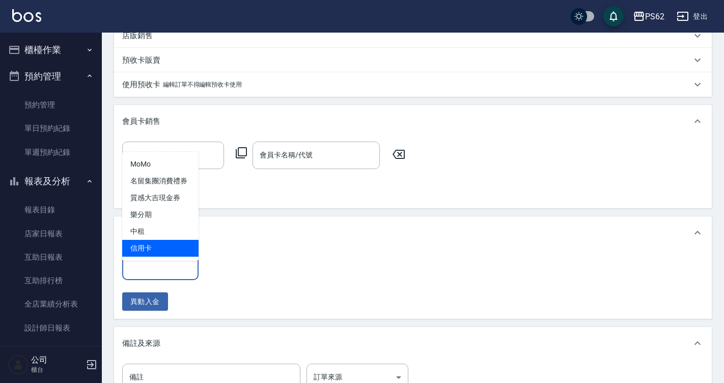
click at [153, 256] on span "信用卡" at bounding box center [160, 248] width 76 height 17
type input "信用卡"
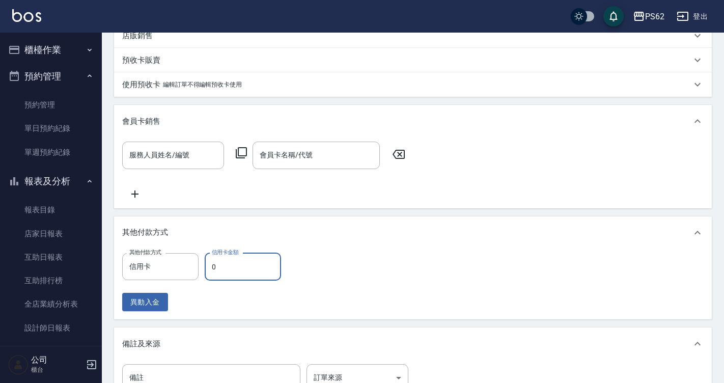
click at [230, 266] on input "0" at bounding box center [243, 267] width 76 height 28
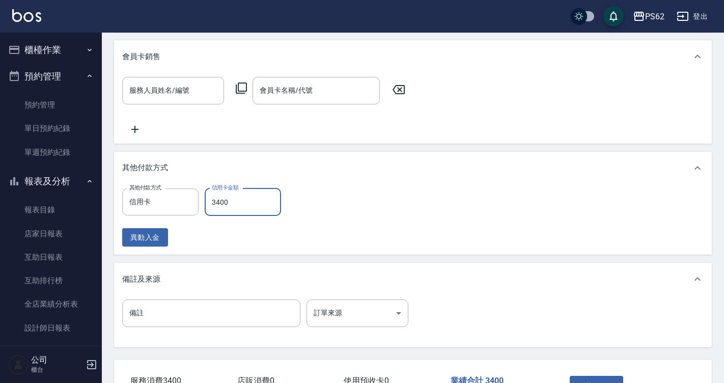
scroll to position [397, 0]
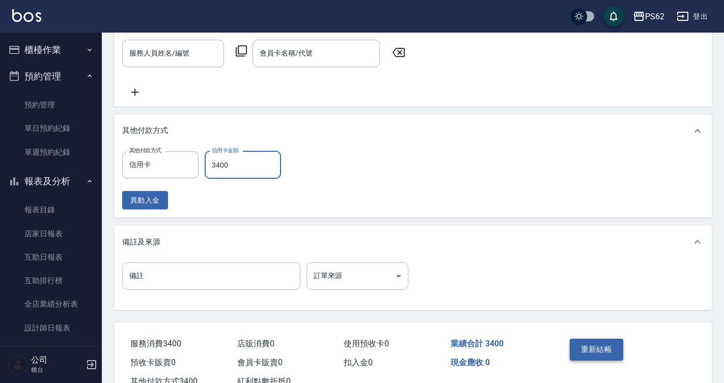
type input "3400"
click at [609, 353] on button "重新結帳" at bounding box center [597, 349] width 54 height 21
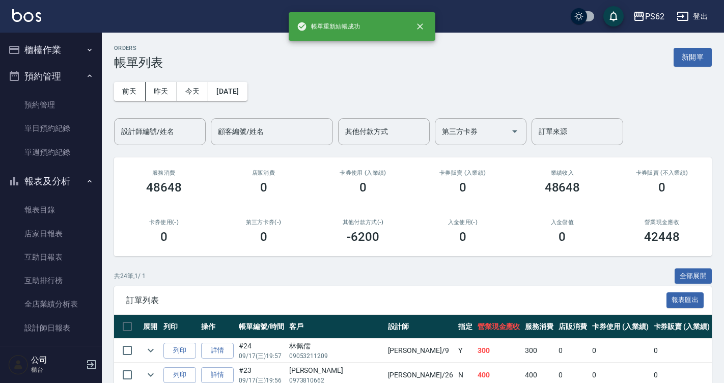
scroll to position [102, 0]
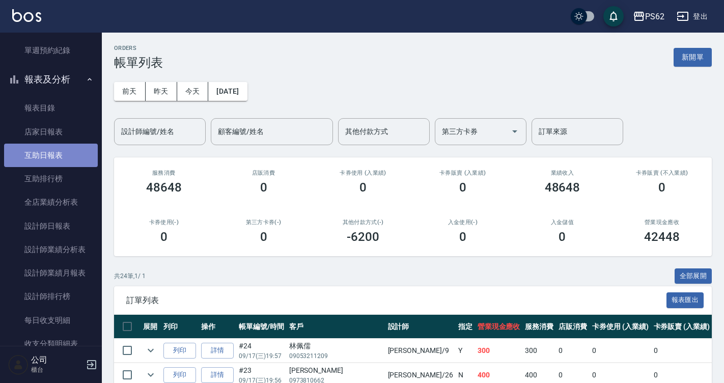
click at [59, 163] on link "互助日報表" at bounding box center [51, 155] width 94 height 23
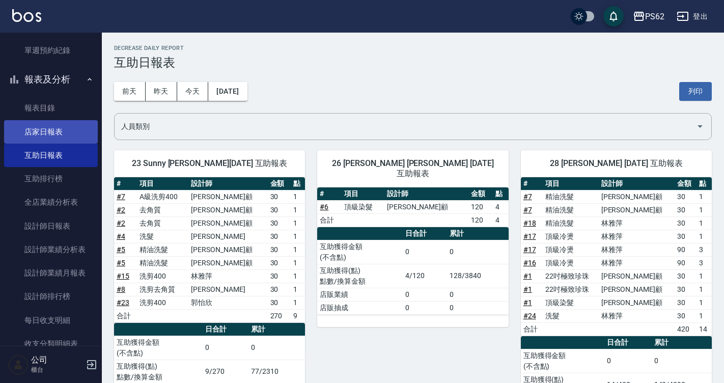
click at [59, 139] on link "店家日報表" at bounding box center [51, 131] width 94 height 23
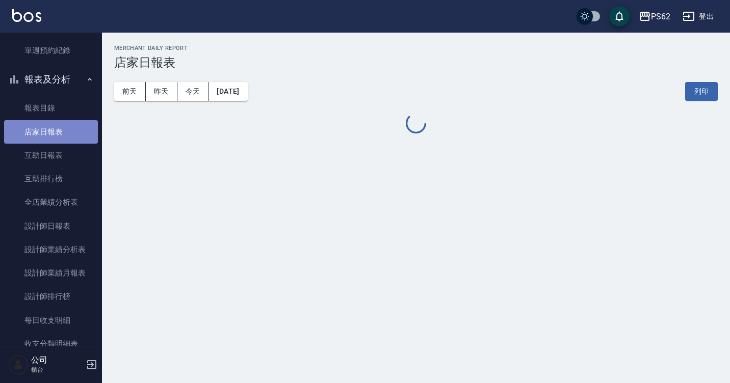
click at [59, 139] on link "店家日報表" at bounding box center [51, 131] width 94 height 23
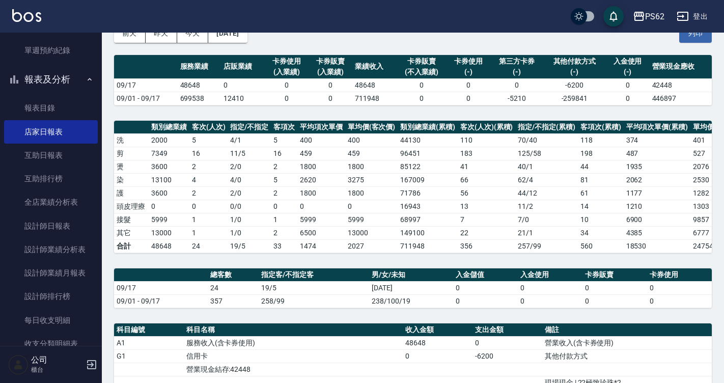
scroll to position [295, 0]
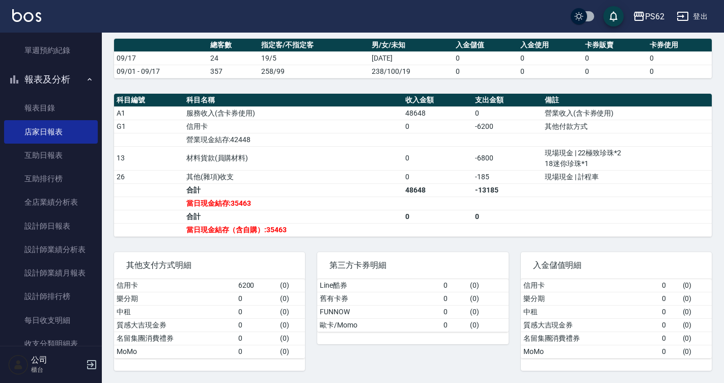
click at [352, 169] on td "材料貨款(員購材料)" at bounding box center [294, 158] width 220 height 24
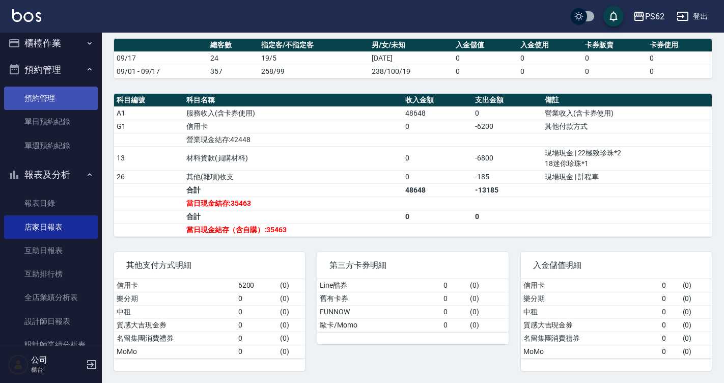
scroll to position [0, 0]
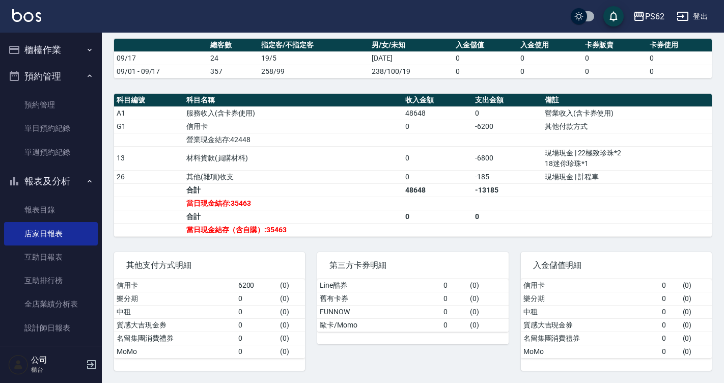
click at [61, 57] on button "櫃檯作業" at bounding box center [51, 50] width 94 height 26
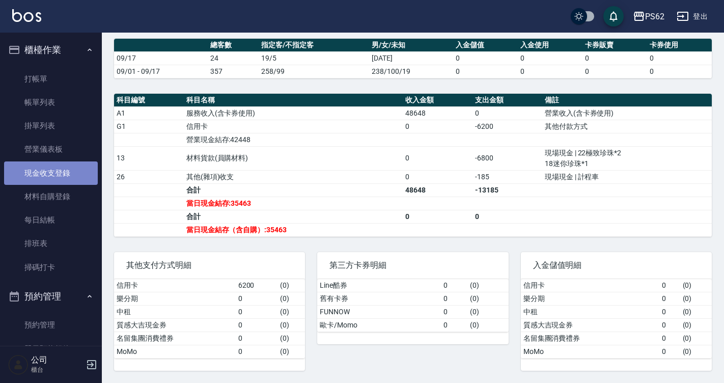
click at [75, 183] on link "現金收支登錄" at bounding box center [51, 172] width 94 height 23
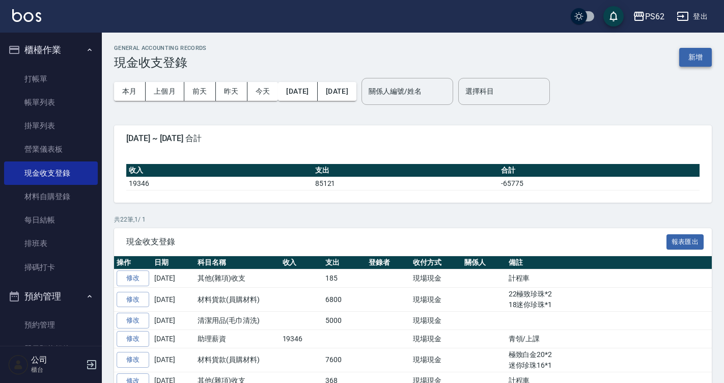
click at [697, 57] on button "新增" at bounding box center [696, 57] width 33 height 19
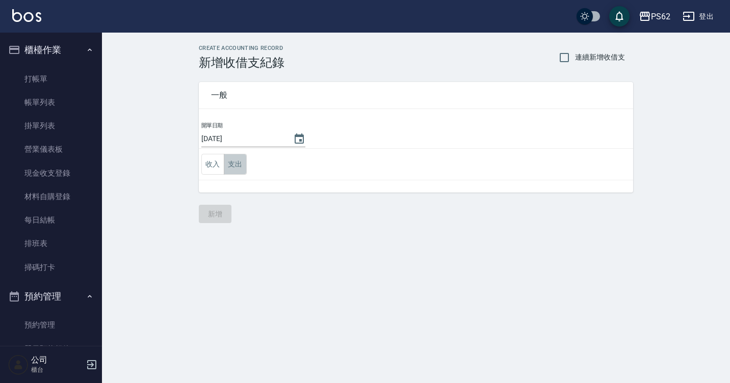
click at [239, 158] on button "支出" at bounding box center [235, 164] width 23 height 21
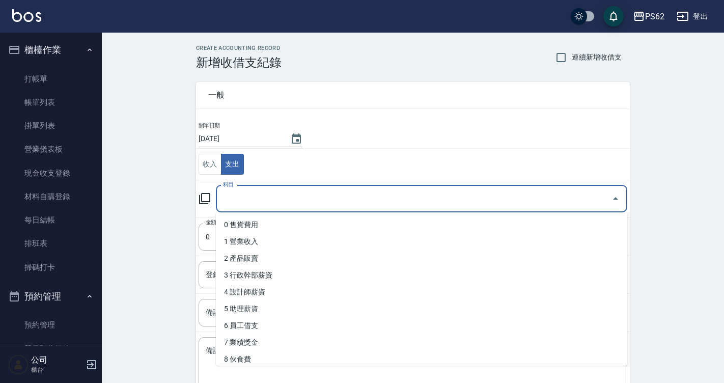
click at [241, 195] on input "科目" at bounding box center [414, 199] width 387 height 18
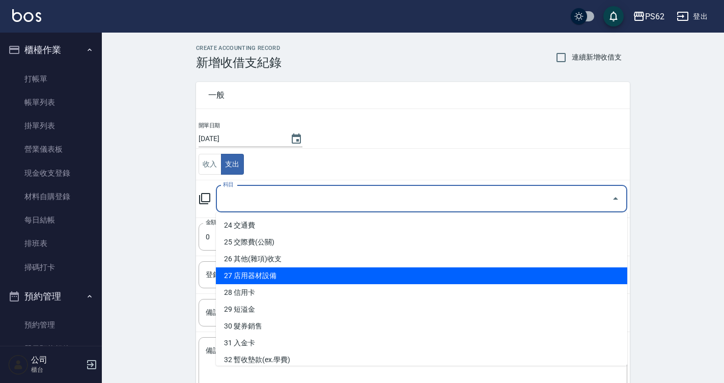
scroll to position [358, 0]
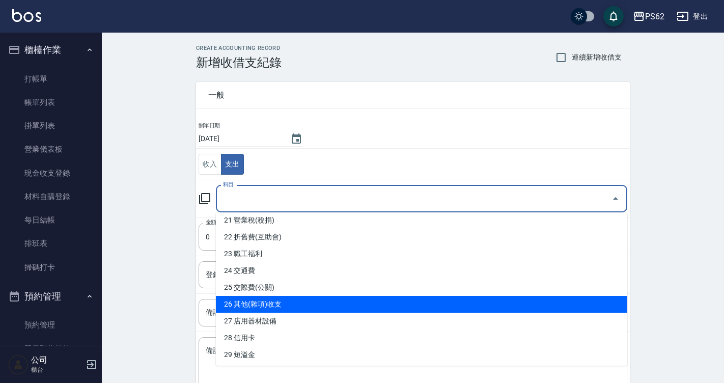
click at [277, 302] on li "26 其他(雜項)收支" at bounding box center [422, 304] width 412 height 17
type input "26 其他(雜項)收支"
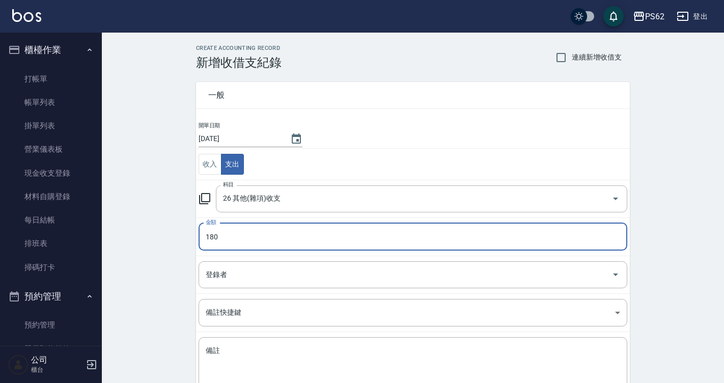
type input "180"
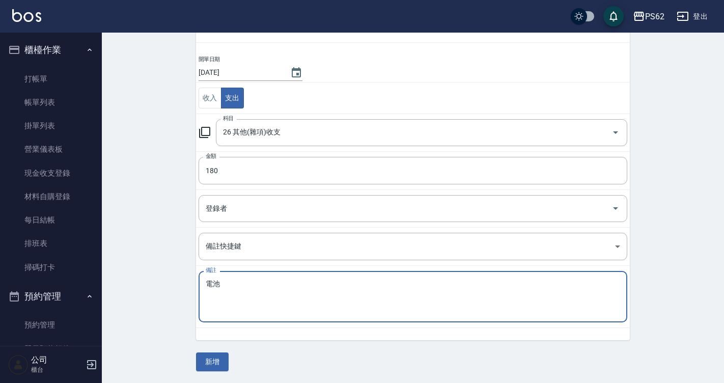
scroll to position [67, 0]
type textarea "電池"
click at [211, 357] on button "新增" at bounding box center [212, 361] width 33 height 19
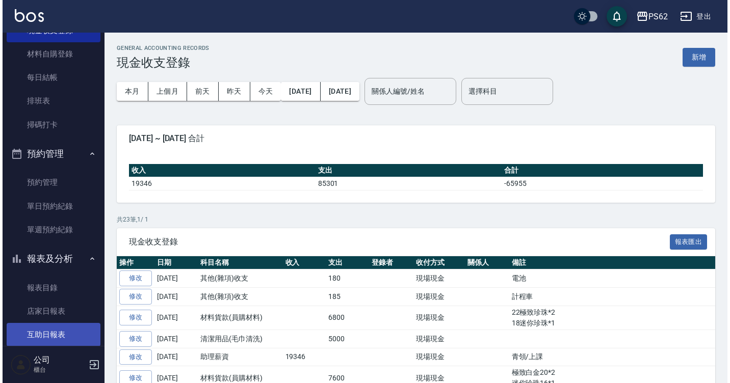
scroll to position [255, 0]
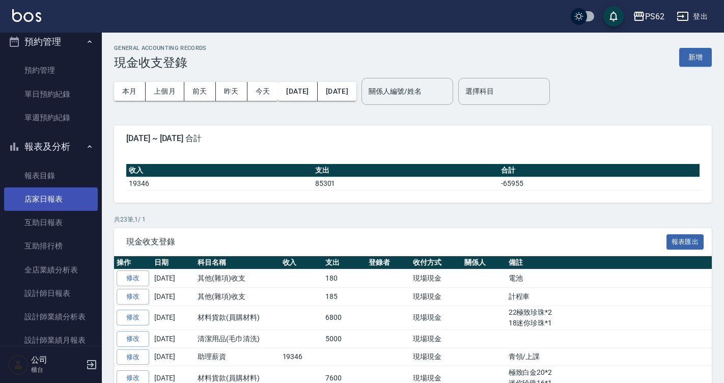
click at [63, 200] on link "店家日報表" at bounding box center [51, 198] width 94 height 23
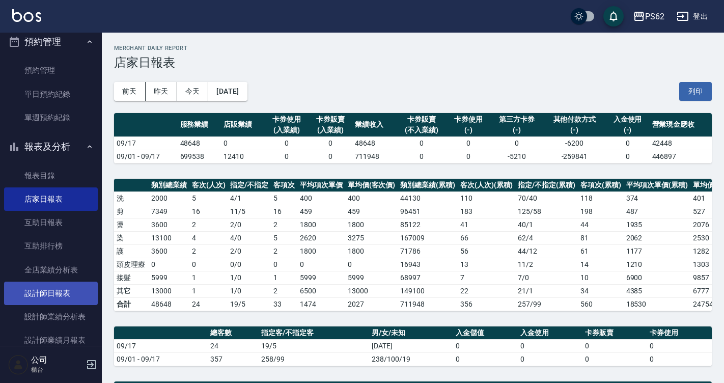
click at [30, 292] on link "設計師日報表" at bounding box center [51, 293] width 94 height 23
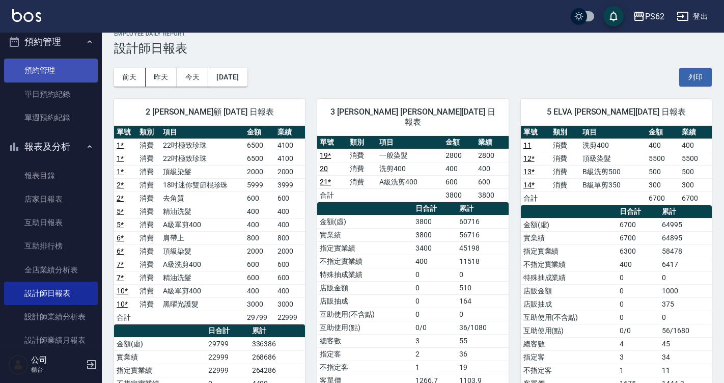
scroll to position [51, 0]
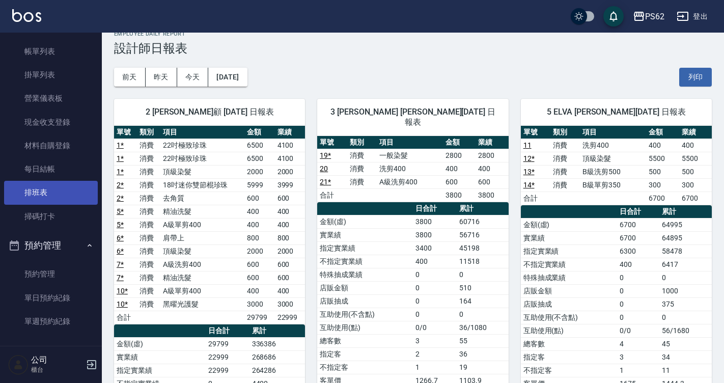
click at [82, 197] on link "排班表" at bounding box center [51, 192] width 94 height 23
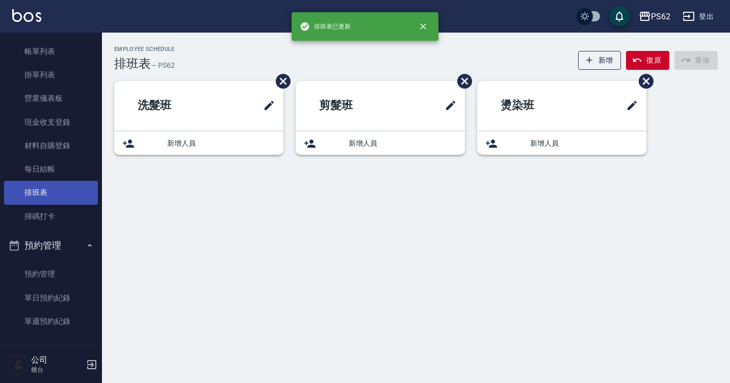
click at [78, 202] on link "排班表" at bounding box center [51, 192] width 94 height 23
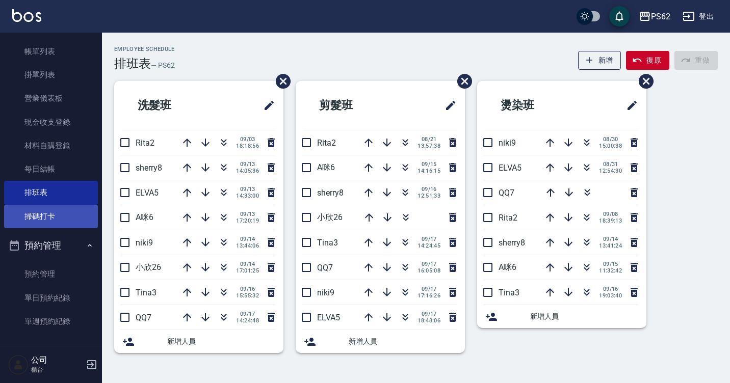
click at [75, 217] on link "掃碼打卡" at bounding box center [51, 216] width 94 height 23
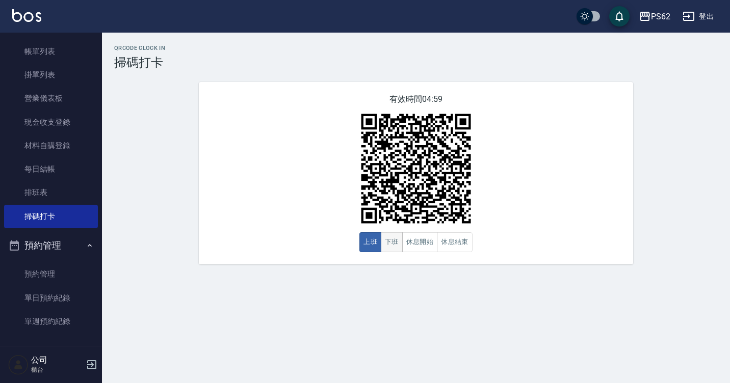
click at [389, 247] on button "下班" at bounding box center [392, 242] width 22 height 20
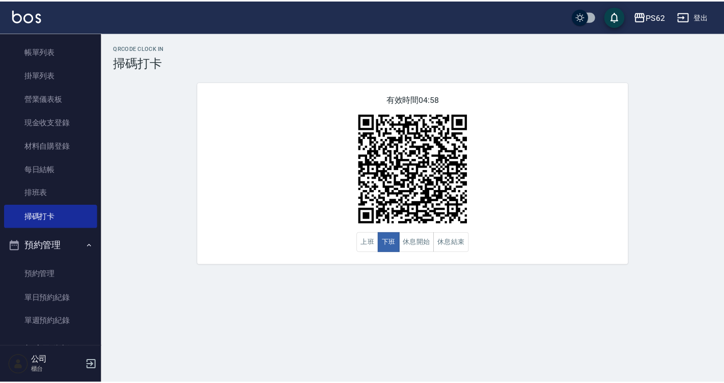
scroll to position [204, 0]
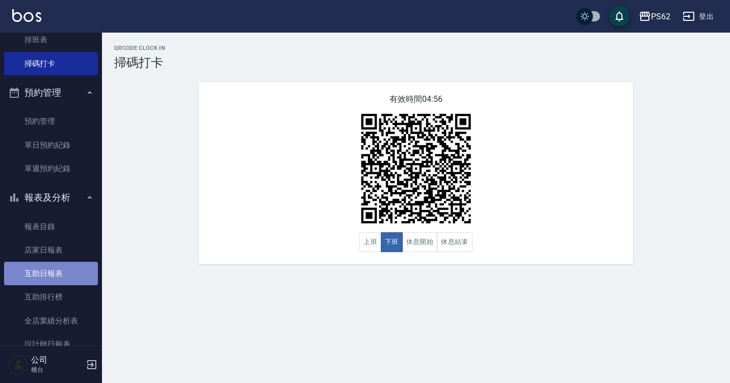
click at [69, 278] on link "互助日報表" at bounding box center [51, 273] width 94 height 23
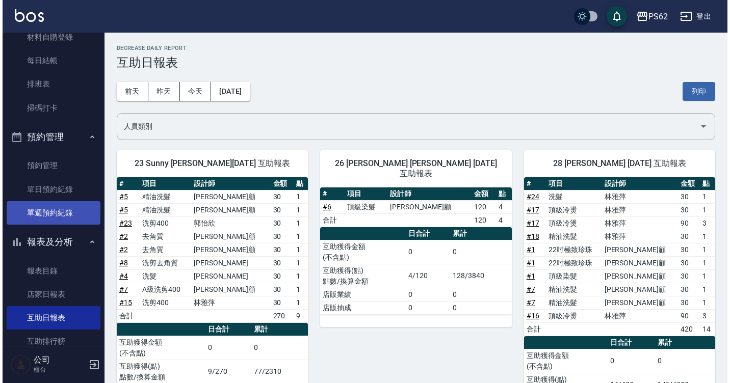
scroll to position [102, 0]
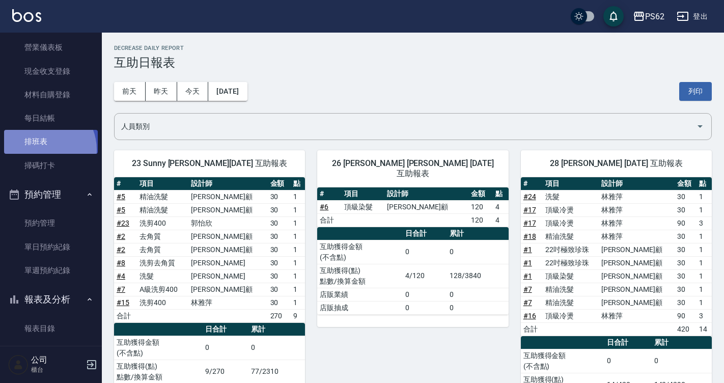
click at [40, 150] on link "排班表" at bounding box center [51, 141] width 94 height 23
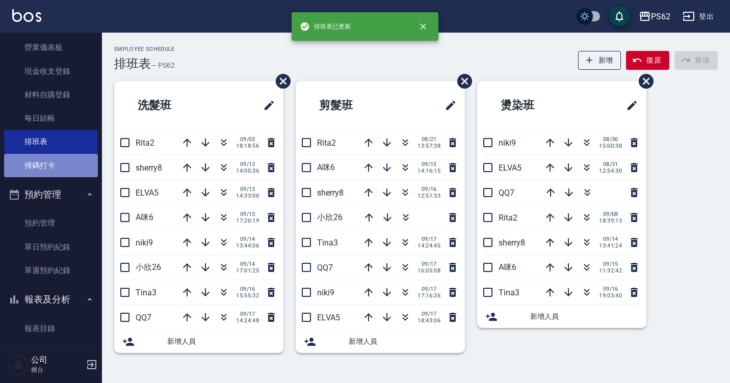
click at [61, 166] on link "掃碼打卡" at bounding box center [51, 165] width 94 height 23
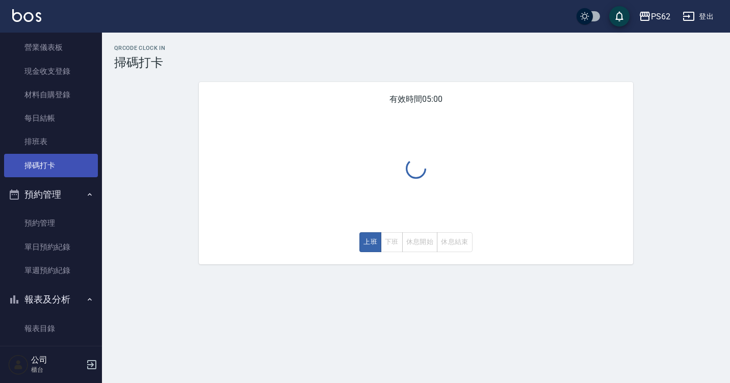
click at [61, 166] on link "掃碼打卡" at bounding box center [51, 165] width 94 height 23
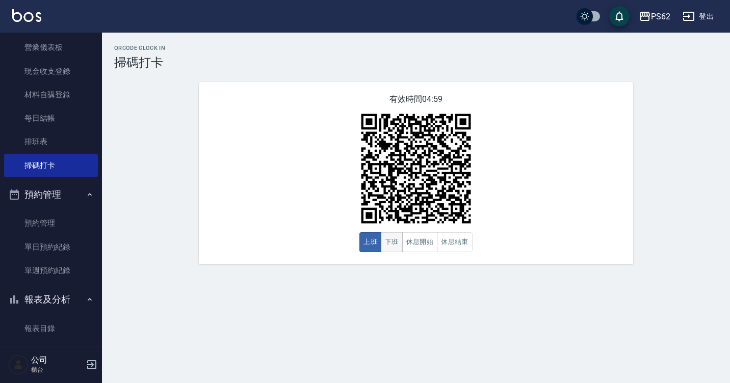
click at [397, 242] on button "下班" at bounding box center [392, 242] width 22 height 20
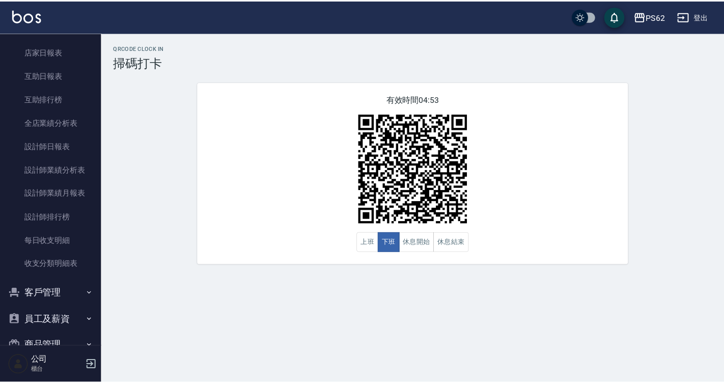
scroll to position [408, 0]
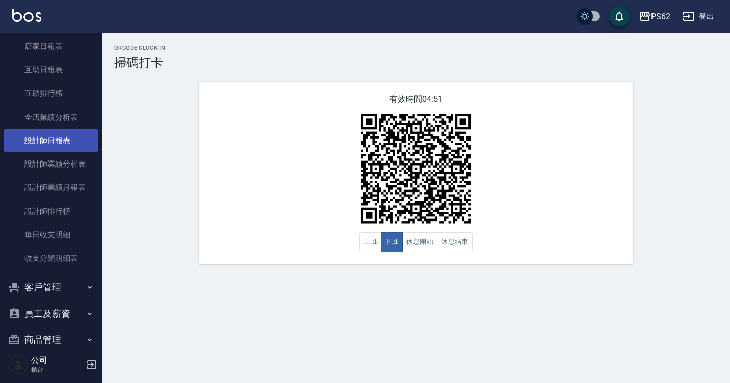
click at [57, 136] on link "設計師日報表" at bounding box center [51, 140] width 94 height 23
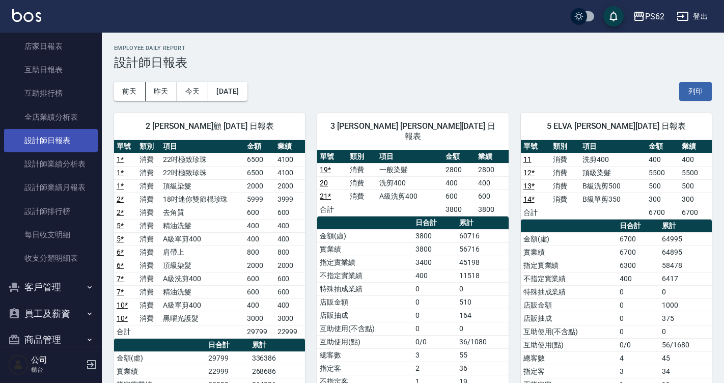
click at [57, 136] on link "設計師日報表" at bounding box center [51, 140] width 94 height 23
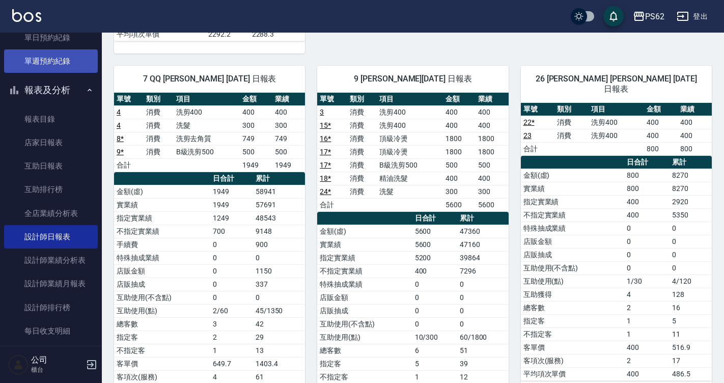
scroll to position [255, 0]
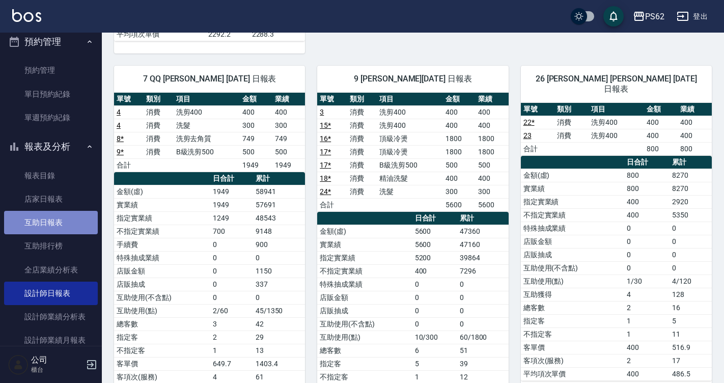
click at [70, 221] on link "互助日報表" at bounding box center [51, 222] width 94 height 23
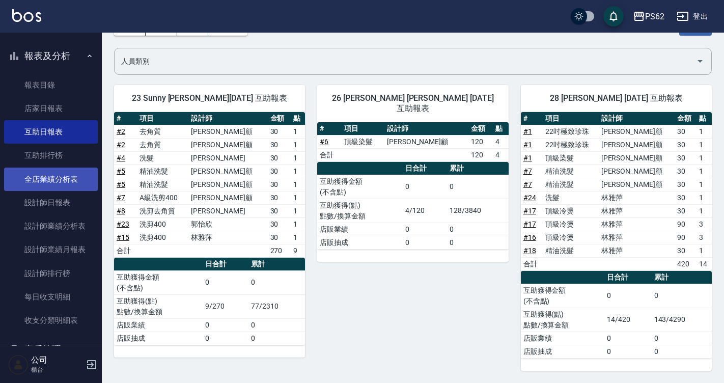
scroll to position [357, 0]
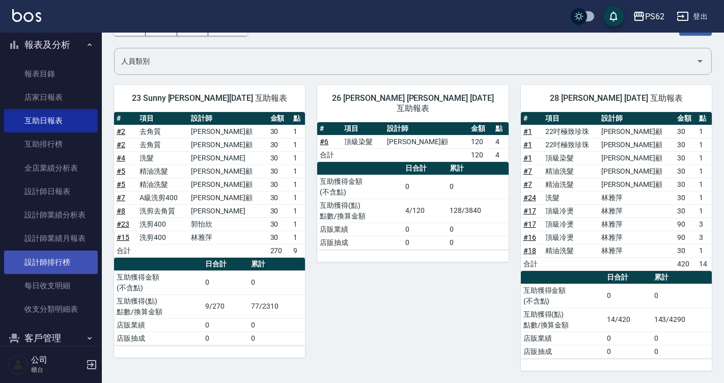
click at [75, 263] on link "設計師排行榜" at bounding box center [51, 262] width 94 height 23
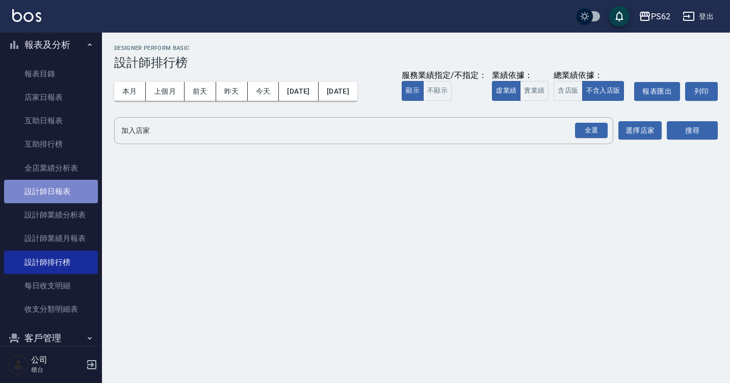
click at [60, 191] on link "設計師日報表" at bounding box center [51, 191] width 94 height 23
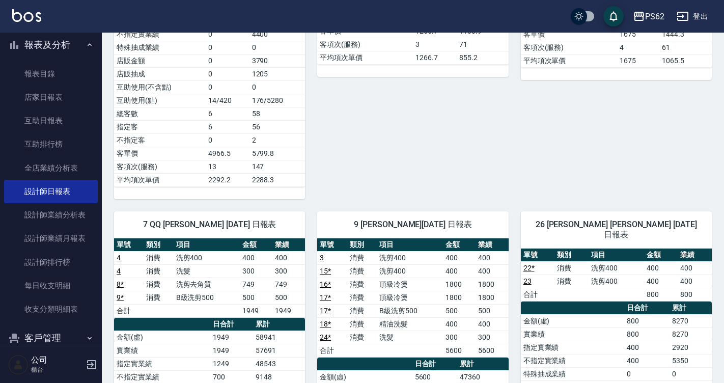
scroll to position [357, 0]
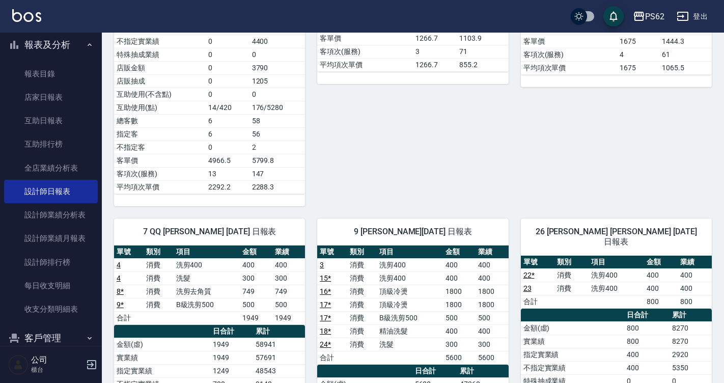
click at [63, 61] on ul "報表目錄 店家日報表 互助日報表 互助排行榜 全店業績分析表 設計師日報表 設計師業績分析表 設計師業績月報表 設計師排行榜 每日收支明細 收支分類明細表" at bounding box center [51, 191] width 94 height 267
click at [63, 90] on link "店家日報表" at bounding box center [51, 97] width 94 height 23
